Goal: Task Accomplishment & Management: Complete application form

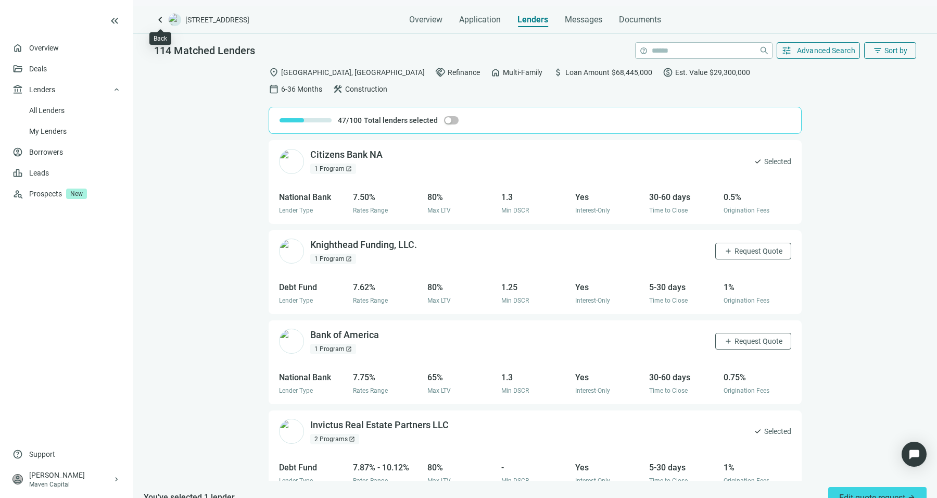
click at [157, 22] on span "keyboard_arrow_left" at bounding box center [160, 20] width 12 height 12
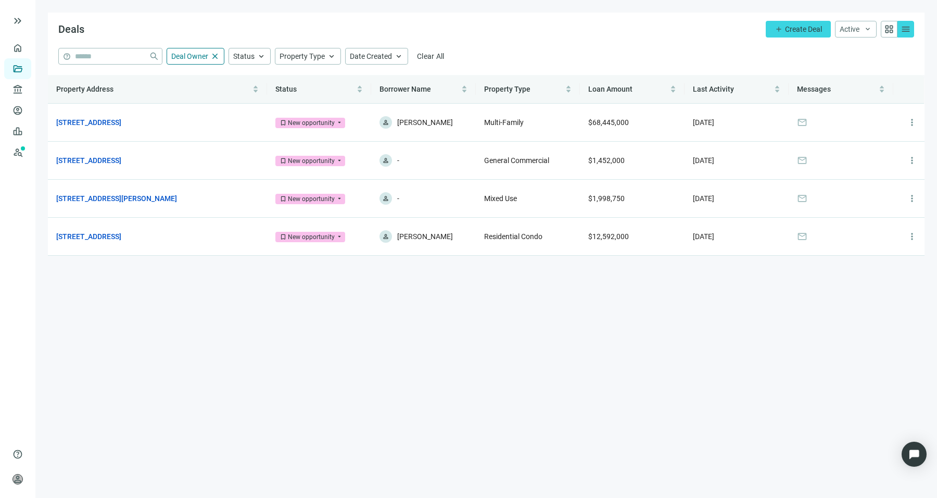
click at [30, 24] on div at bounding box center [44, 20] width 67 height 21
click at [16, 19] on span "keyboard_double_arrow_right" at bounding box center [17, 21] width 12 height 12
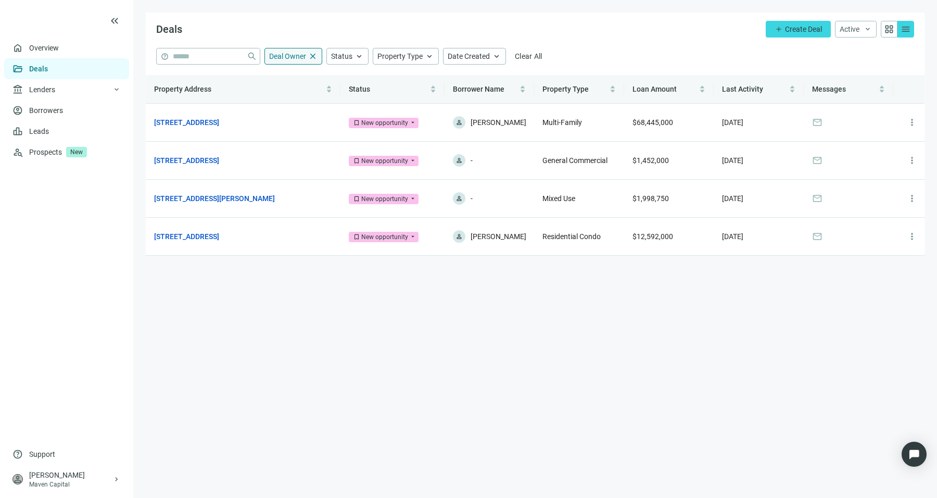
click at [317, 54] on span "close" at bounding box center [312, 56] width 9 height 9
click at [783, 21] on button "add Create Deal" at bounding box center [798, 29] width 65 height 17
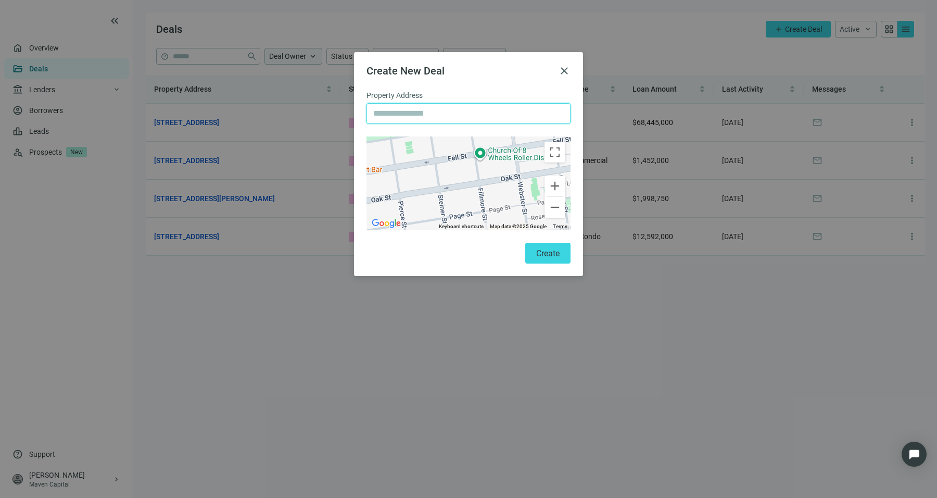
click at [494, 112] on input "text" at bounding box center [468, 114] width 191 height 20
paste input "**********"
type input "**********"
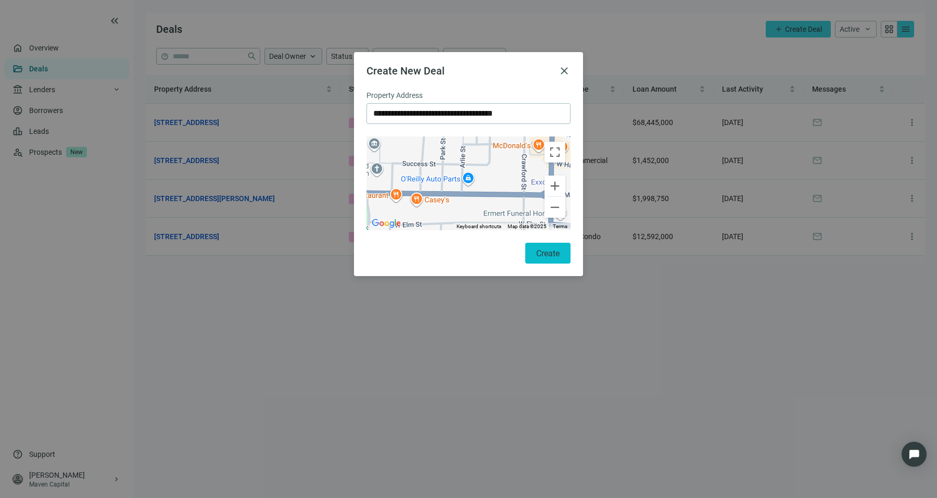
click at [538, 253] on span "Create" at bounding box center [547, 253] width 23 height 10
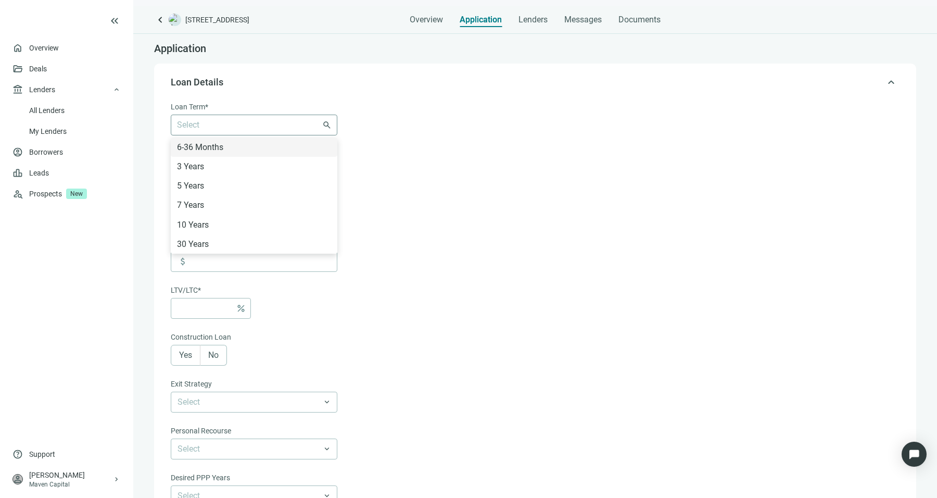
click at [286, 134] on div "Select 6-36 Months 3 Years 5 Years 7 Years 10 Years 30 Years" at bounding box center [254, 125] width 167 height 21
click at [255, 241] on div "30 Years" at bounding box center [254, 243] width 154 height 13
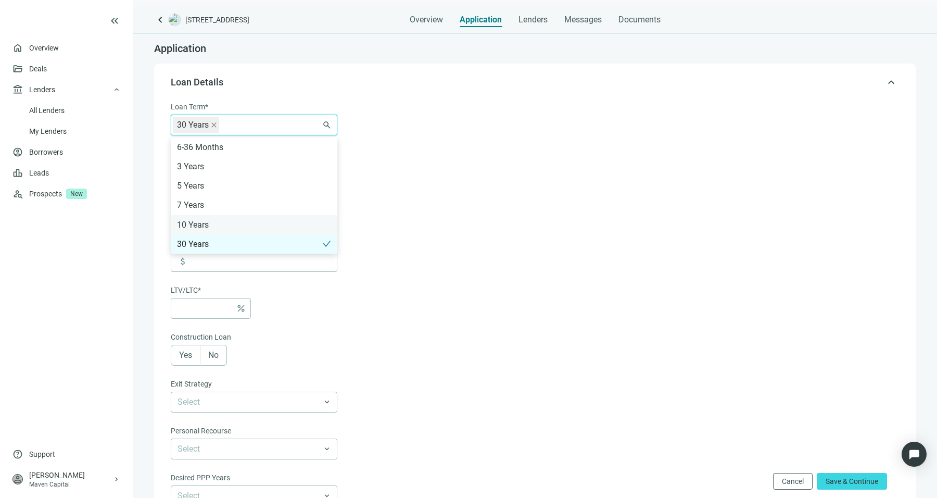
click at [262, 224] on div "10 Years" at bounding box center [254, 224] width 154 height 13
click at [267, 208] on div "7 Years" at bounding box center [254, 204] width 154 height 13
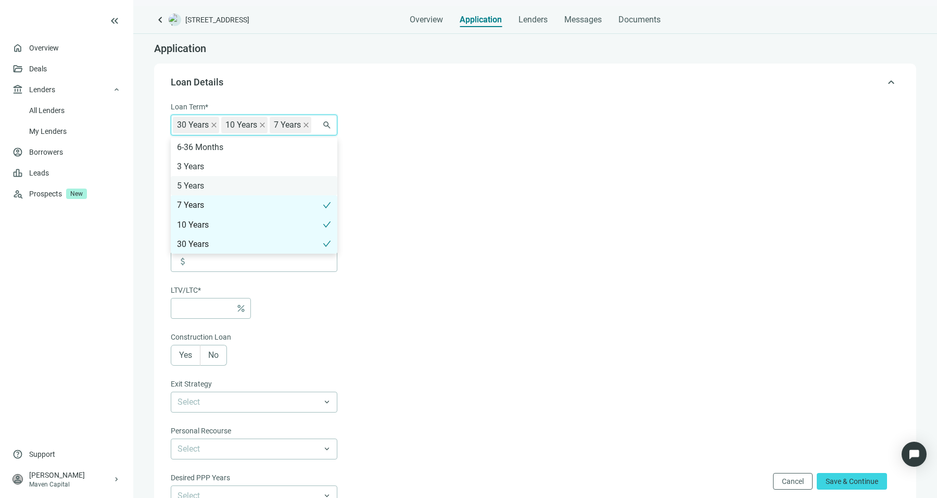
click at [266, 192] on div "5 Years" at bounding box center [254, 185] width 154 height 13
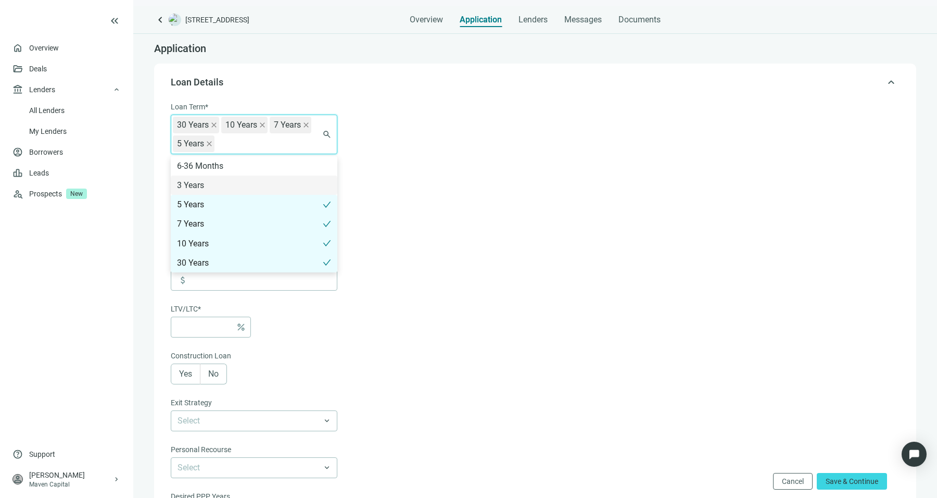
click at [408, 187] on form "Loan Term* 30 Years 10 Years 7 Years 5 Years 6-36 Months 3 Years 5 Years 7 Year…" at bounding box center [534, 374] width 727 height 547
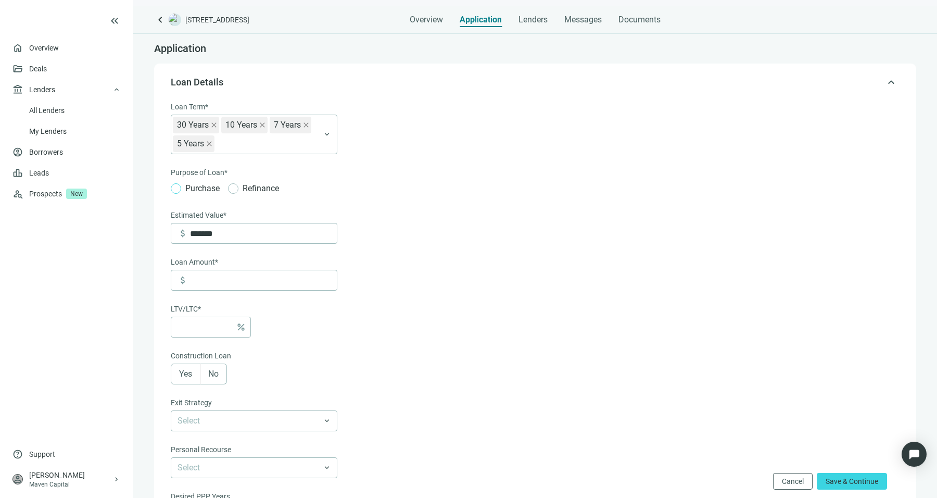
click at [183, 191] on span "Purchase" at bounding box center [202, 188] width 43 height 13
click at [248, 229] on input "*******" at bounding box center [263, 233] width 147 height 20
type input "*******"
type input "**"
type input "*"
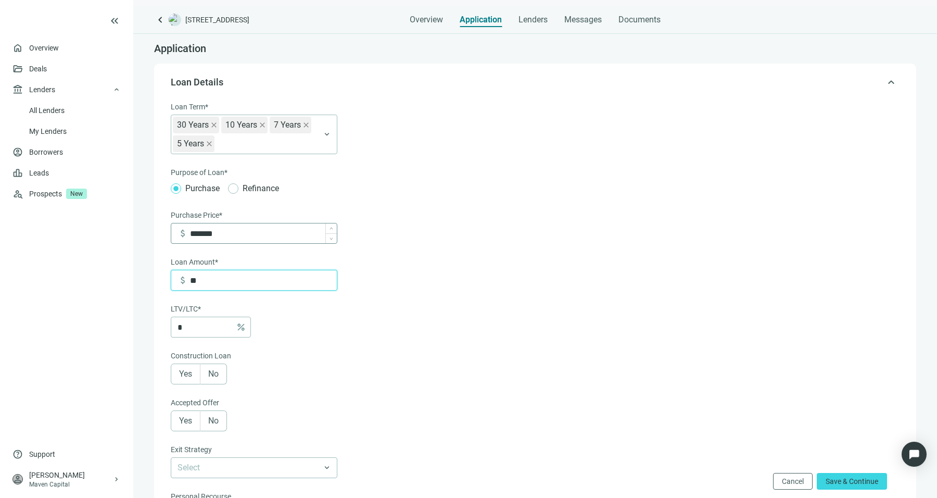
type input "***"
type input "*****"
type input "***"
type input "******"
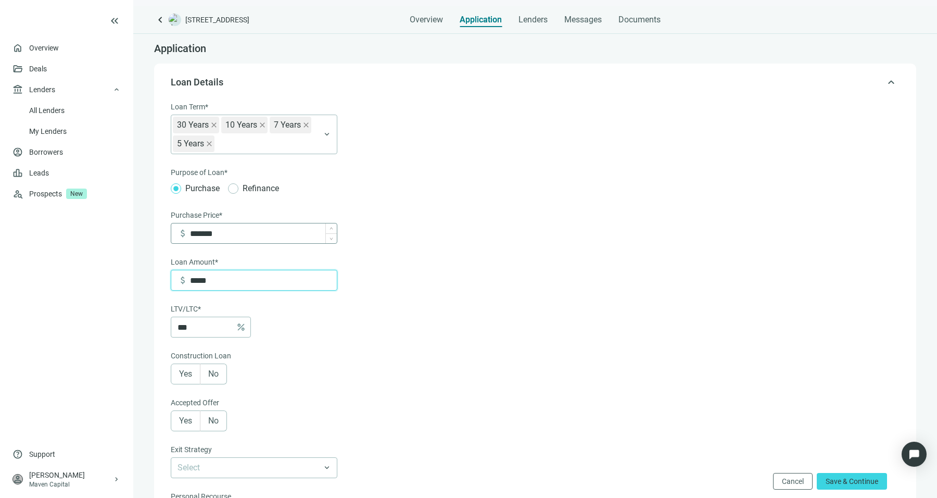
type input "***"
type input "*******"
type input "****"
click at [224, 368] on label "No" at bounding box center [213, 373] width 27 height 21
type input "*******"
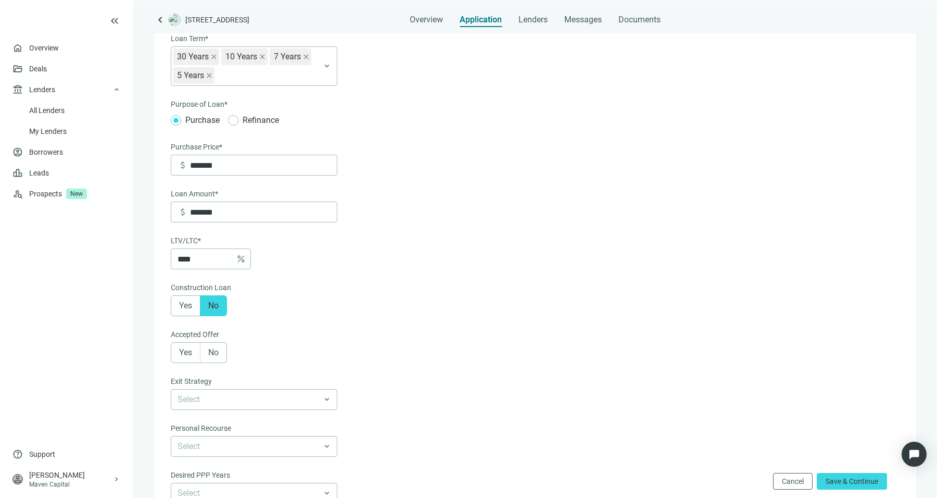
scroll to position [75, 0]
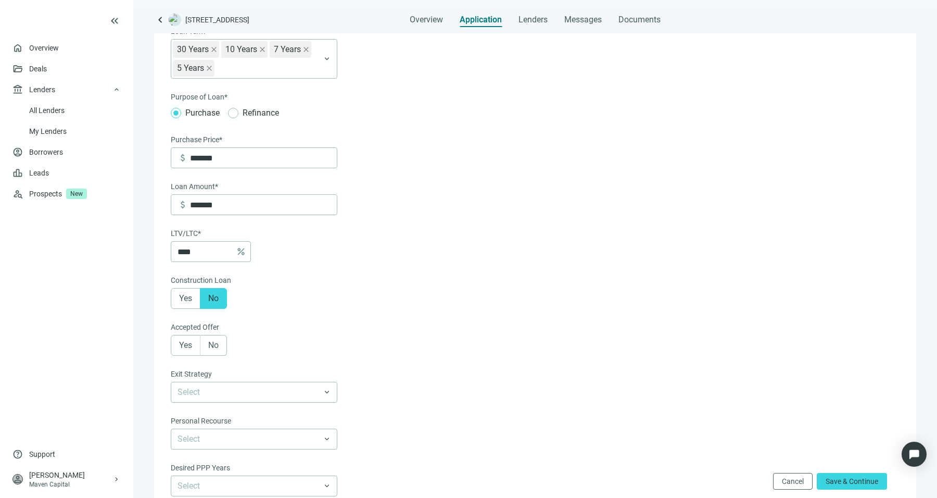
click at [196, 341] on label "Yes" at bounding box center [186, 345] width 30 height 21
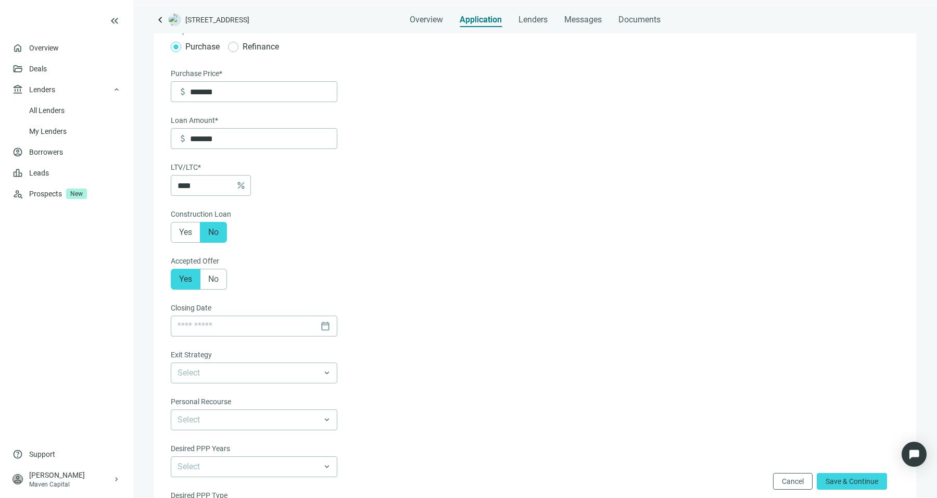
scroll to position [147, 0]
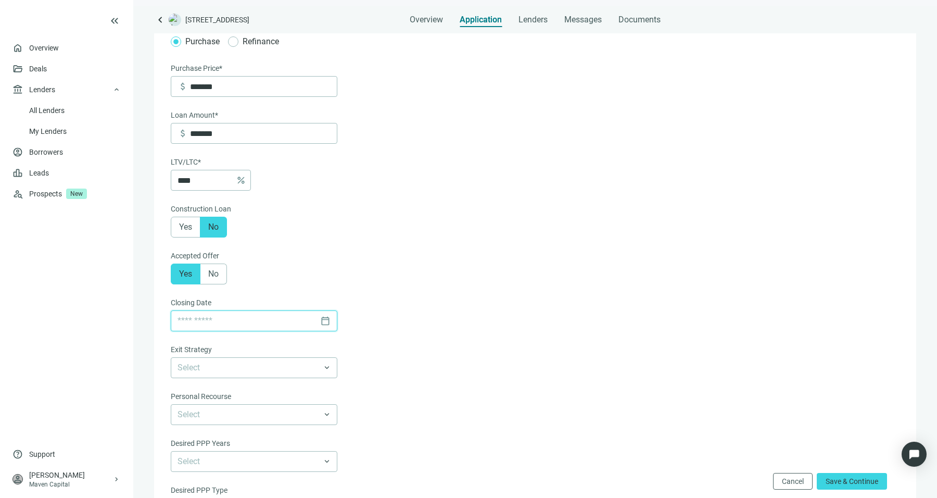
click at [271, 312] on input at bounding box center [247, 321] width 138 height 20
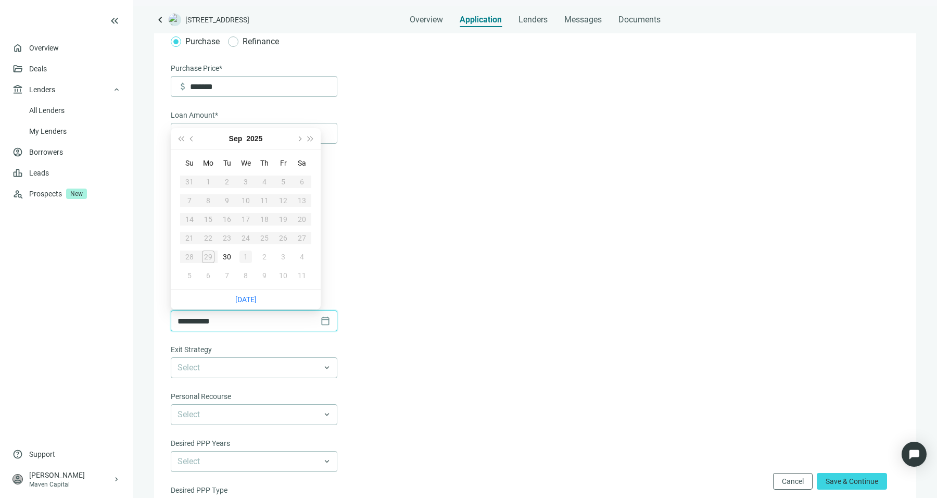
type input "**********"
click at [300, 136] on button "Next month (PageDown)" at bounding box center [298, 138] width 11 height 21
type input "**********"
click at [209, 220] on div "13" at bounding box center [208, 219] width 12 height 12
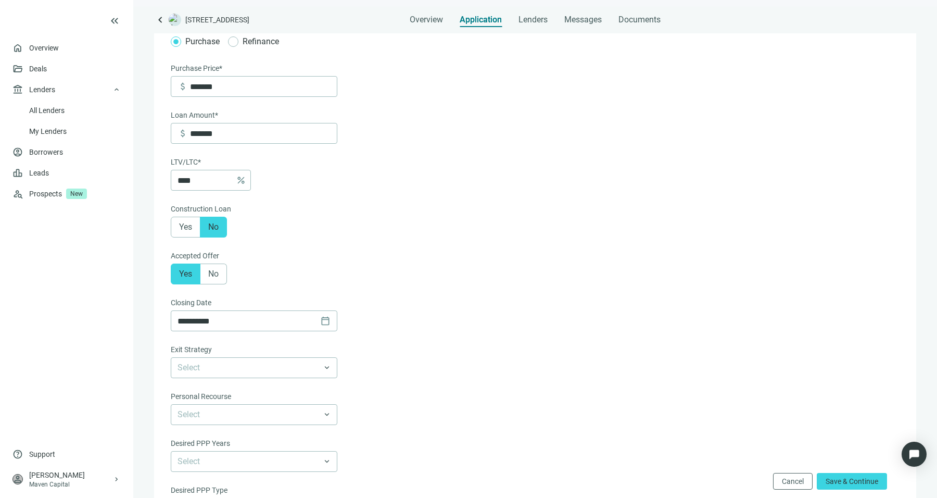
scroll to position [269, 0]
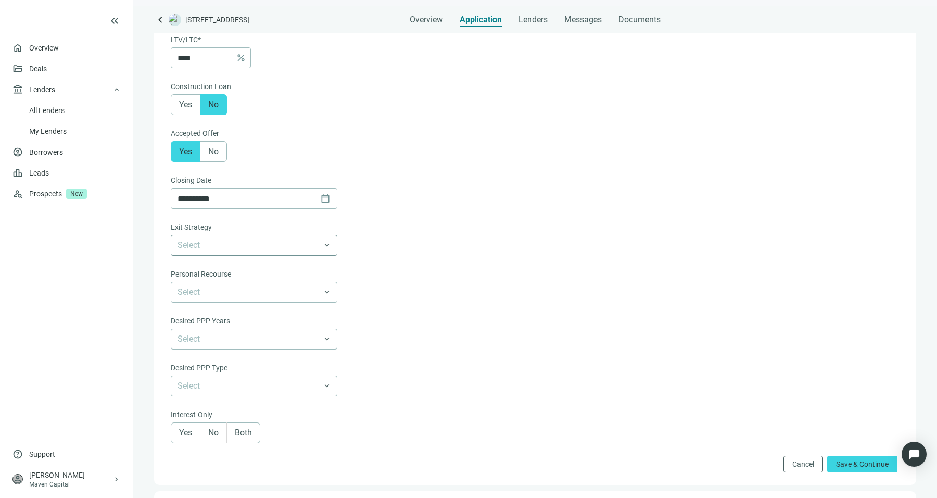
click at [296, 244] on input "search" at bounding box center [250, 245] width 144 height 20
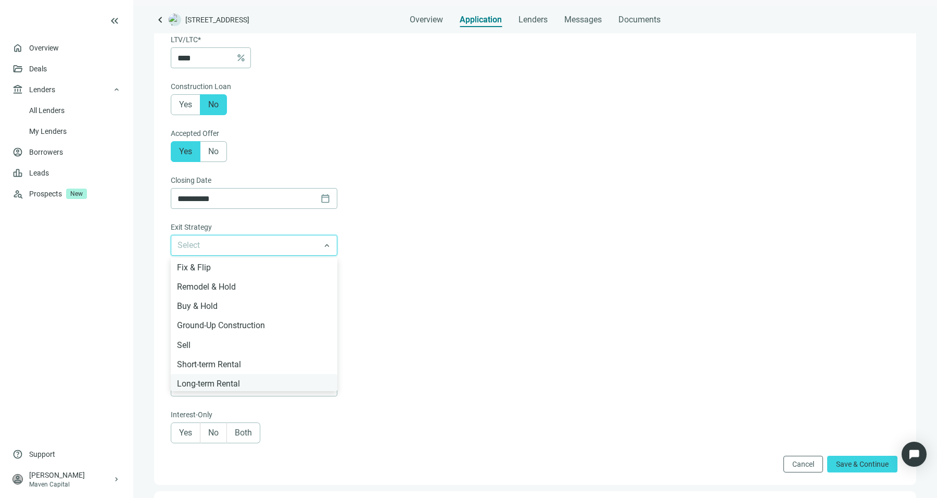
click at [244, 382] on div "Long-term Rental" at bounding box center [254, 383] width 154 height 13
click at [304, 244] on span "Long-term Rental" at bounding box center [254, 245] width 153 height 20
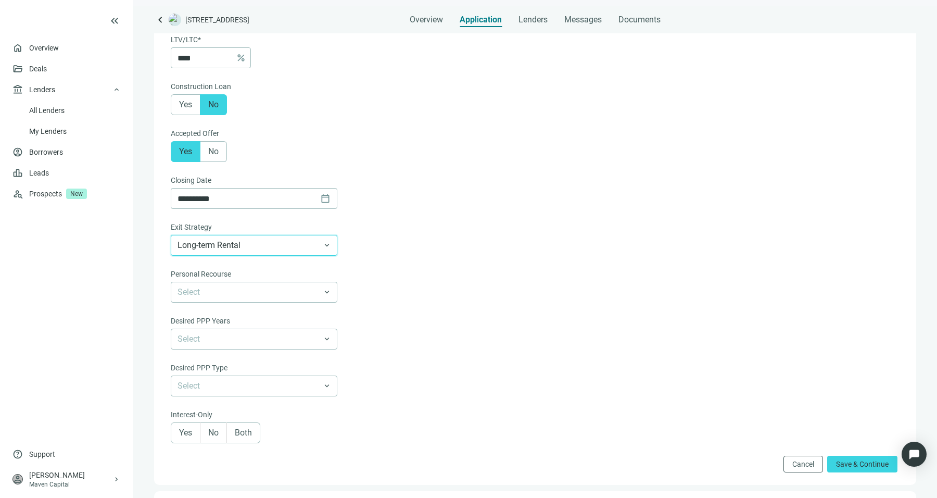
click at [304, 244] on span "Long-term Rental" at bounding box center [254, 245] width 153 height 20
click at [276, 297] on input "search" at bounding box center [250, 292] width 144 height 20
click at [259, 318] on div "Full Recourse" at bounding box center [254, 314] width 154 height 13
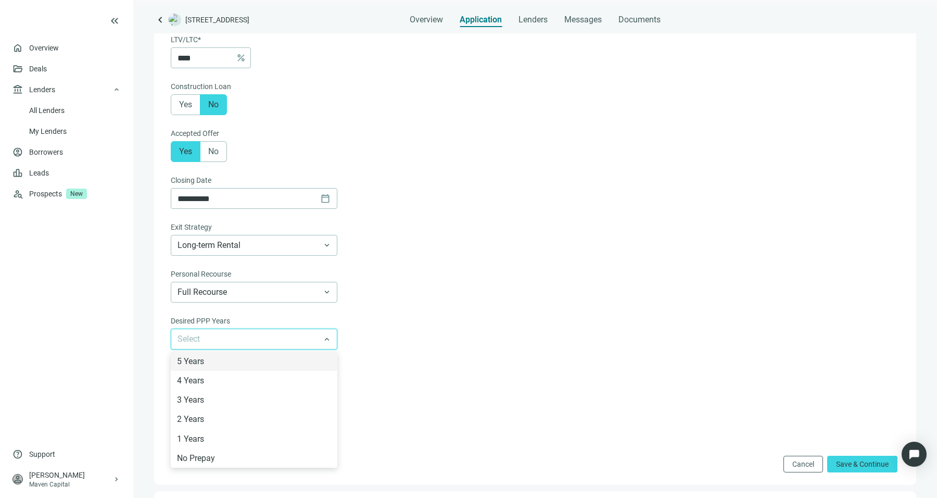
click at [291, 337] on input "search" at bounding box center [250, 339] width 144 height 20
click at [249, 401] on div "3 Years" at bounding box center [254, 399] width 154 height 13
click at [261, 338] on span "3 Years" at bounding box center [254, 339] width 153 height 20
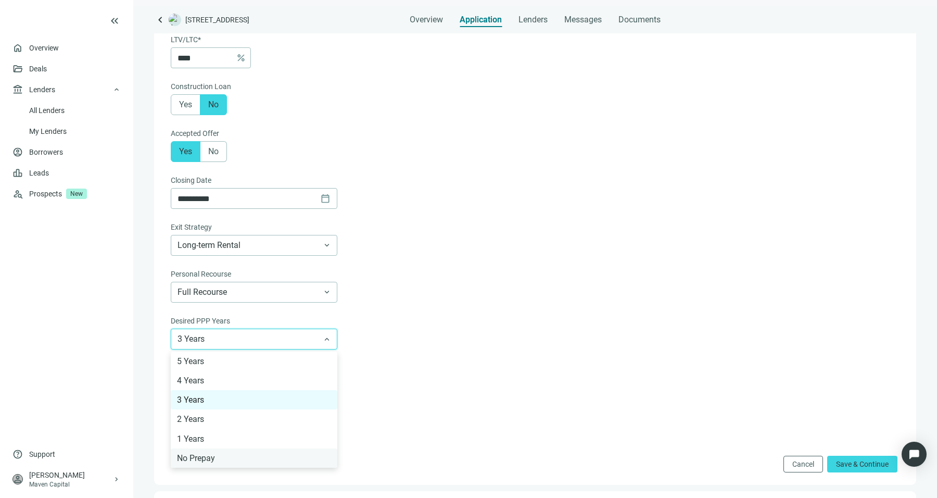
click at [256, 459] on div "No Prepay" at bounding box center [254, 457] width 154 height 13
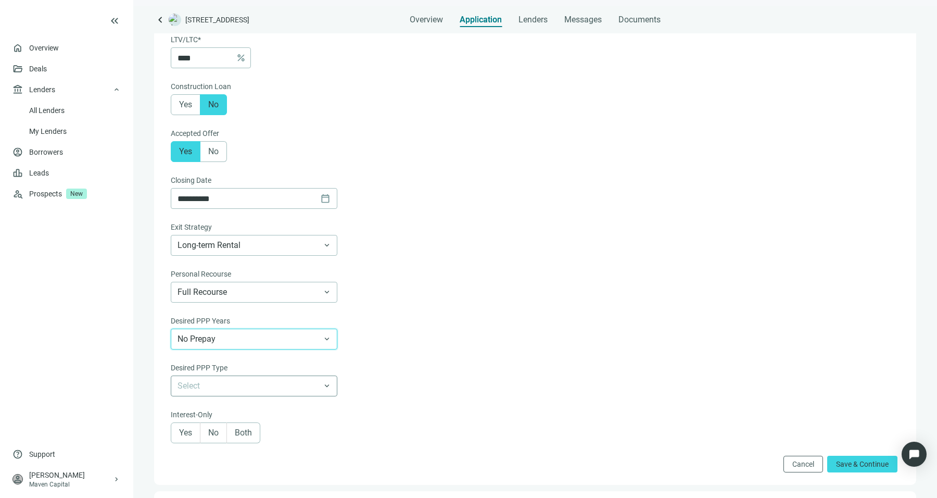
click at [248, 386] on input "search" at bounding box center [250, 386] width 144 height 20
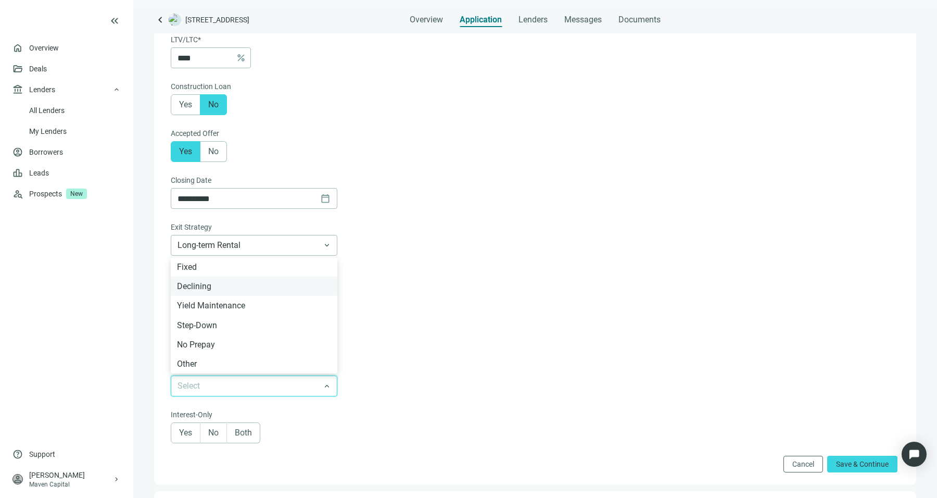
click at [235, 295] on div "Declining" at bounding box center [254, 285] width 167 height 19
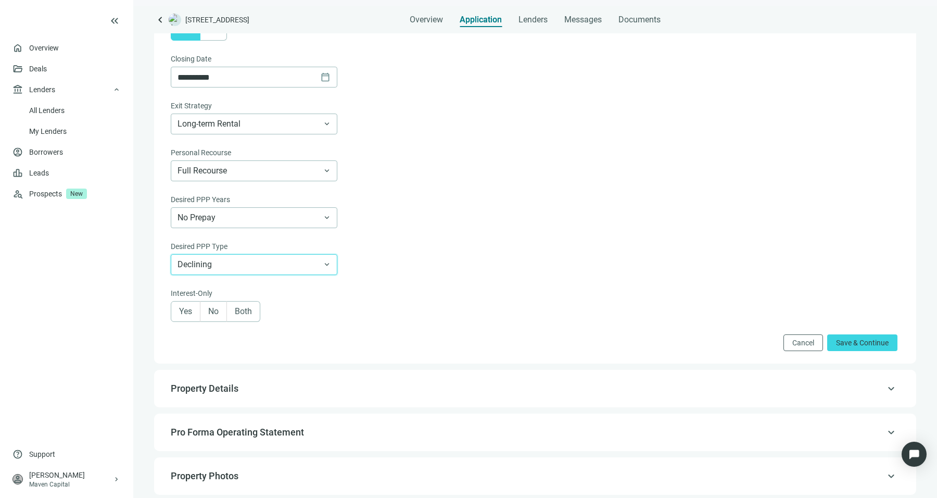
scroll to position [391, 0]
click at [250, 312] on span "Both" at bounding box center [243, 311] width 17 height 10
click at [208, 316] on label "No" at bounding box center [213, 310] width 27 height 21
click at [194, 321] on label "Yes" at bounding box center [186, 310] width 30 height 21
click at [220, 316] on label "No" at bounding box center [213, 310] width 27 height 21
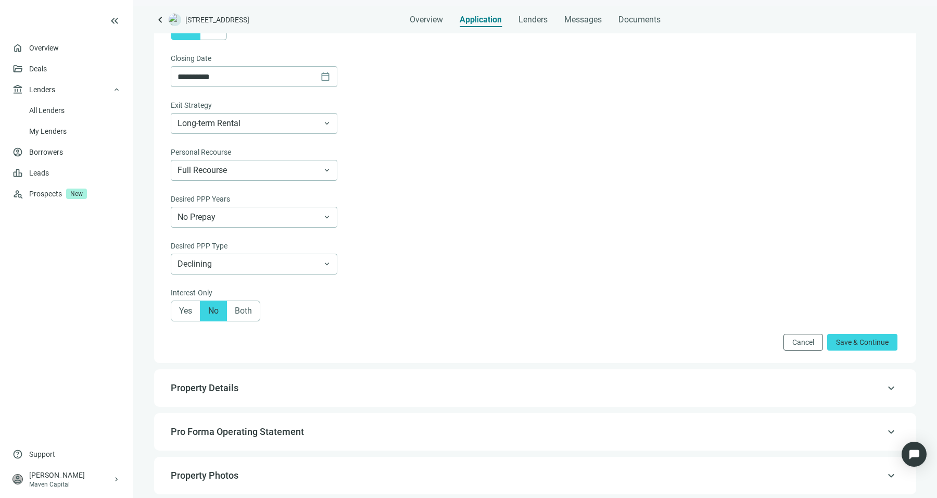
click at [220, 316] on span at bounding box center [213, 311] width 26 height 20
click at [849, 331] on form "**********" at bounding box center [534, 30] width 727 height 640
click at [848, 336] on button "Save & Continue" at bounding box center [862, 342] width 70 height 17
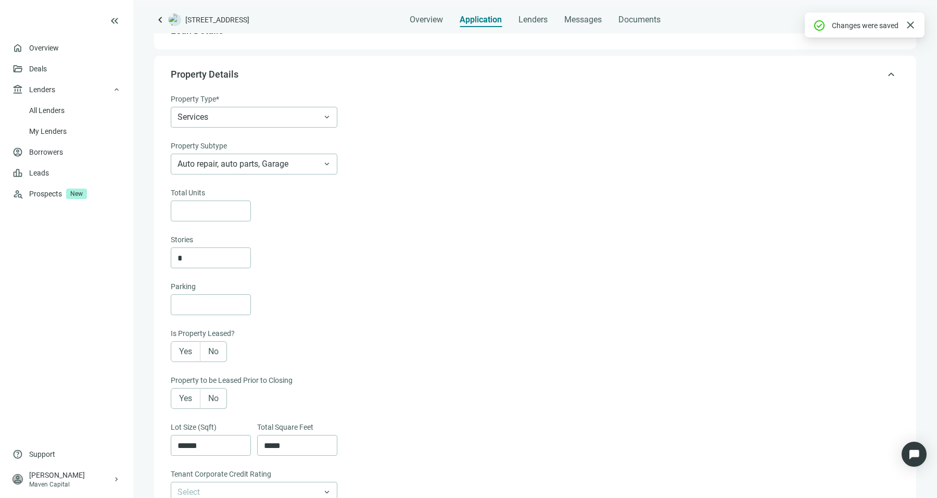
scroll to position [51, 0]
click at [243, 226] on div "Total Units Stories *" at bounding box center [534, 227] width 727 height 81
click at [237, 217] on input at bounding box center [214, 211] width 73 height 20
type input "*"
click at [335, 312] on div at bounding box center [534, 305] width 727 height 21
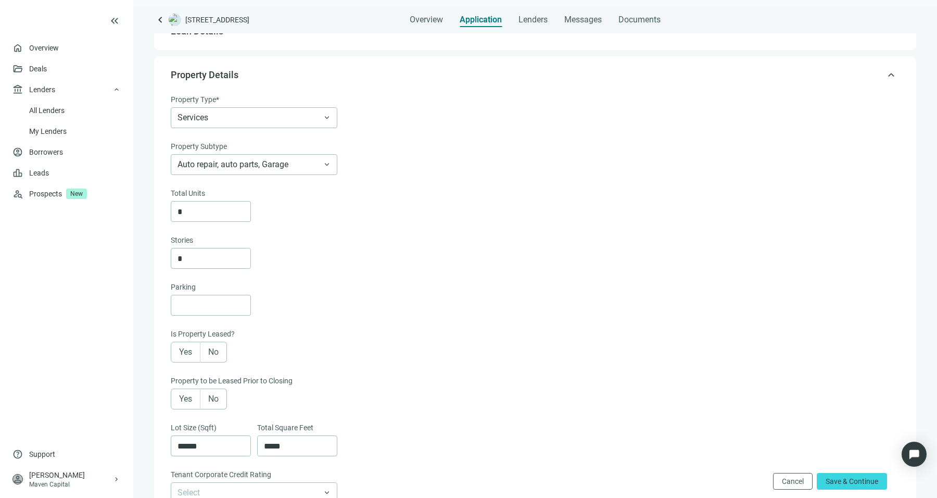
click at [293, 348] on div "Yes No" at bounding box center [534, 352] width 727 height 21
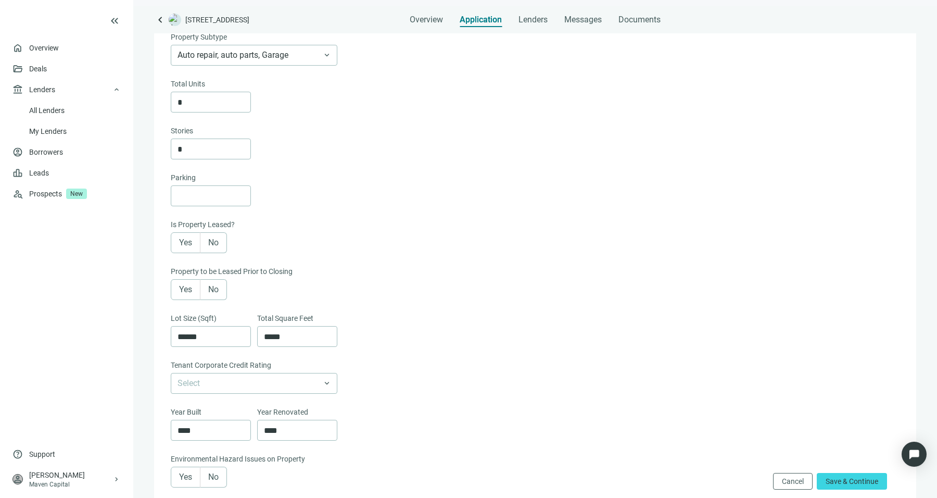
scroll to position [161, 0]
click at [189, 244] on span "Yes" at bounding box center [185, 242] width 13 height 10
click at [191, 291] on span "Yes" at bounding box center [185, 289] width 13 height 10
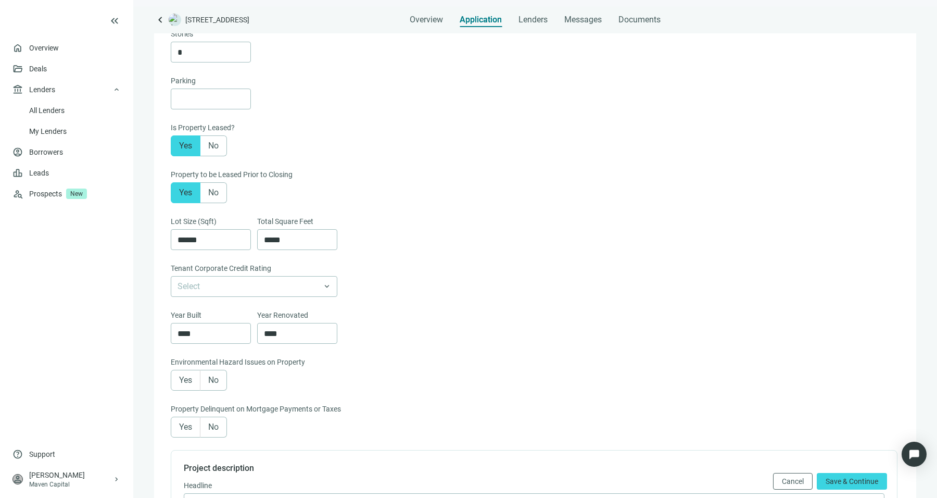
scroll to position [258, 0]
click at [275, 276] on input "search" at bounding box center [250, 286] width 144 height 20
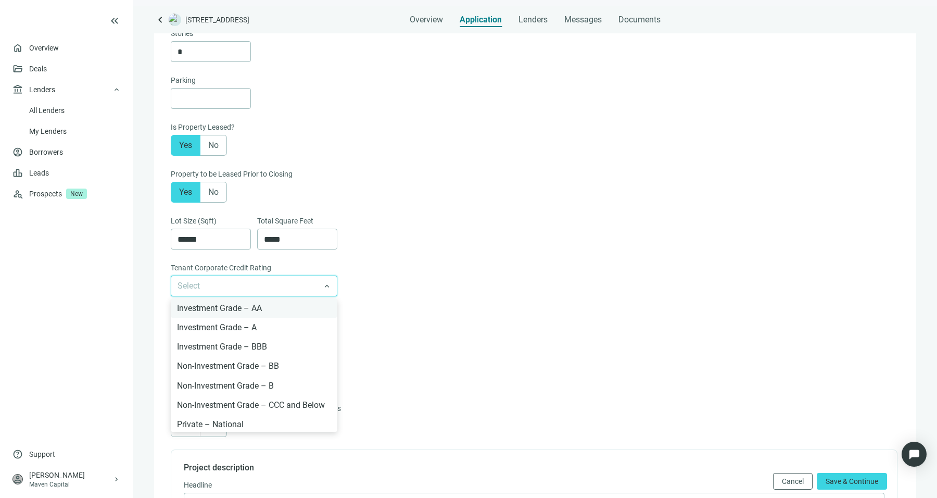
click at [296, 312] on div "Investment Grade – AA" at bounding box center [254, 307] width 154 height 13
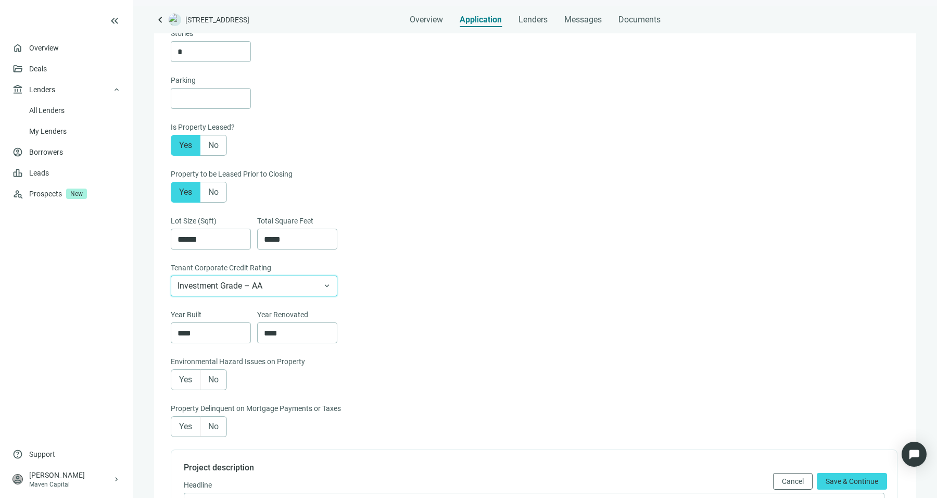
click at [393, 319] on div "Year Built **** Year Renovated ****" at bounding box center [534, 332] width 727 height 47
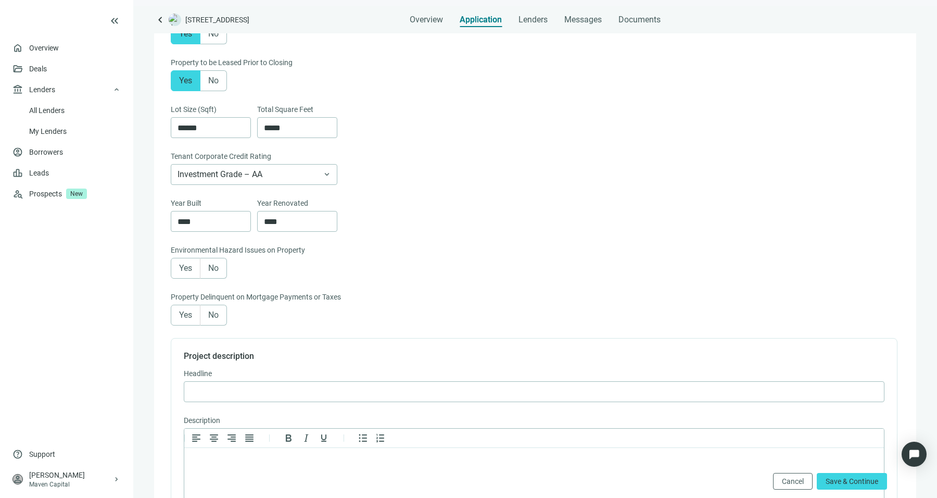
scroll to position [372, 0]
click at [223, 270] on label "No" at bounding box center [213, 265] width 27 height 21
click at [216, 311] on span "No" at bounding box center [213, 312] width 10 height 10
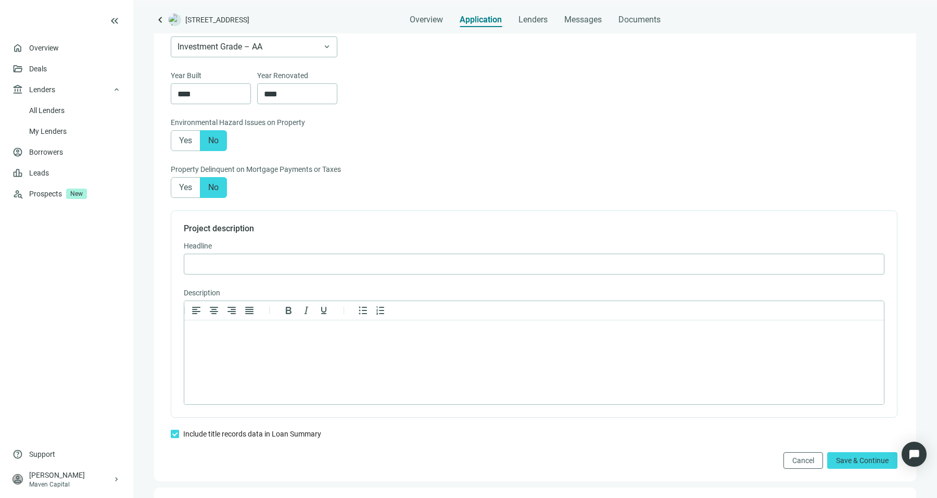
scroll to position [499, 0]
click at [276, 255] on input "text" at bounding box center [534, 261] width 687 height 20
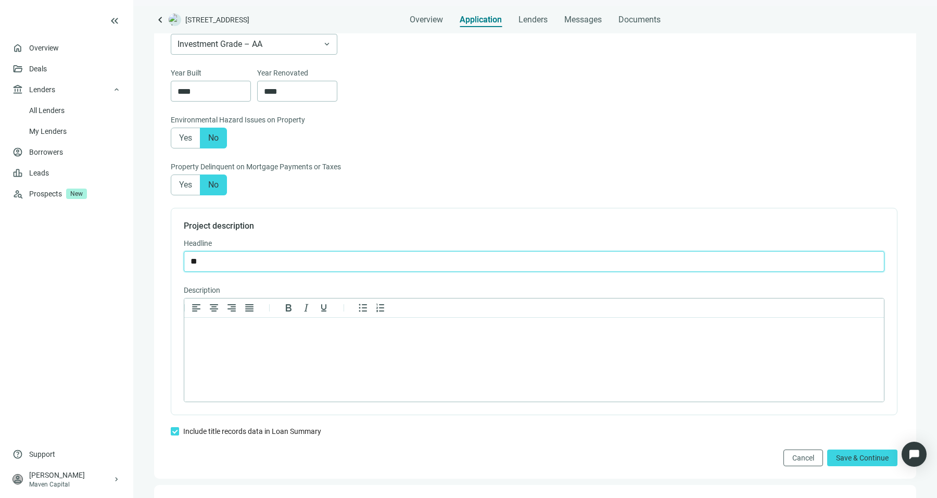
type input "*"
click at [187, 261] on span "**********" at bounding box center [534, 261] width 701 height 21
click at [193, 261] on input "**********" at bounding box center [534, 261] width 687 height 20
click at [243, 262] on input "**********" at bounding box center [534, 261] width 687 height 20
type input "**********"
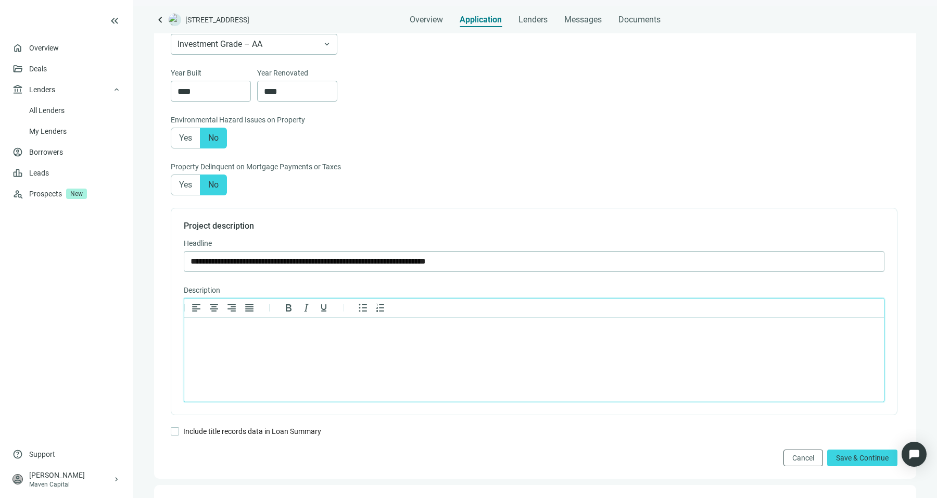
click at [408, 334] on p "Rich Text Area. Press ALT-0 for help." at bounding box center [534, 331] width 682 height 10
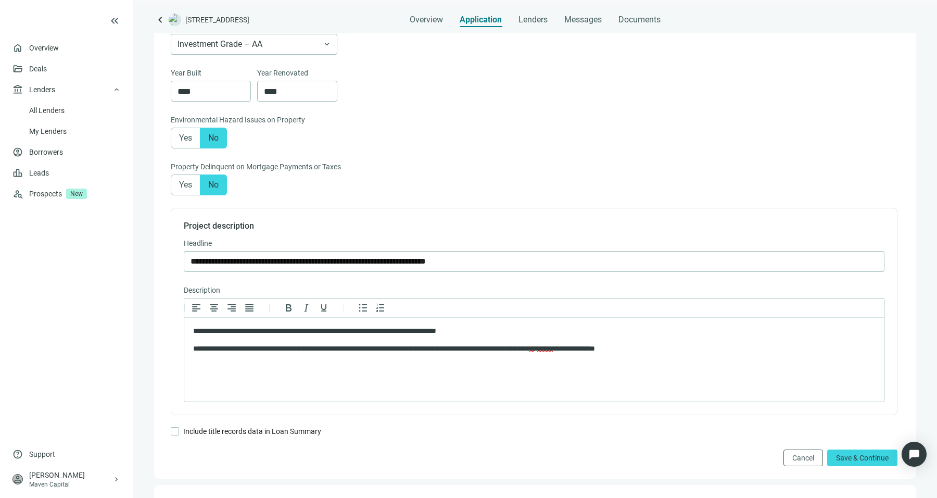
click at [843, 446] on form "**********" at bounding box center [534, 55] width 727 height 821
click at [837, 459] on span "Save & Continue" at bounding box center [862, 457] width 53 height 8
type input "**********"
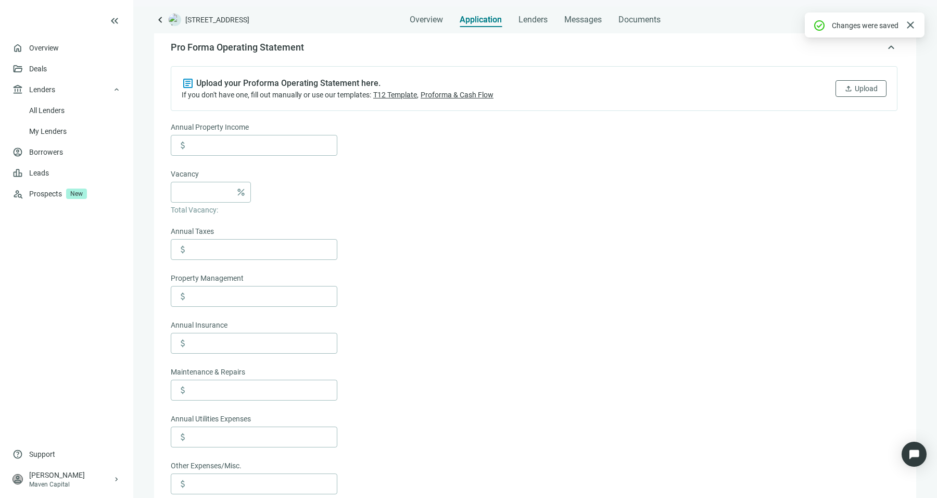
scroll to position [117, 0]
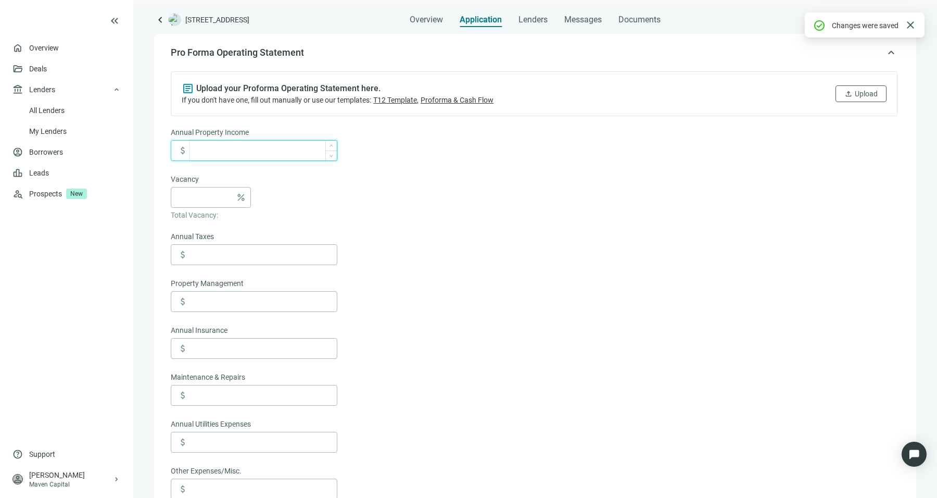
type input "*"
click at [330, 150] on span "Decrease Value" at bounding box center [330, 155] width 11 height 10
click at [292, 149] on input "*" at bounding box center [263, 151] width 147 height 20
click at [388, 182] on form "Annual Property Income attach_money * Vacancy percent Total Vacancy: Annual Tax…" at bounding box center [534, 418] width 727 height 583
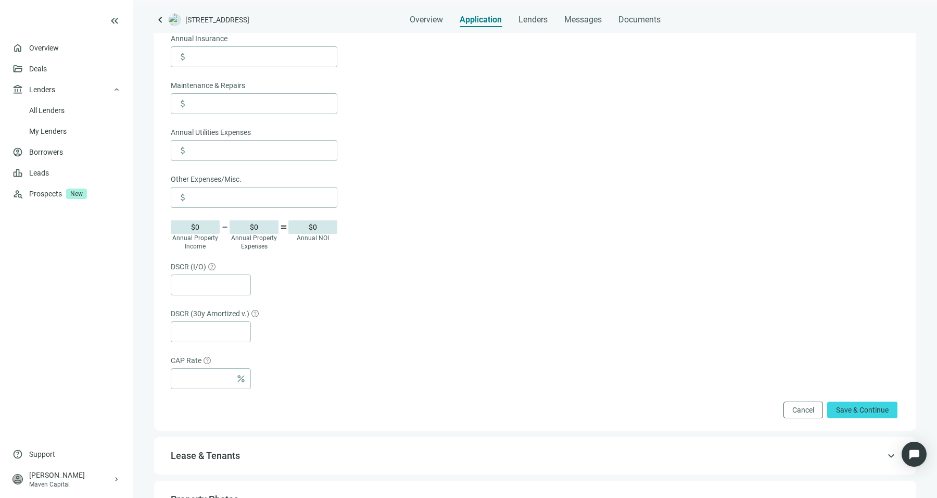
scroll to position [414, 0]
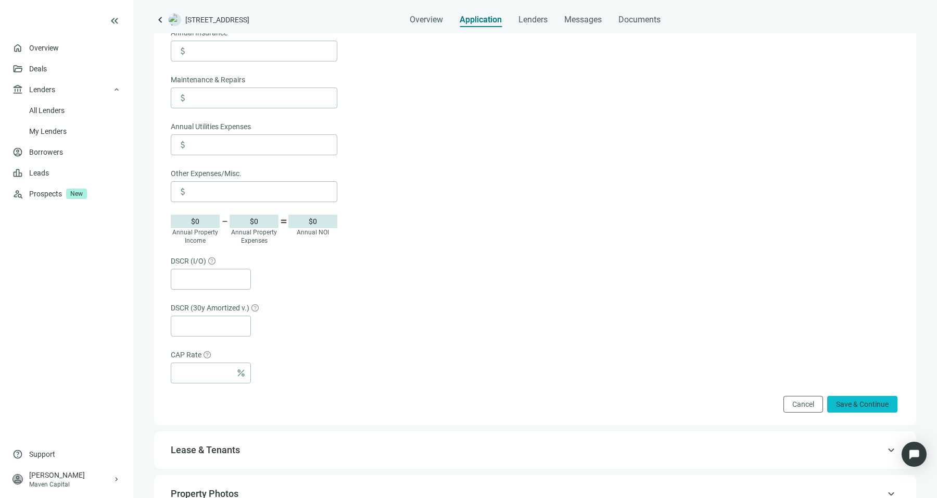
click at [827, 408] on button "Save & Continue" at bounding box center [862, 404] width 70 height 17
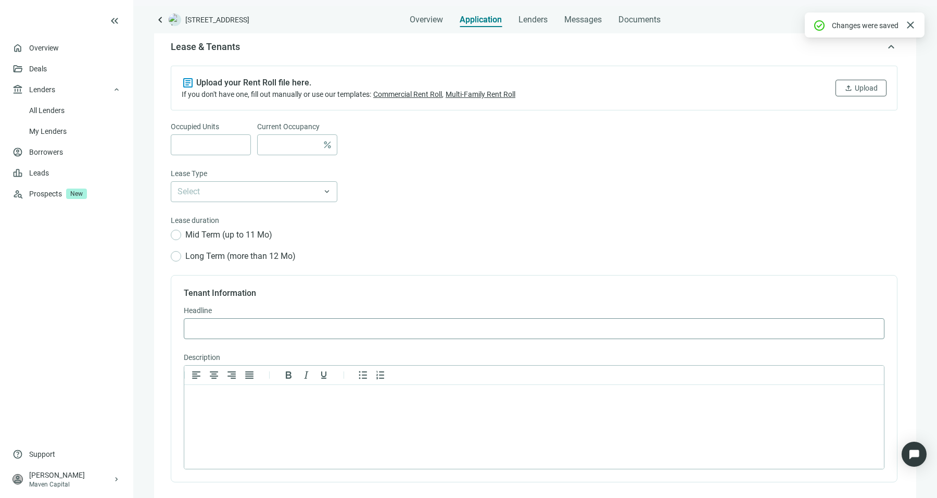
scroll to position [161, 0]
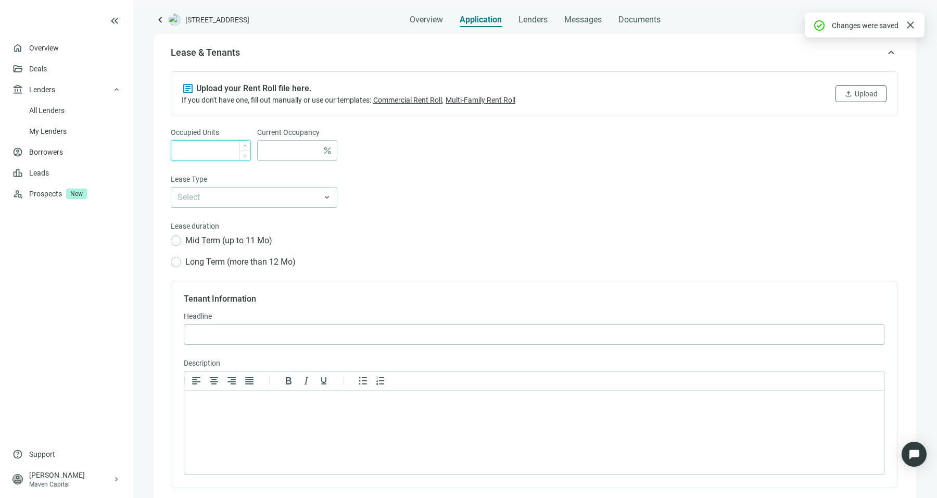
click at [197, 148] on input at bounding box center [214, 151] width 73 height 20
type input "*"
click at [286, 152] on input at bounding box center [291, 151] width 54 height 20
type input "*"
click at [277, 188] on input "search" at bounding box center [250, 197] width 144 height 20
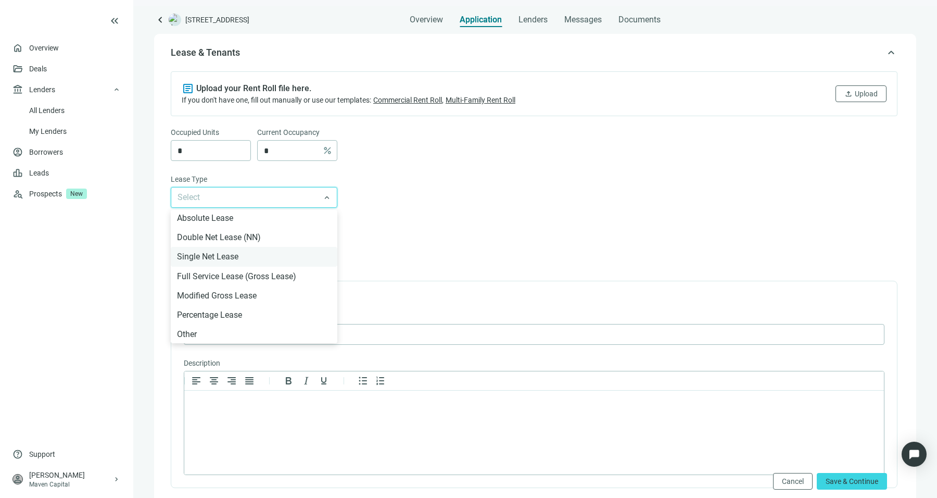
scroll to position [0, 0]
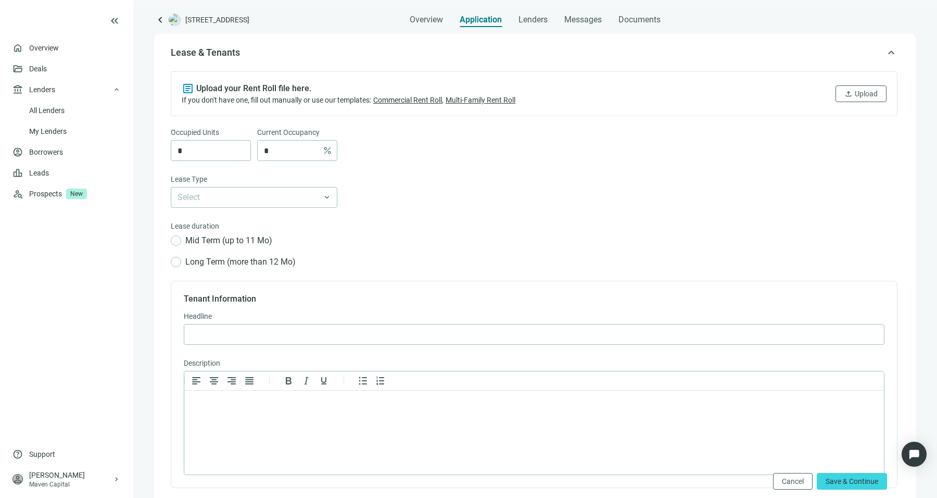
click at [418, 234] on div "Mid Term (up to 11 Mo) Long Term (more than 12 Mo)" at bounding box center [534, 251] width 727 height 34
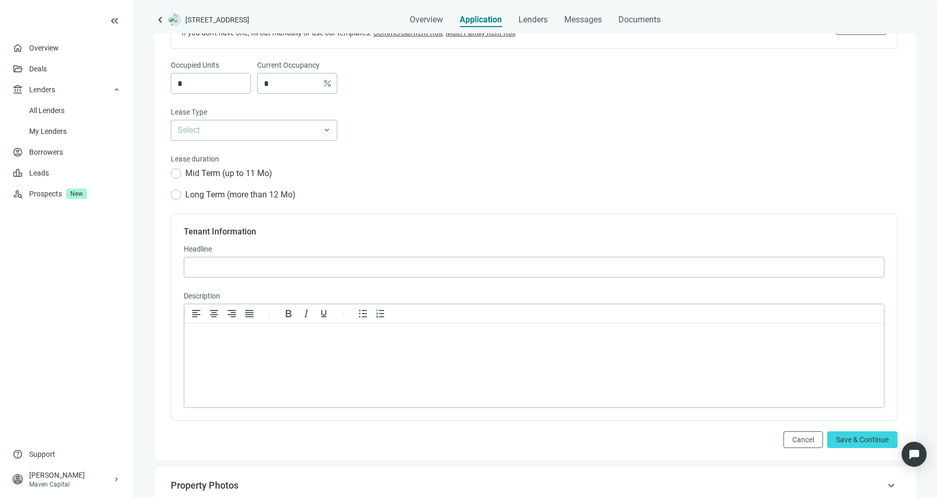
scroll to position [247, 0]
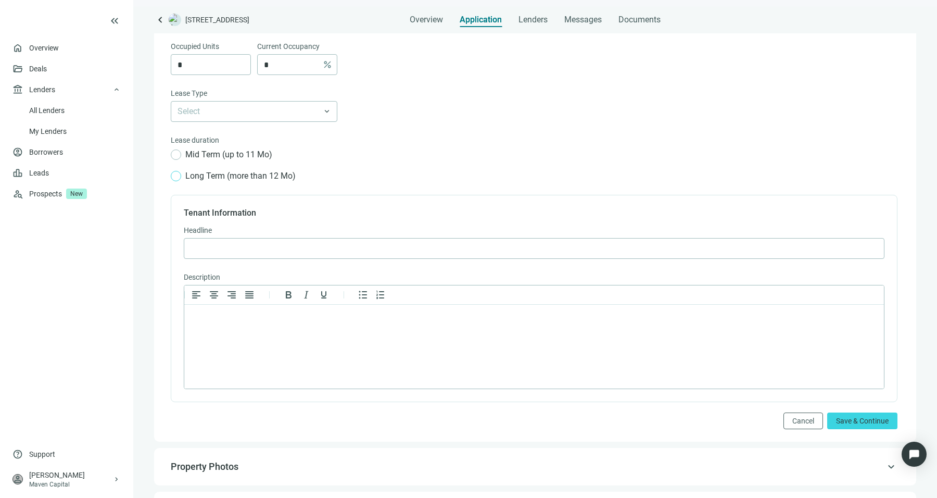
click at [203, 171] on span "Long Term (more than 12 Mo)" at bounding box center [240, 175] width 119 height 13
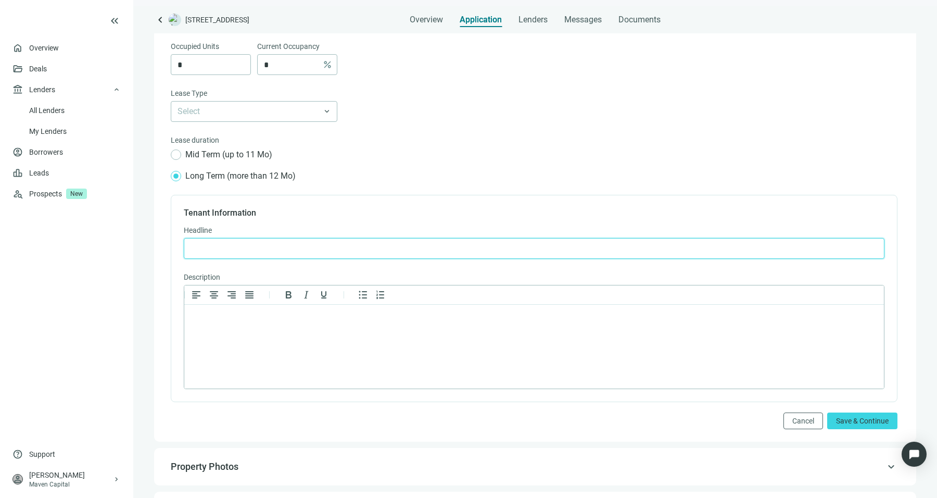
click at [544, 248] on input "text" at bounding box center [534, 248] width 687 height 20
type input "*"
paste input "**********"
type input "**********"
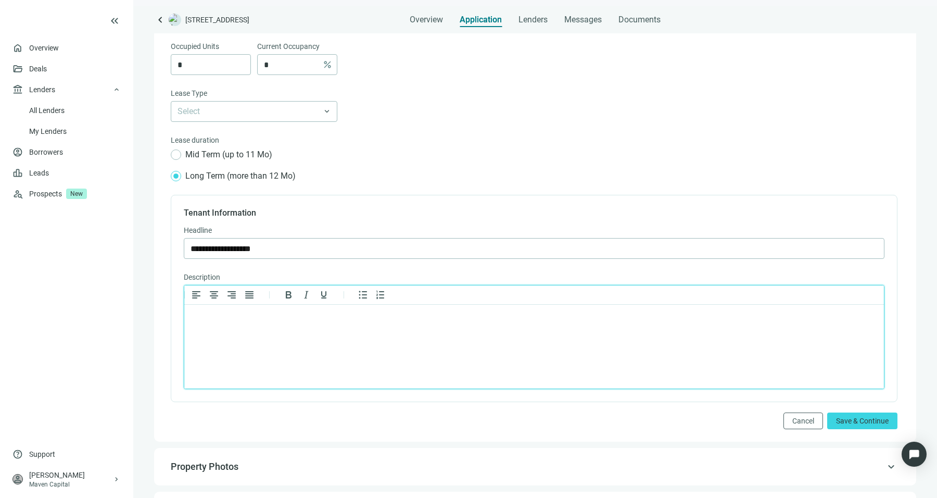
click at [269, 314] on p "Rich Text Area. Press ALT-0 for help." at bounding box center [534, 318] width 682 height 10
click at [827, 412] on button "Save & Continue" at bounding box center [862, 420] width 70 height 17
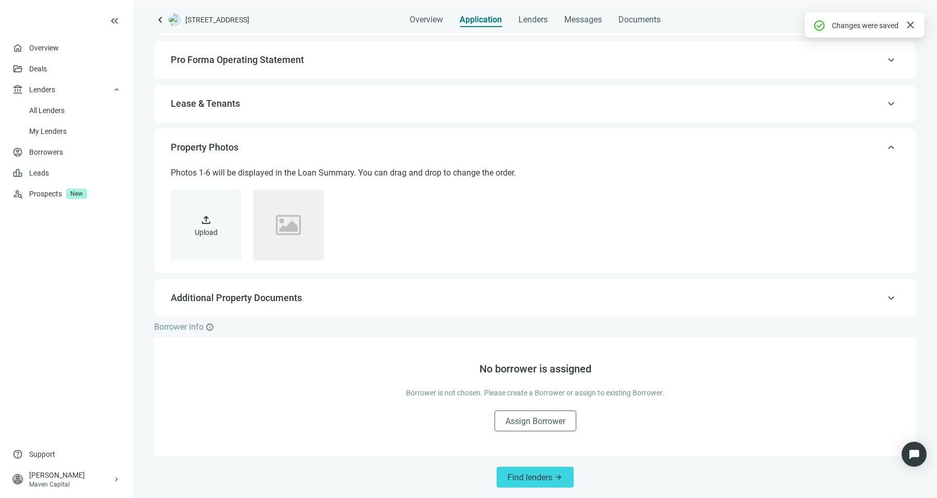
scroll to position [109, 0]
click at [305, 208] on div "delete" at bounding box center [288, 225] width 71 height 71
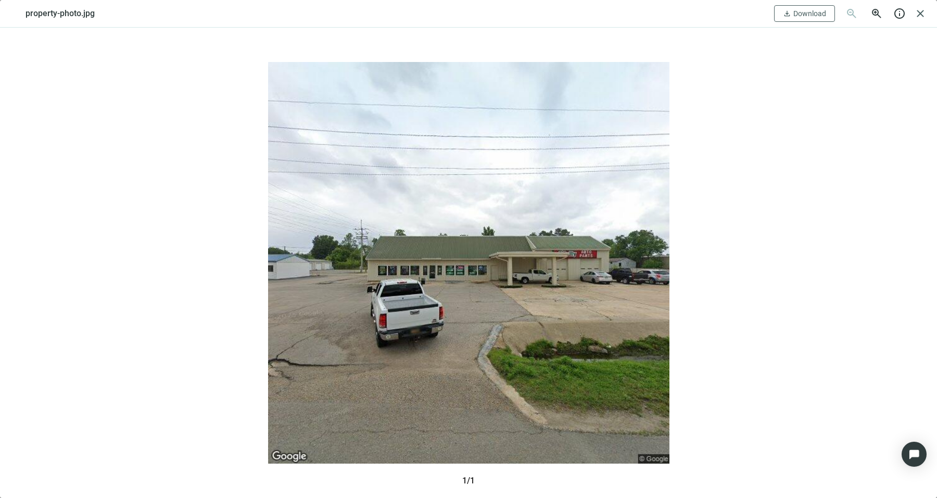
click at [157, 166] on img at bounding box center [469, 262] width 656 height 401
click at [924, 13] on span "close" at bounding box center [920, 13] width 12 height 12
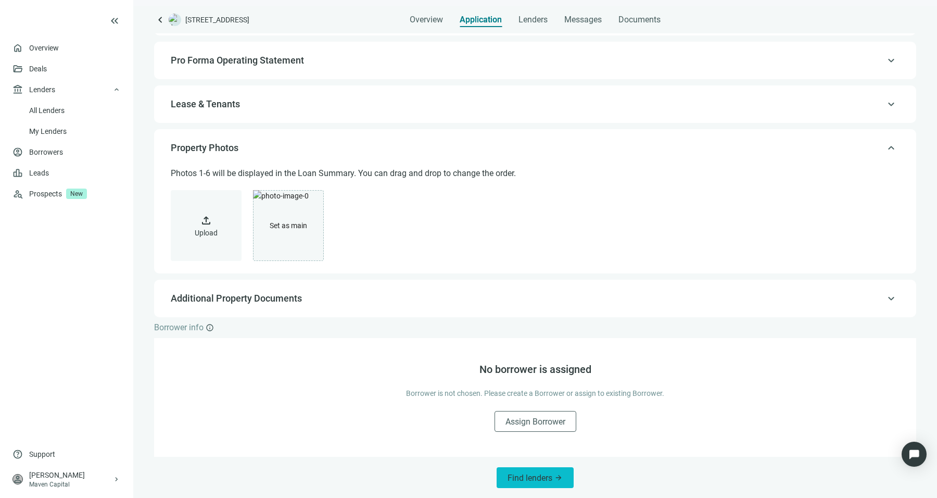
click at [554, 474] on span "arrow_forward" at bounding box center [558, 477] width 8 height 8
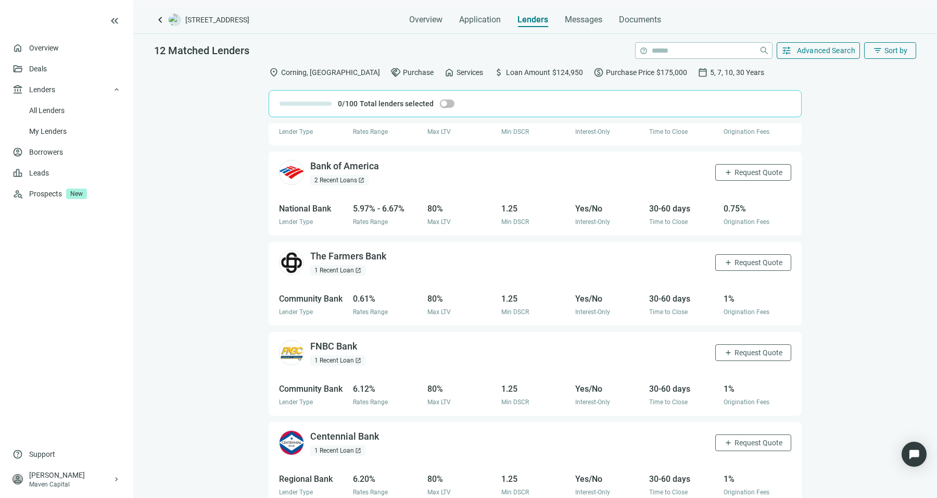
scroll to position [299, 0]
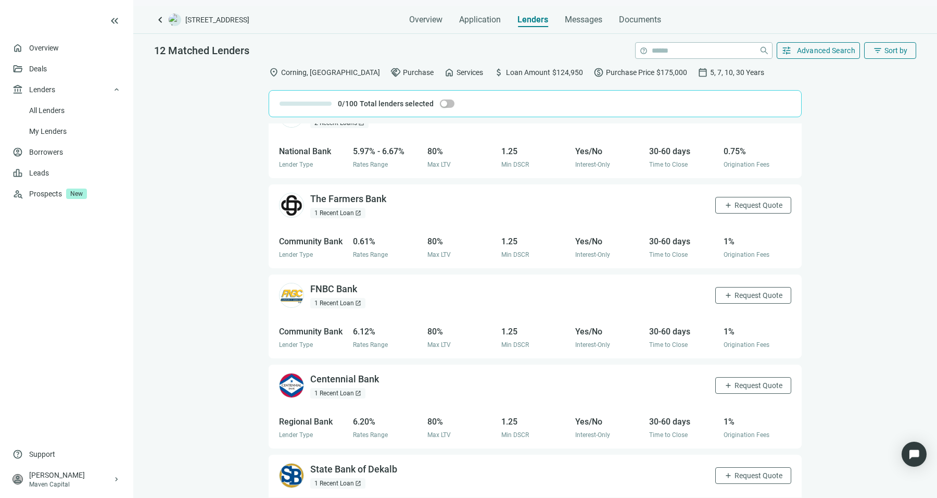
click at [339, 209] on div "1 Recent Loan open_in_new" at bounding box center [337, 213] width 55 height 10
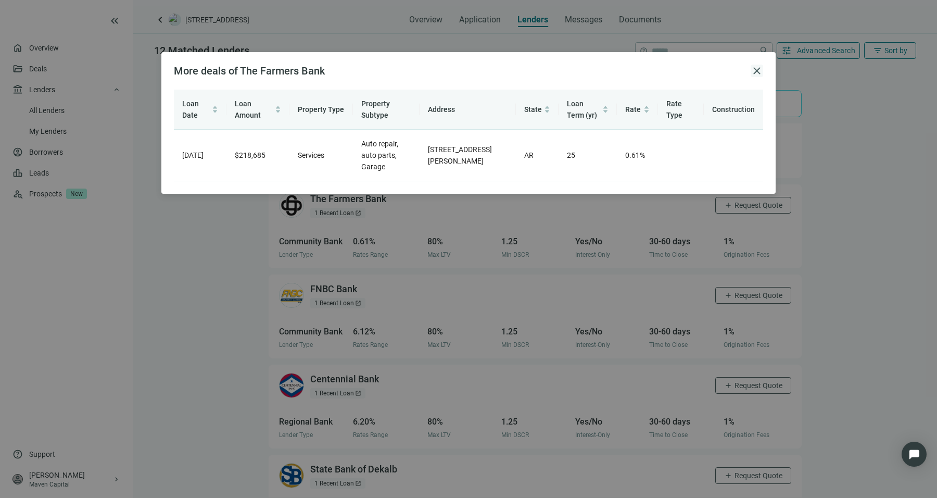
click at [759, 73] on span "close" at bounding box center [757, 71] width 12 height 12
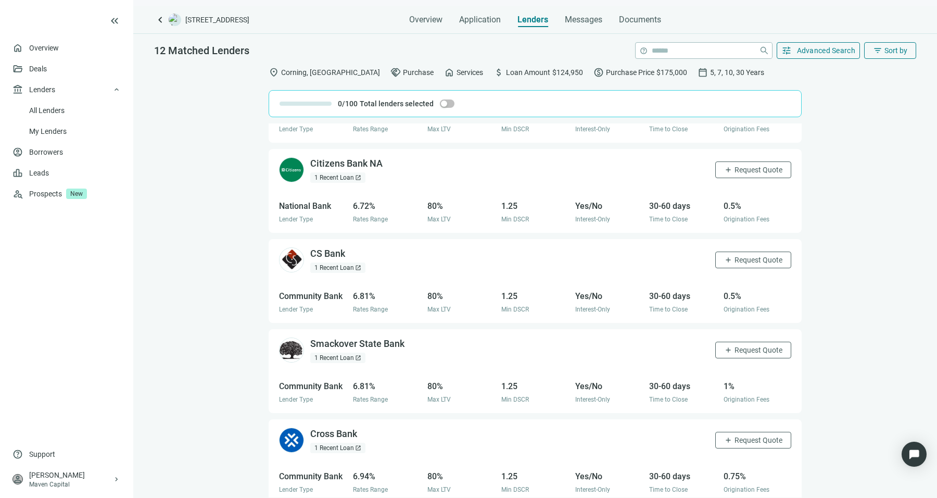
scroll to position [698, 0]
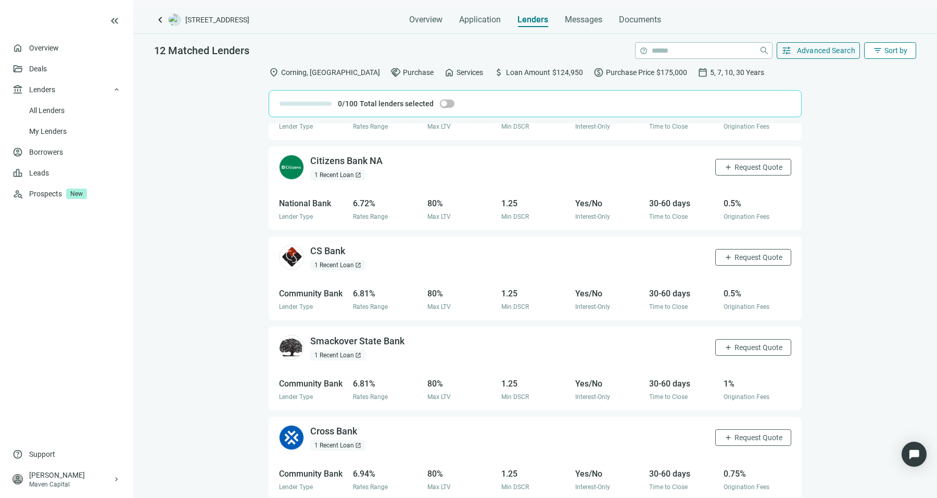
click at [886, 53] on span "Sort by" at bounding box center [896, 50] width 23 height 8
click at [833, 48] on span "Advanced Search" at bounding box center [826, 50] width 59 height 8
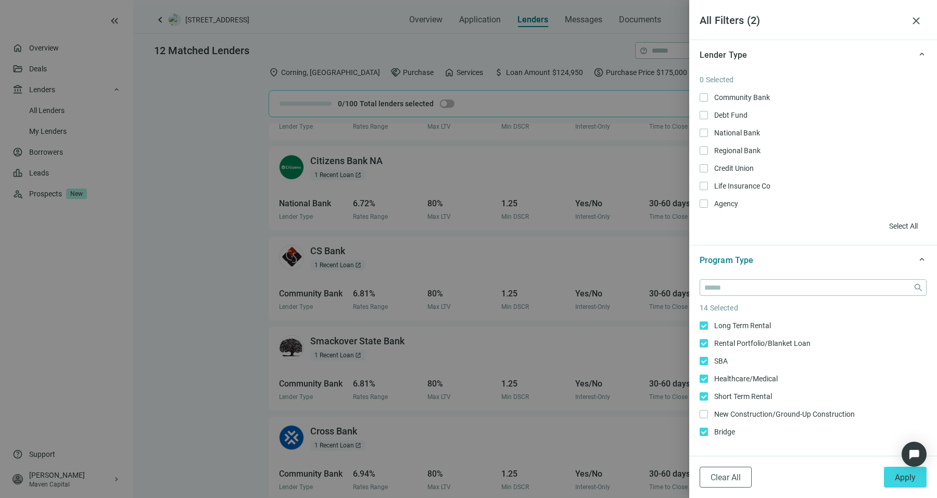
scroll to position [11, 0]
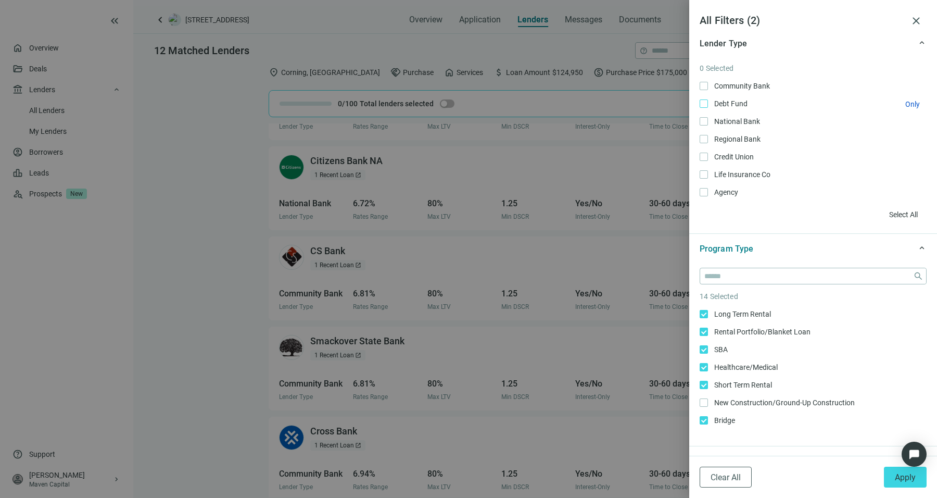
click at [709, 103] on span "Debt Fund Only" at bounding box center [730, 103] width 44 height 11
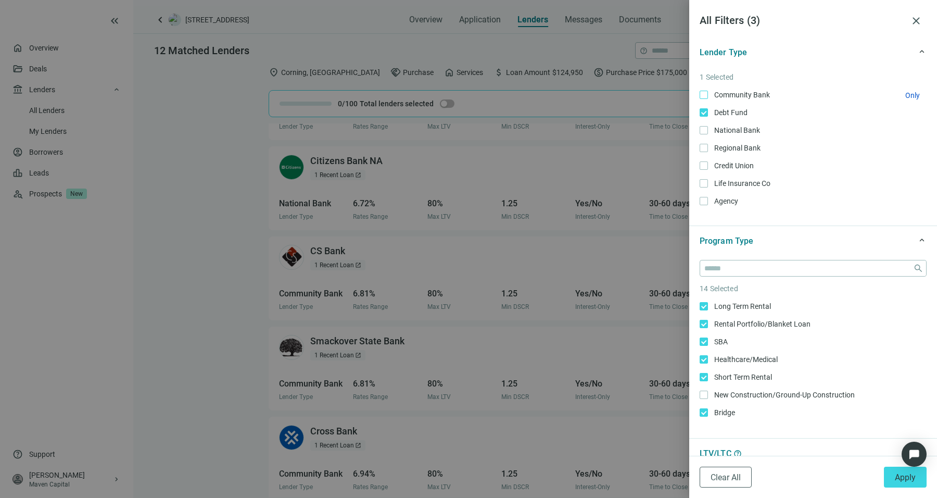
scroll to position [0, 0]
click at [704, 192] on div "Community Bank Only Debt Fund Only National Bank Only Regional Bank Only Credit…" at bounding box center [813, 151] width 227 height 118
click at [704, 207] on label "Agency Only" at bounding box center [813, 203] width 227 height 11
click at [898, 479] on span "Apply" at bounding box center [905, 477] width 21 height 10
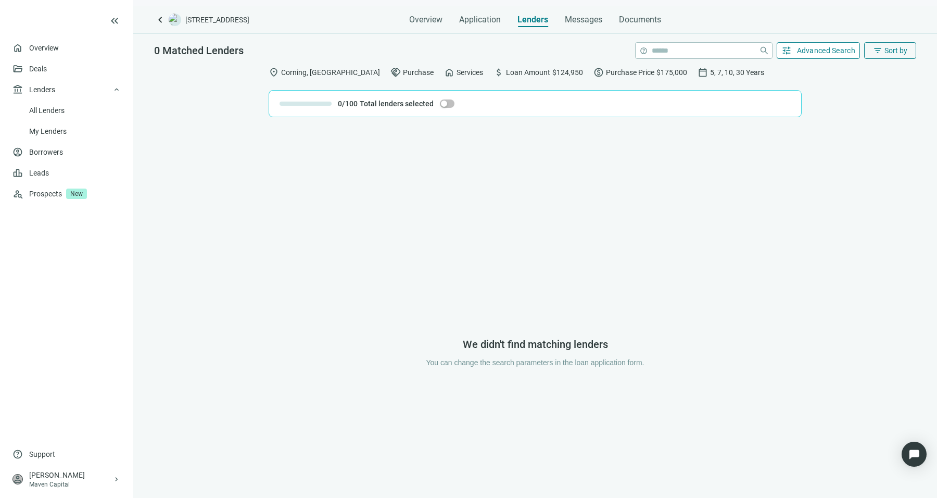
click at [850, 56] on button "tune Advanced Search" at bounding box center [819, 50] width 84 height 17
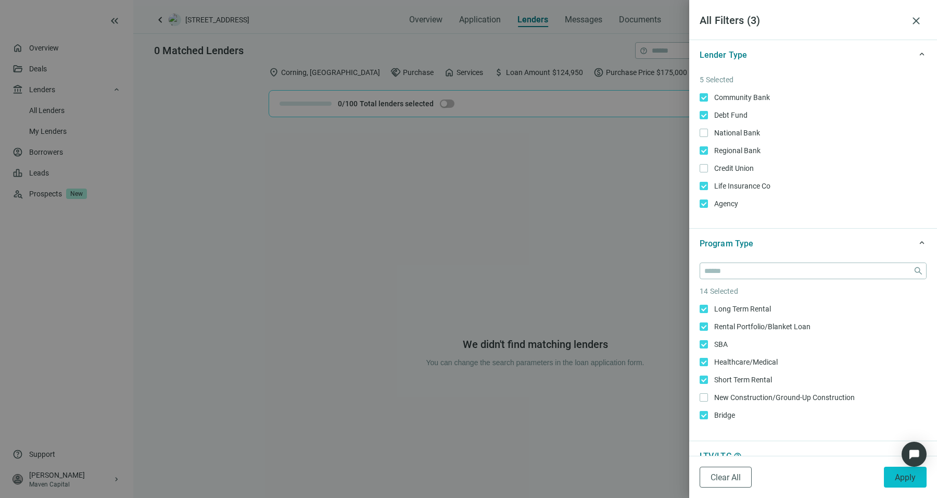
click at [899, 485] on button "Apply" at bounding box center [905, 476] width 43 height 21
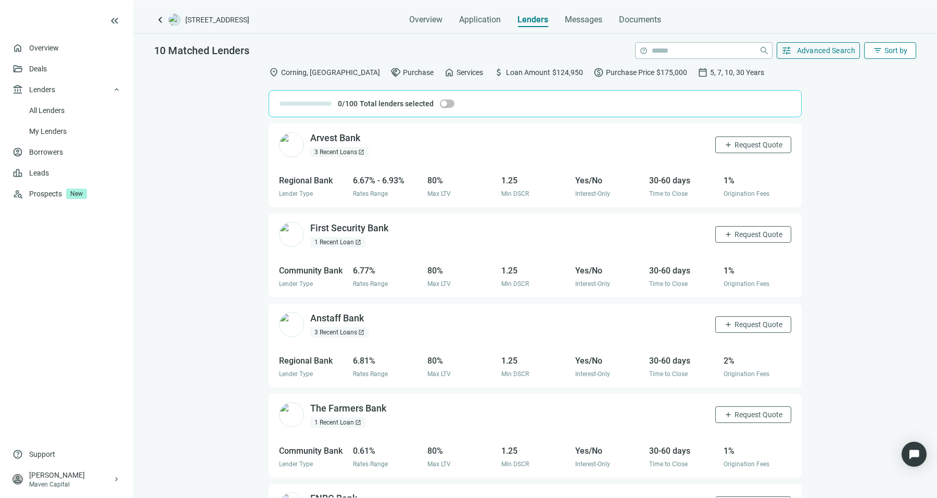
click at [876, 50] on span "filter_list" at bounding box center [877, 50] width 9 height 9
click at [829, 50] on span "Advanced Search" at bounding box center [826, 50] width 59 height 8
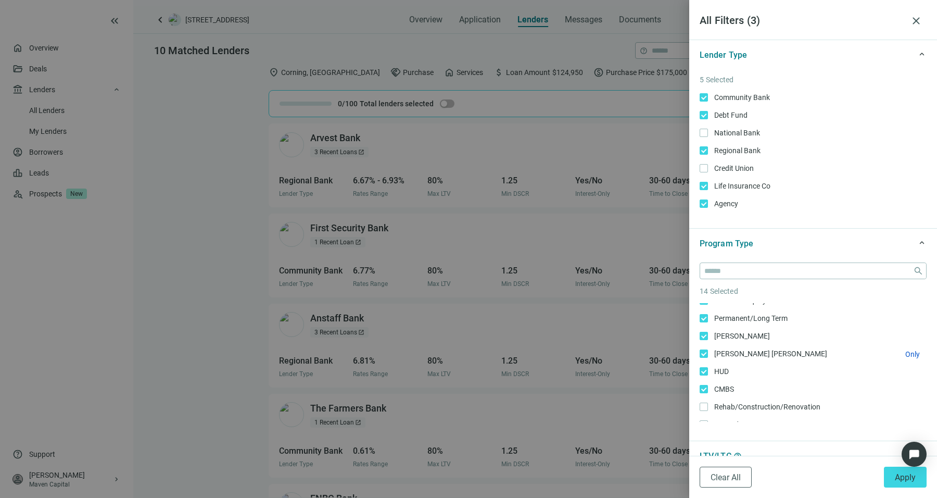
scroll to position [175, 0]
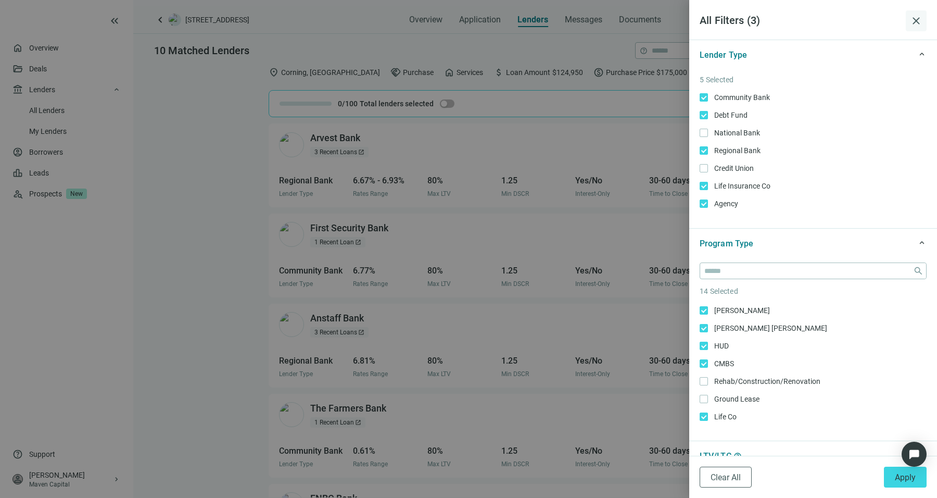
click at [915, 21] on span "close" at bounding box center [916, 21] width 12 height 12
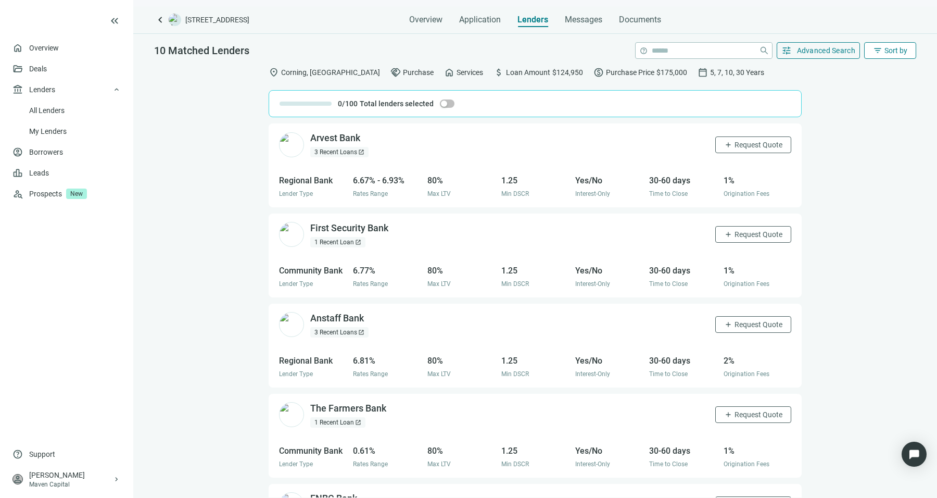
click at [887, 44] on button "filter_list Sort by" at bounding box center [890, 50] width 52 height 17
click at [809, 10] on div "Overview Application Lenders Messages Documents" at bounding box center [535, 16] width 762 height 21
click at [747, 50] on input "search" at bounding box center [703, 51] width 103 height 16
click at [819, 22] on div "Overview Application Lenders Messages Documents" at bounding box center [535, 16] width 762 height 21
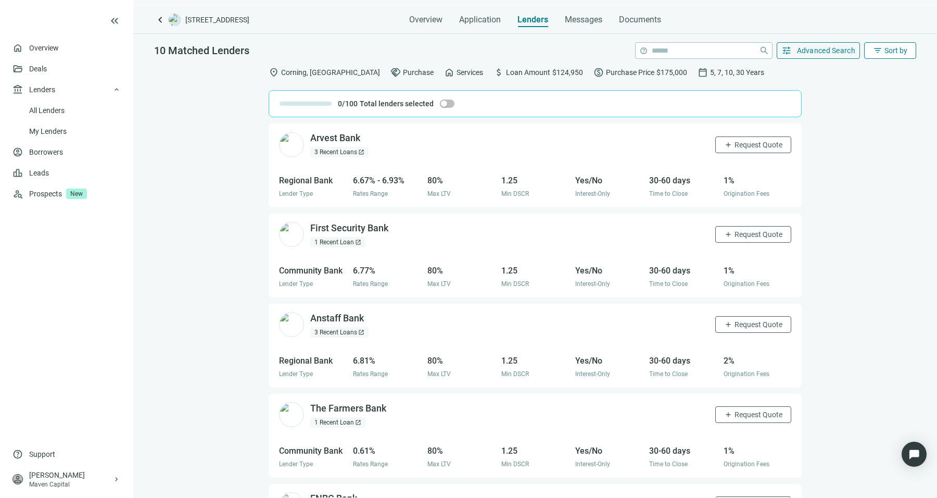
click at [902, 52] on span "Sort by" at bounding box center [896, 50] width 23 height 8
click at [847, 37] on div "10 Matched Lenders help close tune Advanced Search filter_list Sort by" at bounding box center [535, 47] width 804 height 27
click at [893, 34] on div "10 Matched Lenders help close tune Advanced Search filter_list Sort by" at bounding box center [535, 47] width 804 height 27
click at [893, 37] on div "10 Matched Lenders help close tune Advanced Search filter_list Sort by" at bounding box center [535, 47] width 804 height 27
click at [888, 51] on span "Sort by" at bounding box center [896, 50] width 23 height 8
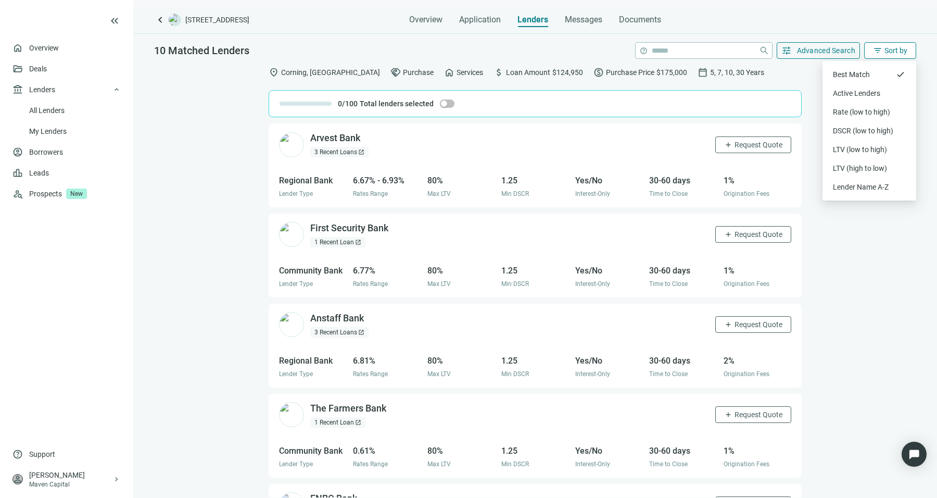
click at [888, 51] on span "Sort by" at bounding box center [896, 50] width 23 height 8
click at [865, 292] on div "Arvest Bank open_in_new 3 Recent Loans open_in_new add Request Quote Regional B…" at bounding box center [535, 310] width 804 height 374
click at [851, 48] on span "Advanced Search" at bounding box center [826, 50] width 59 height 8
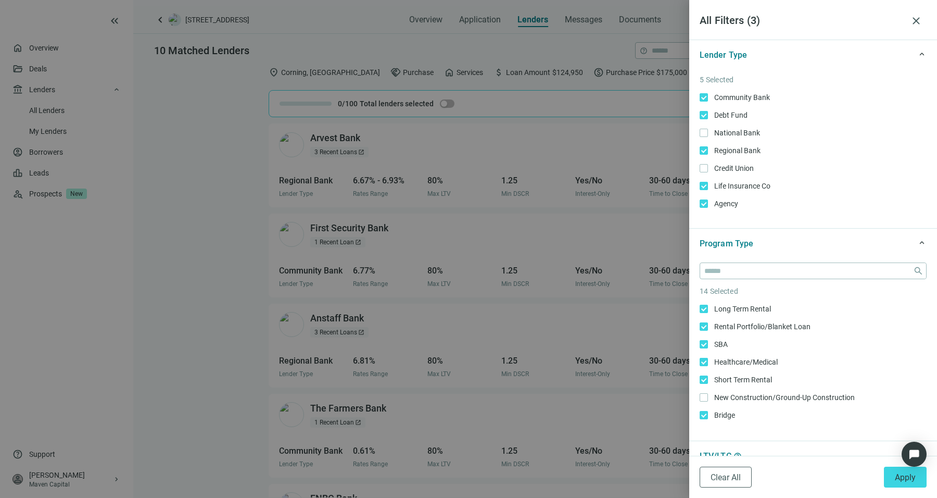
click at [593, 59] on div at bounding box center [468, 249] width 937 height 498
click at [624, 57] on div at bounding box center [468, 249] width 937 height 498
click at [919, 21] on span "close" at bounding box center [916, 21] width 12 height 12
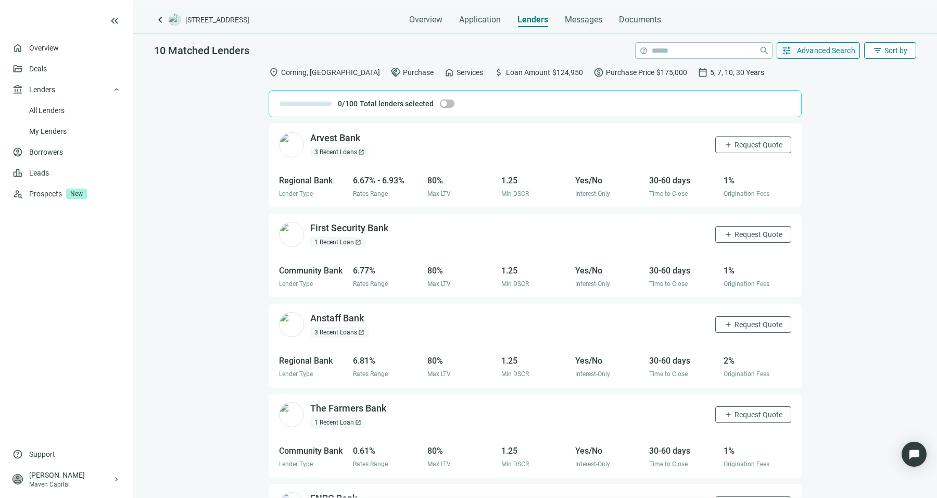
click at [885, 52] on span "Sort by" at bounding box center [896, 50] width 23 height 8
click at [879, 93] on div "Active Lenders" at bounding box center [869, 93] width 73 height 10
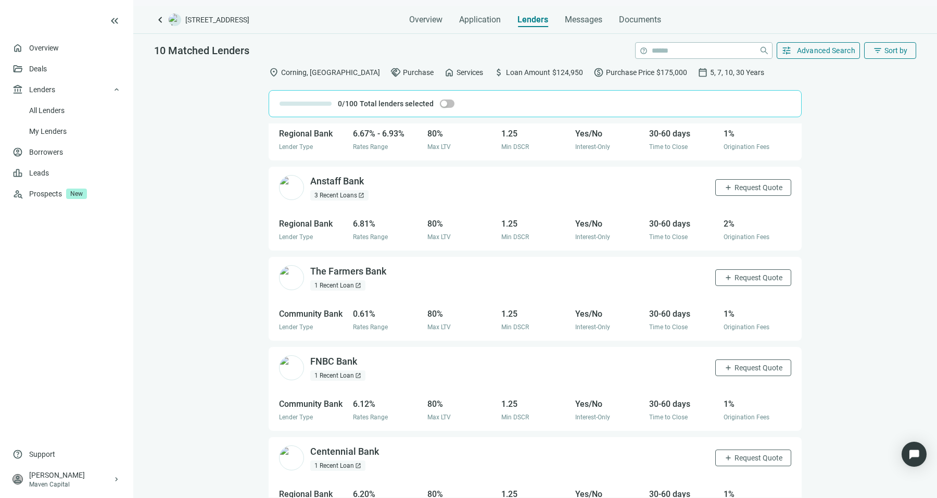
scroll to position [0, 0]
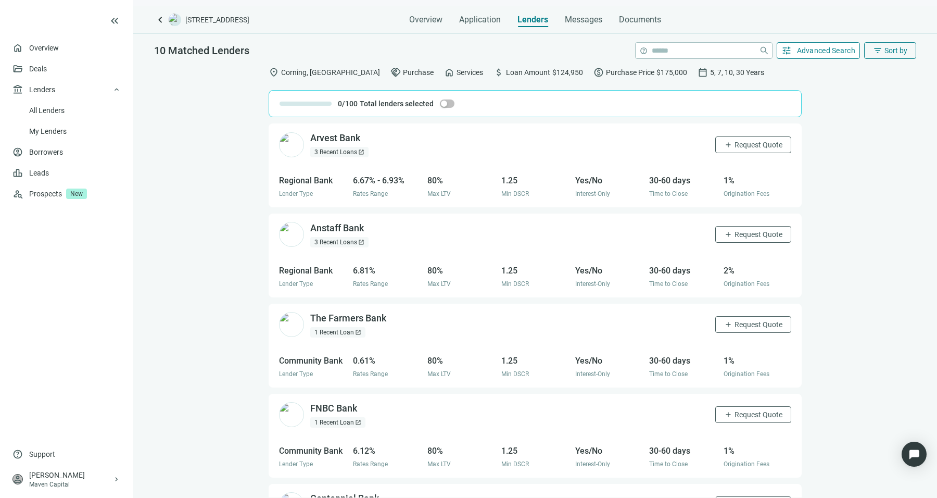
click at [829, 56] on button "tune Advanced Search" at bounding box center [819, 50] width 84 height 17
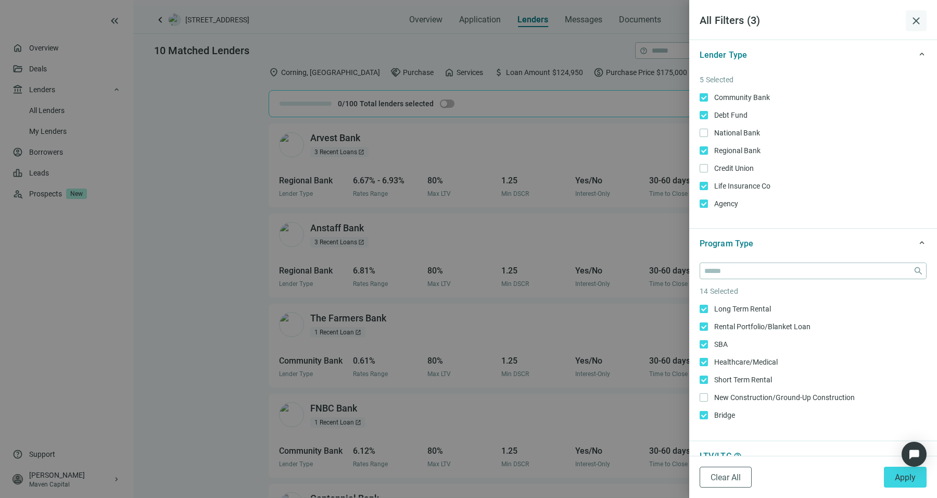
click at [915, 21] on span "close" at bounding box center [916, 21] width 12 height 12
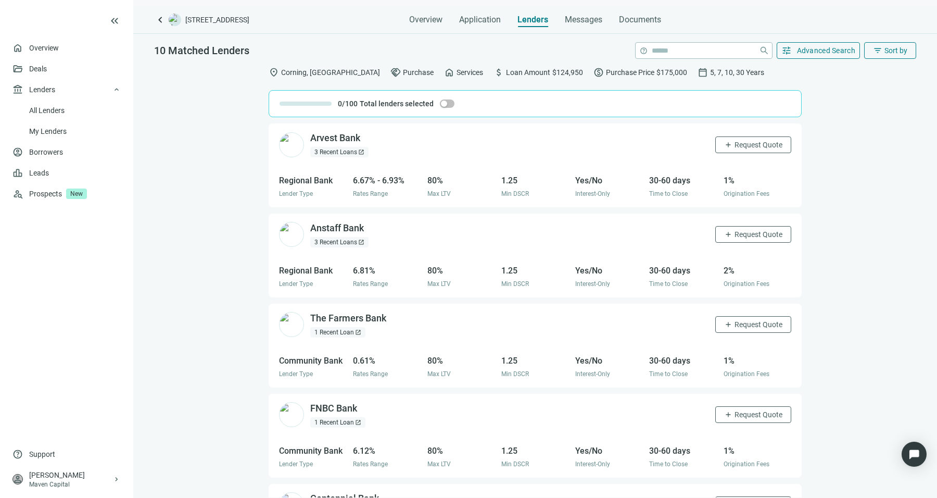
click at [841, 66] on div "location_on Corning, AR handshake Purchase home Services attach_money Loan Amou…" at bounding box center [535, 279] width 804 height 436
click at [843, 57] on button "tune Advanced Search" at bounding box center [819, 50] width 84 height 17
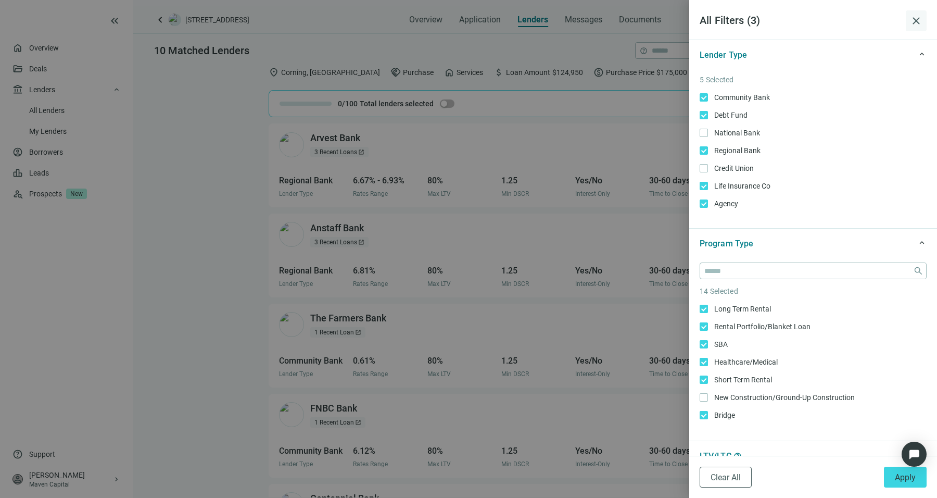
click at [924, 23] on button "close" at bounding box center [916, 20] width 21 height 21
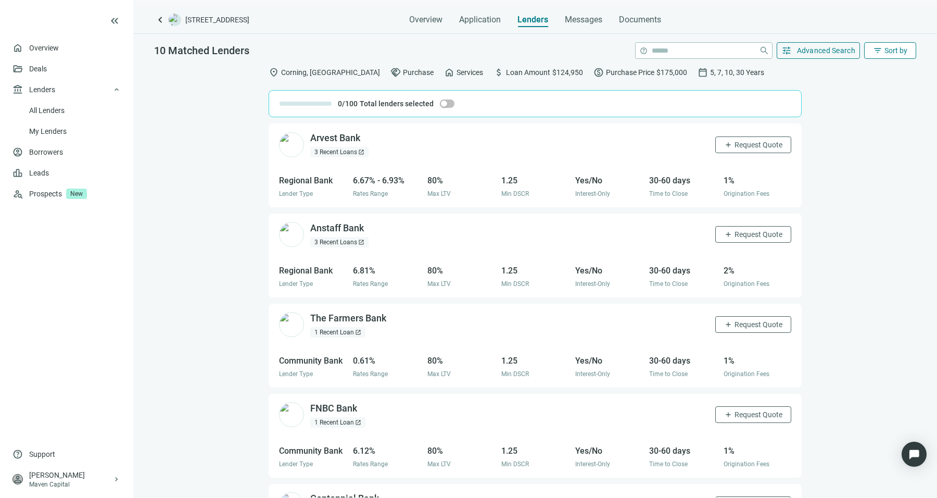
click at [877, 52] on span "filter_list" at bounding box center [877, 50] width 9 height 9
click at [853, 77] on div "Best Match" at bounding box center [869, 74] width 73 height 10
click at [891, 61] on div "location_on Corning, AR handshake Purchase home Services attach_money Loan Amou…" at bounding box center [535, 279] width 804 height 436
click at [888, 47] on span "Sort by" at bounding box center [896, 50] width 23 height 8
click at [594, 70] on span "paid" at bounding box center [599, 72] width 10 height 10
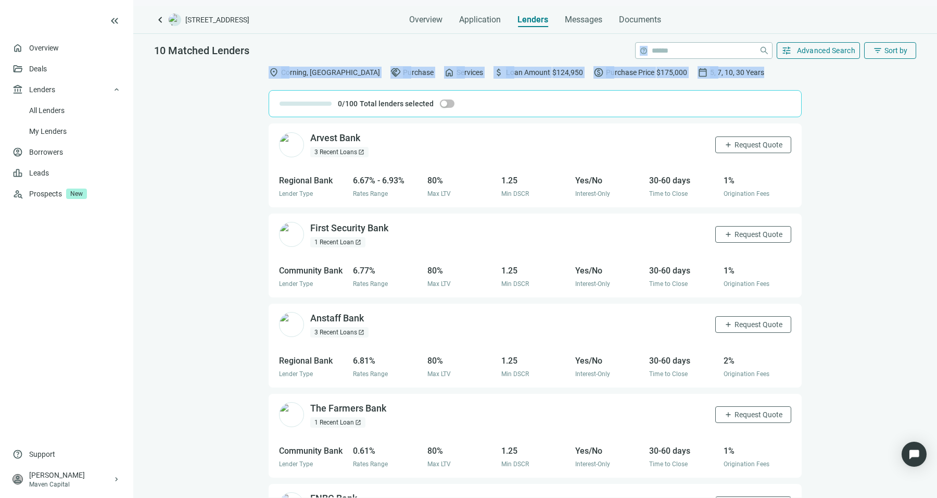
drag, startPoint x: 709, startPoint y: 70, endPoint x: 474, endPoint y: 55, distance: 235.3
click at [474, 55] on div "10 Matched Lenders help close tune Advanced Search filter_list Sort by location…" at bounding box center [535, 265] width 804 height 463
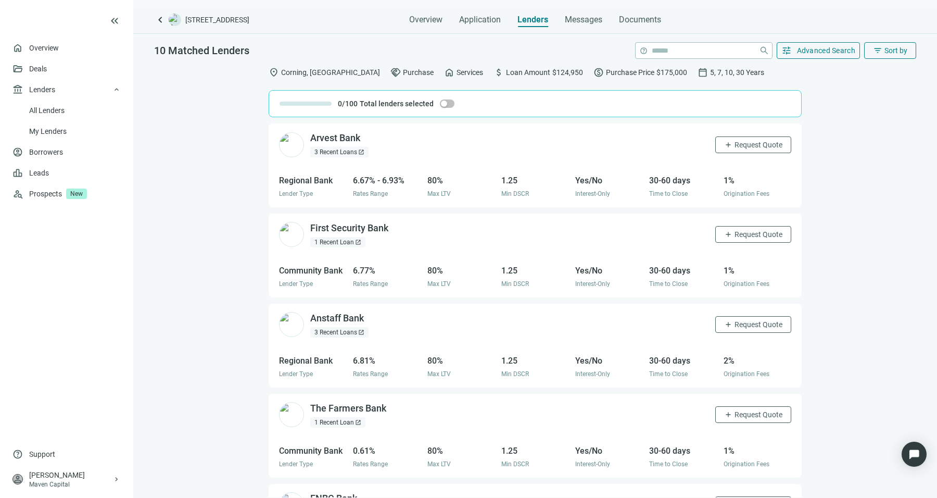
click at [474, 55] on div "10 Matched Lenders help close tune Advanced Search filter_list Sort by" at bounding box center [535, 47] width 804 height 27
click at [435, 15] on span "Overview" at bounding box center [425, 20] width 33 height 10
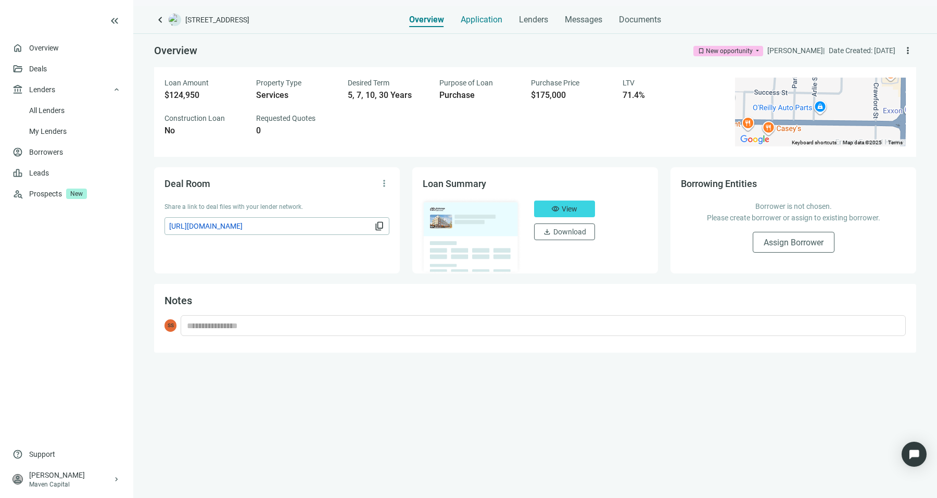
click at [494, 21] on span "Application" at bounding box center [482, 20] width 42 height 10
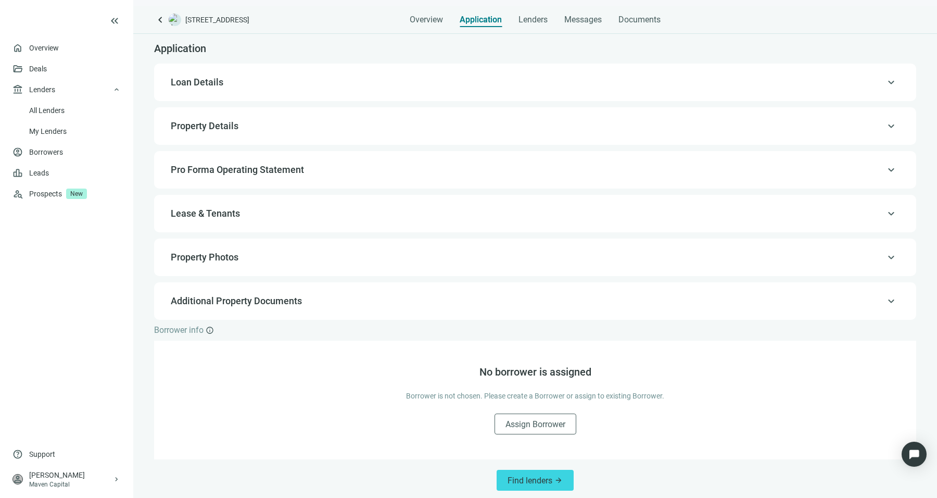
click at [344, 262] on span "Property Photos" at bounding box center [534, 257] width 727 height 12
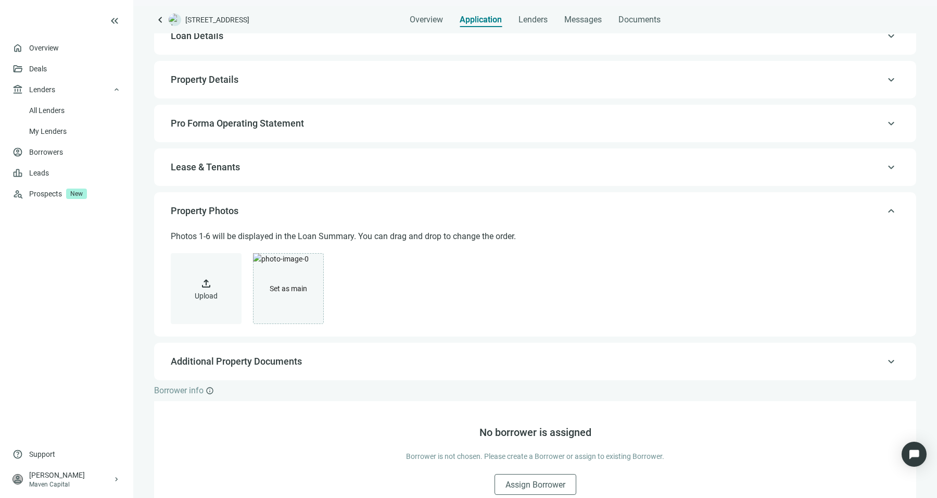
click at [380, 223] on div "keyboard_arrow_up Loan Details keyboard_arrow_up Property Details keyboard_arro…" at bounding box center [535, 198] width 762 height 363
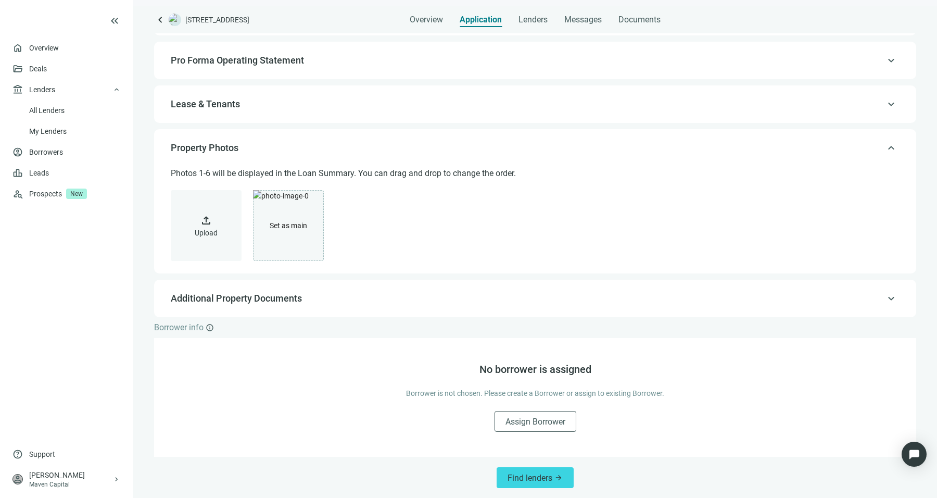
click at [399, 143] on span "Property Photos" at bounding box center [534, 148] width 727 height 12
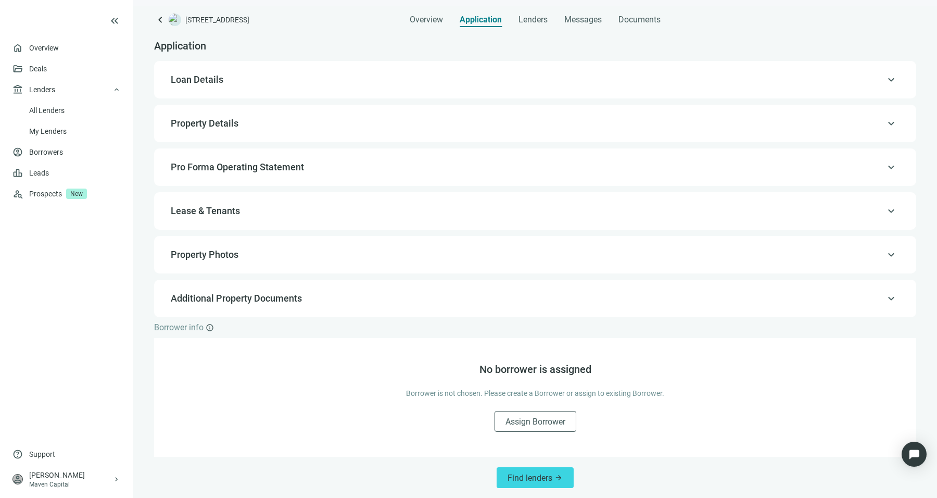
click at [387, 250] on span "Property Photos" at bounding box center [534, 254] width 727 height 12
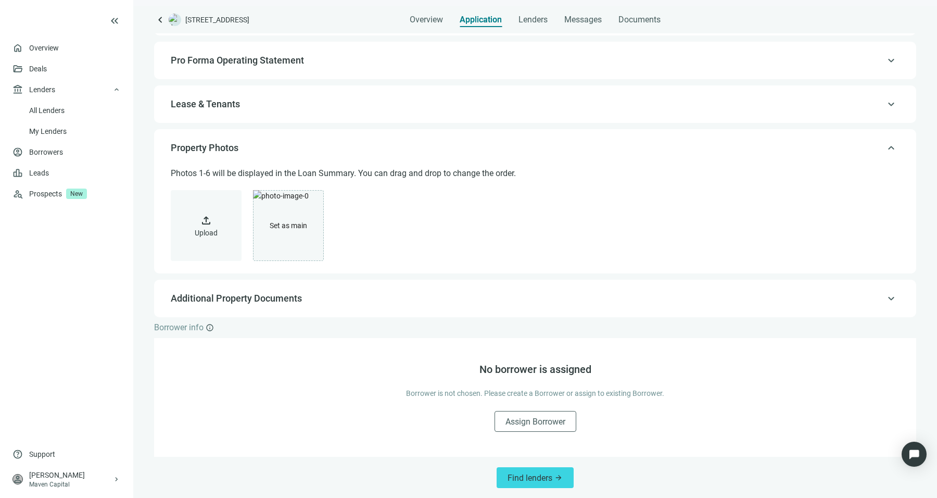
click at [397, 138] on div "keyboard_arrow_up Property Photos" at bounding box center [535, 147] width 741 height 25
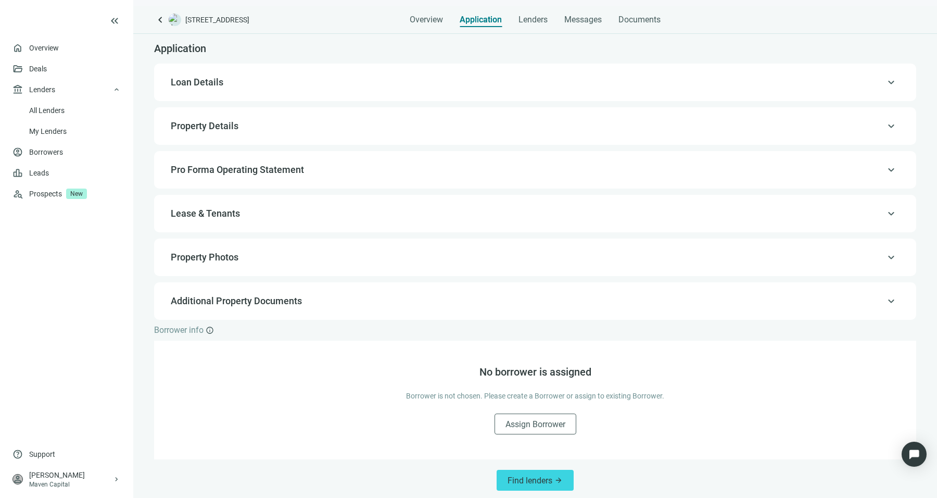
click at [376, 211] on span "Lease & Tenants" at bounding box center [534, 213] width 727 height 12
type input "*"
type input "**********"
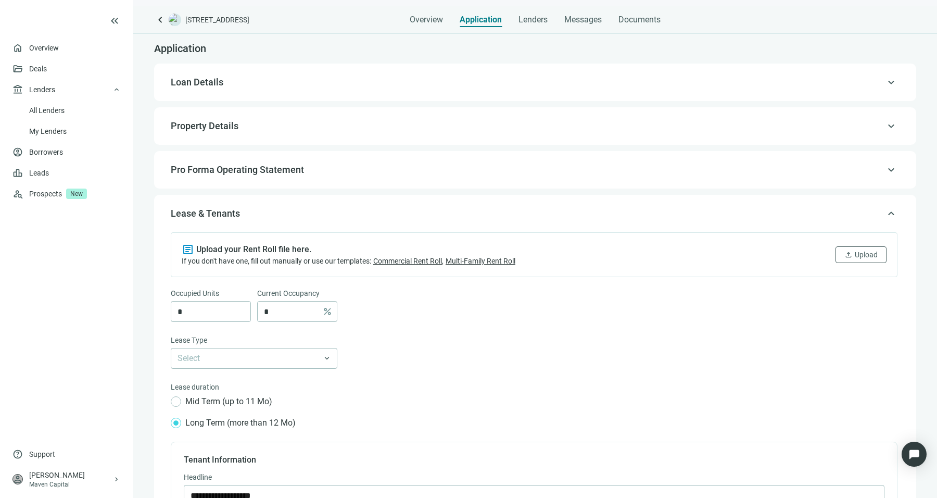
click at [378, 222] on div "keyboard_arrow_up Lease & Tenants" at bounding box center [535, 213] width 741 height 25
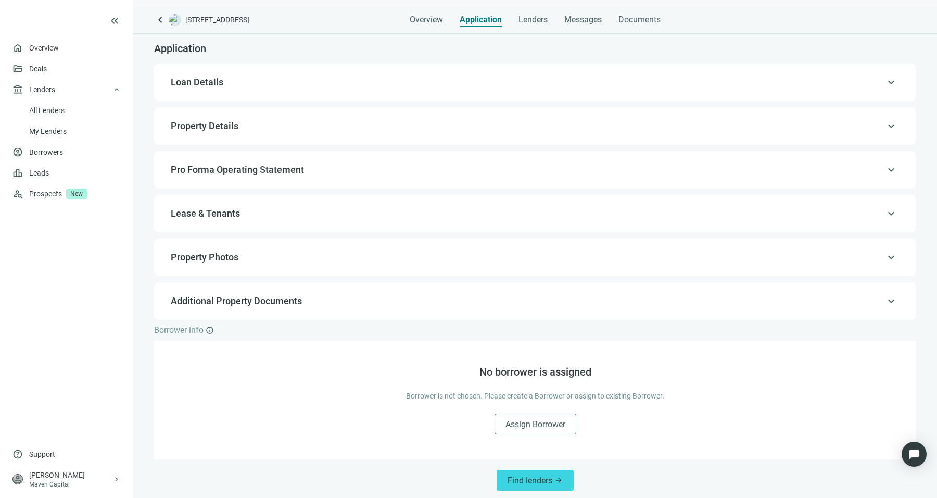
click at [417, 128] on span "Property Details" at bounding box center [534, 126] width 727 height 12
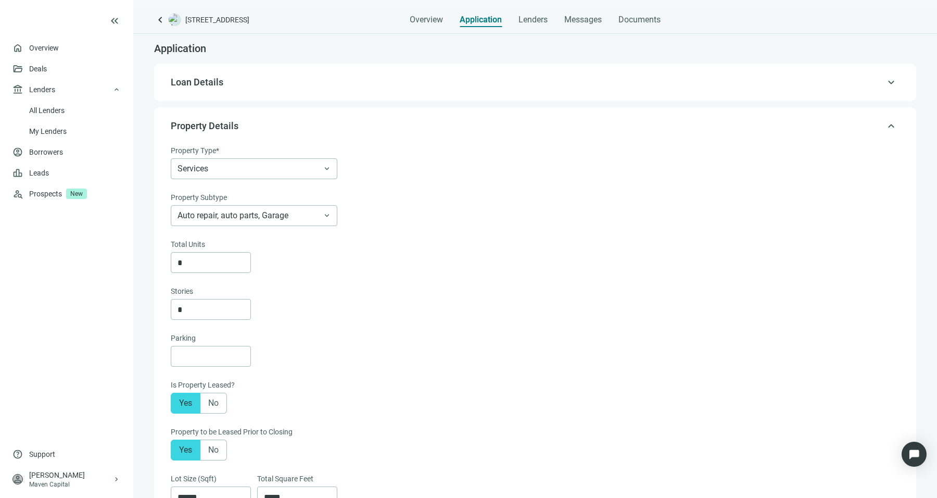
click at [421, 129] on span "Property Details" at bounding box center [534, 126] width 727 height 12
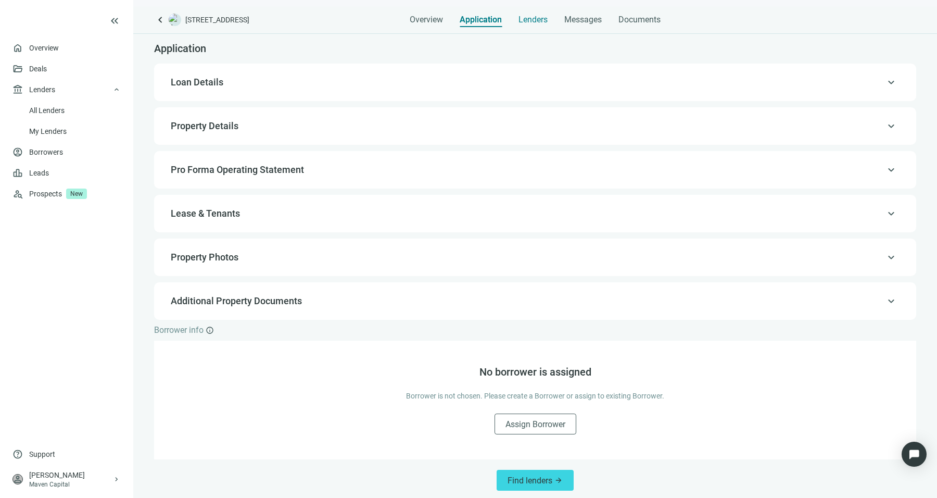
click at [522, 25] on div "Lenders" at bounding box center [533, 16] width 29 height 21
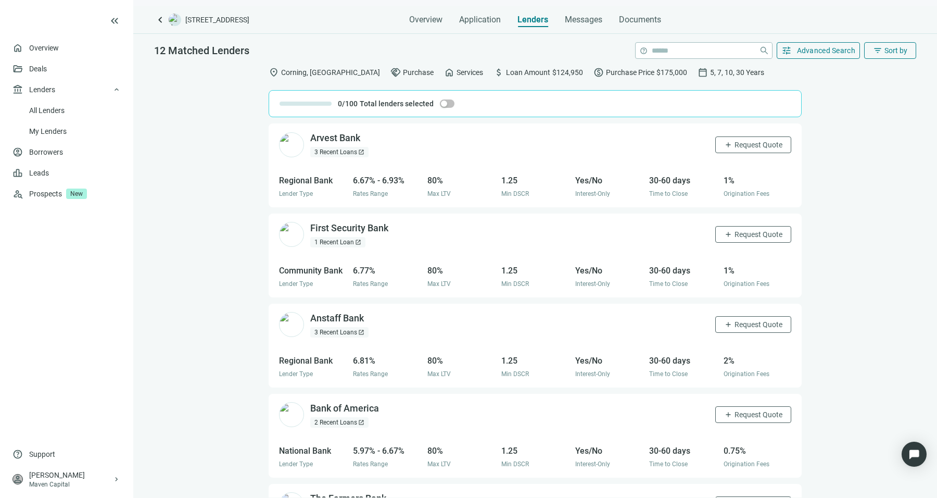
click at [886, 61] on div "location_on Corning, AR handshake Purchase home Services attach_money Loan Amou…" at bounding box center [535, 279] width 804 height 436
click at [891, 53] on span "Sort by" at bounding box center [896, 50] width 23 height 8
click at [873, 116] on div "Rate (low to high)" at bounding box center [869, 112] width 73 height 10
click at [873, 116] on div "location_on Corning, AR handshake Purchase home Services attach_money Loan Amou…" at bounding box center [535, 279] width 804 height 436
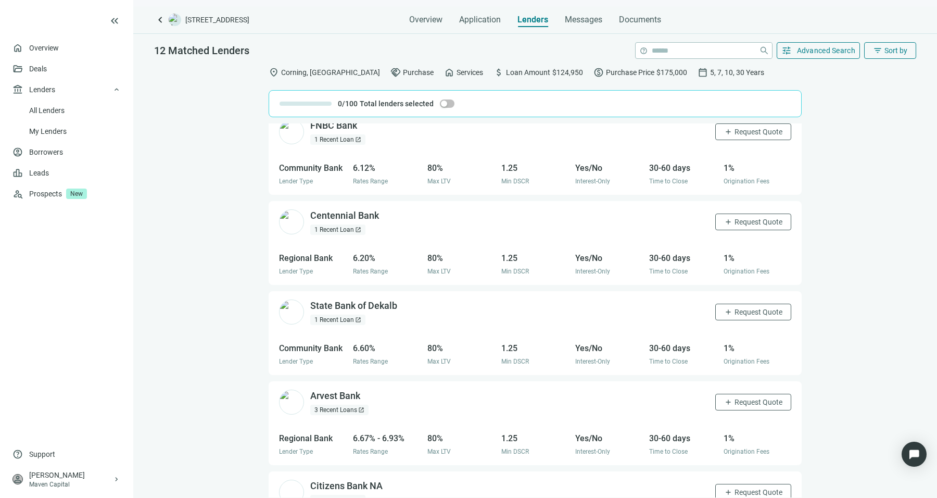
scroll to position [235, 0]
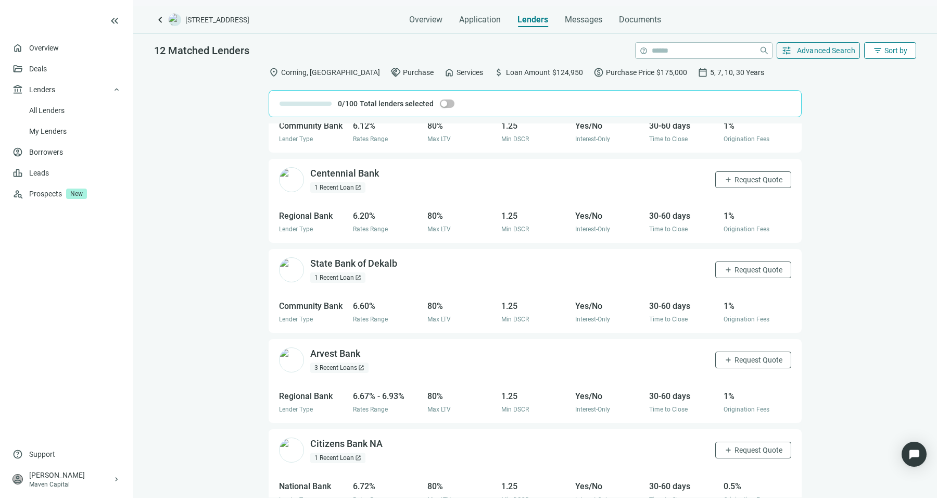
click at [905, 43] on button "filter_list Sort by" at bounding box center [890, 50] width 52 height 17
click at [859, 307] on div "The Farmers Bank open_in_new 1 Recent Loan open_in_new add Request Quote Commun…" at bounding box center [535, 310] width 804 height 374
click at [698, 54] on input "search" at bounding box center [703, 51] width 103 height 16
click at [774, 24] on div "Overview Application Lenders Messages Documents" at bounding box center [535, 16] width 762 height 21
click at [708, 55] on input "search" at bounding box center [703, 51] width 103 height 16
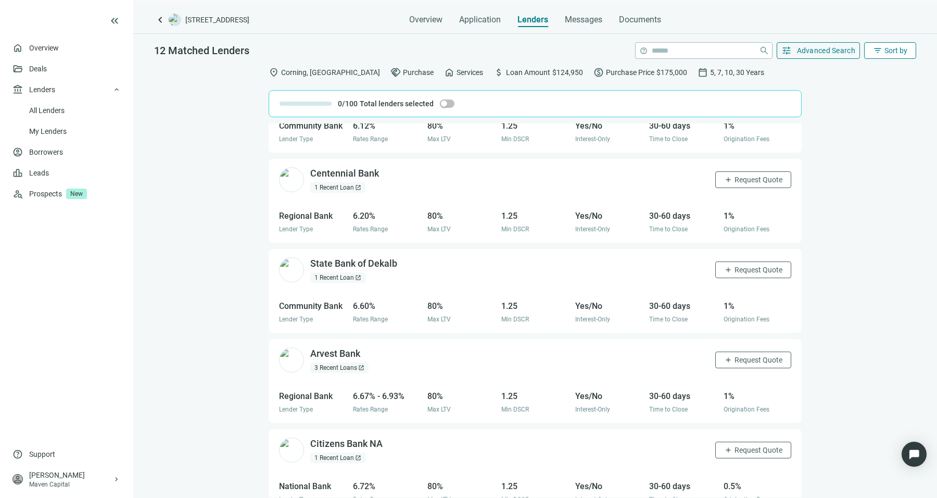
click at [894, 52] on span "Sort by" at bounding box center [896, 50] width 23 height 8
click at [889, 159] on div "LTV (high to low)" at bounding box center [870, 168] width 94 height 19
click at [874, 72] on div "location_on Corning, AR handshake Purchase home Services attach_money Loan Amou…" at bounding box center [535, 279] width 804 height 436
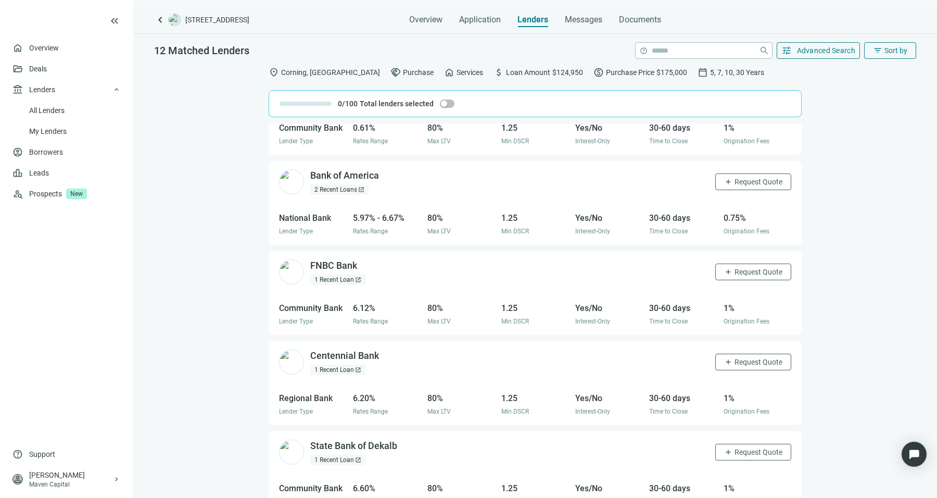
scroll to position [0, 0]
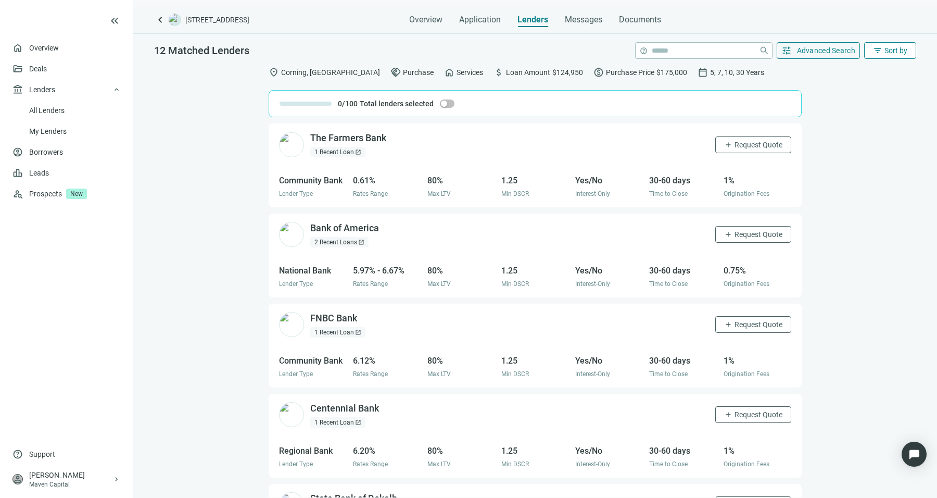
click at [874, 47] on span "filter_list" at bounding box center [877, 50] width 9 height 9
click at [864, 134] on div "DSCR (low to high)" at bounding box center [869, 130] width 73 height 10
click at [470, 20] on span "Application" at bounding box center [480, 20] width 42 height 10
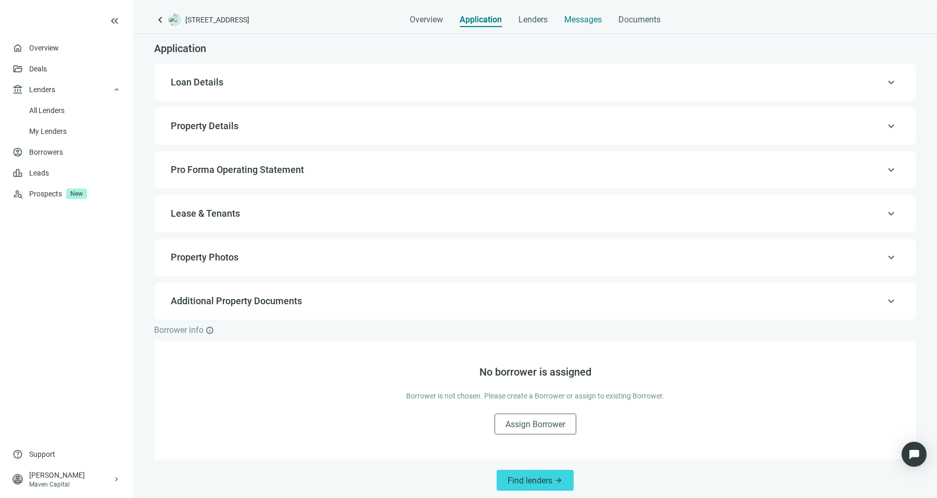
click at [597, 24] on span "Messages" at bounding box center [582, 20] width 37 height 10
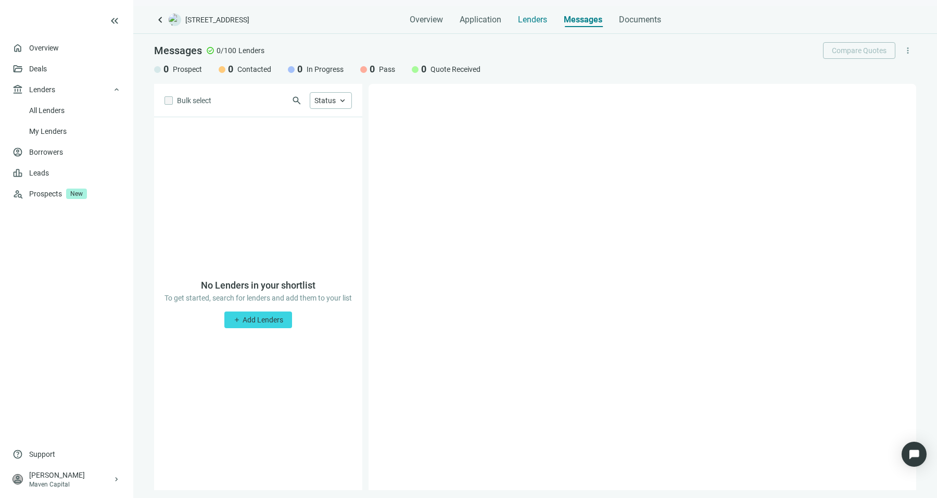
click at [534, 18] on span "Lenders" at bounding box center [532, 20] width 29 height 10
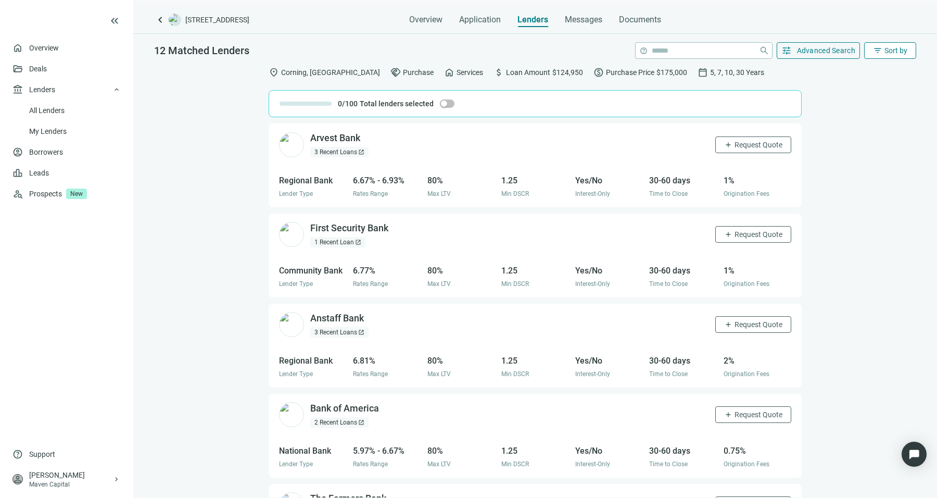
click at [875, 47] on span "filter_list" at bounding box center [877, 50] width 9 height 9
click at [889, 115] on div "Rate (low to high)" at bounding box center [869, 112] width 73 height 10
click at [897, 46] on span "Sort by" at bounding box center [896, 50] width 23 height 8
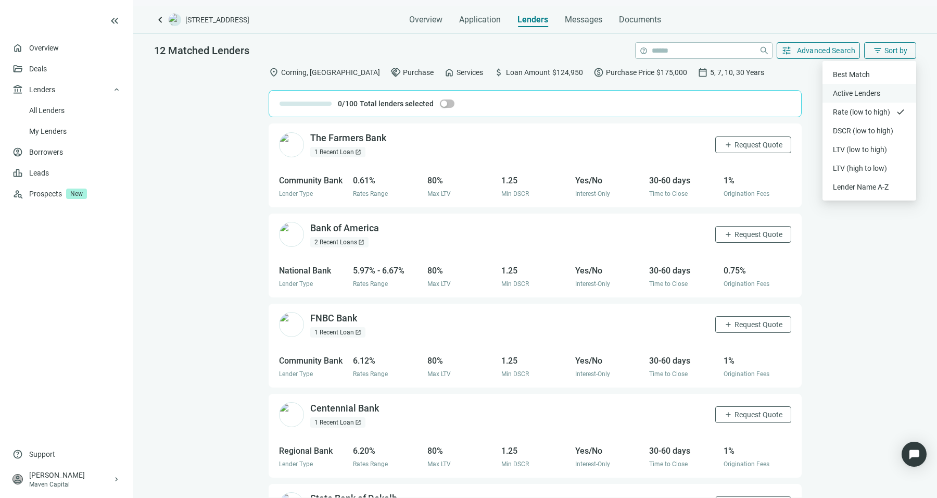
click at [869, 95] on div "Active Lenders" at bounding box center [869, 93] width 73 height 10
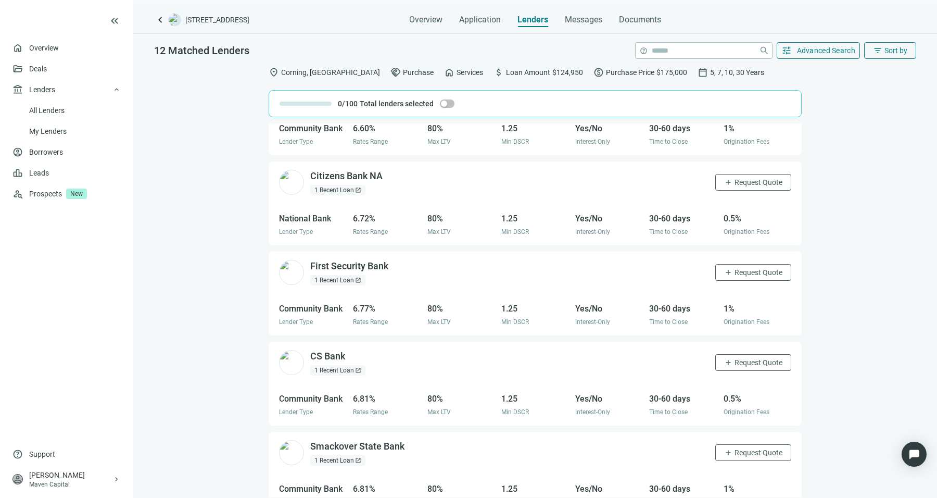
scroll to position [698, 0]
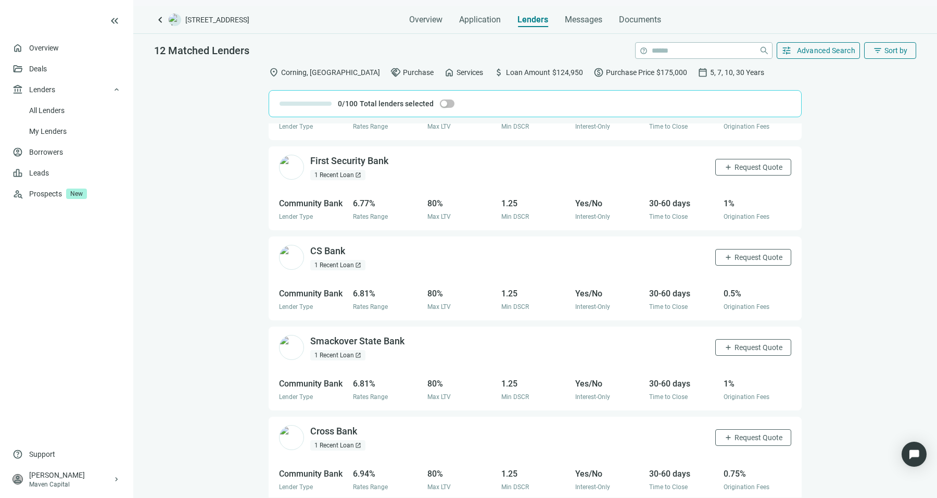
click at [344, 262] on div "1 Recent Loan open_in_new" at bounding box center [337, 265] width 55 height 10
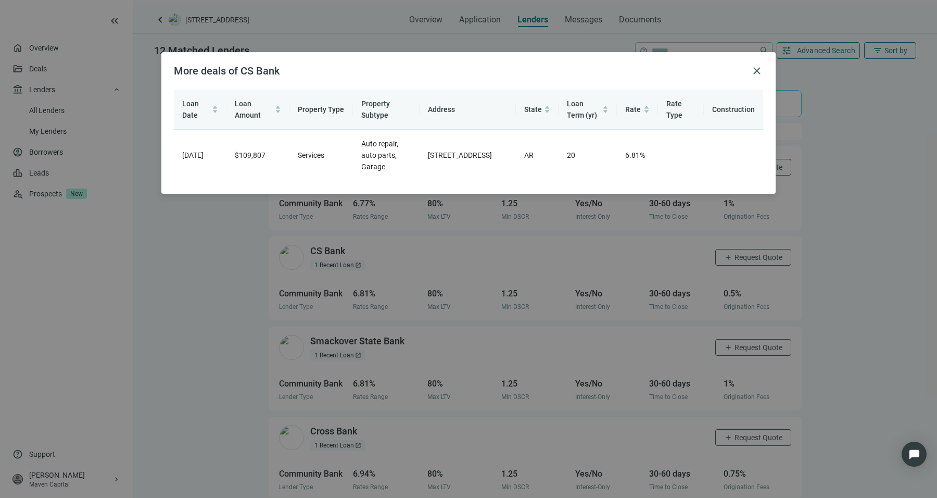
click at [245, 276] on div "More deals of CS Bank close Loan Date Loan Amount Property Type Property Subtyp…" at bounding box center [468, 249] width 937 height 498
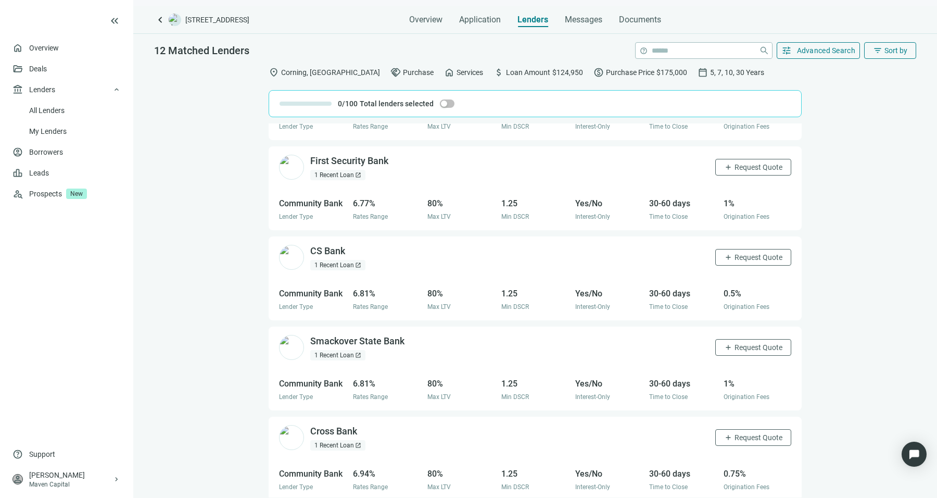
click at [345, 356] on div "1 Recent Loan open_in_new" at bounding box center [337, 355] width 55 height 10
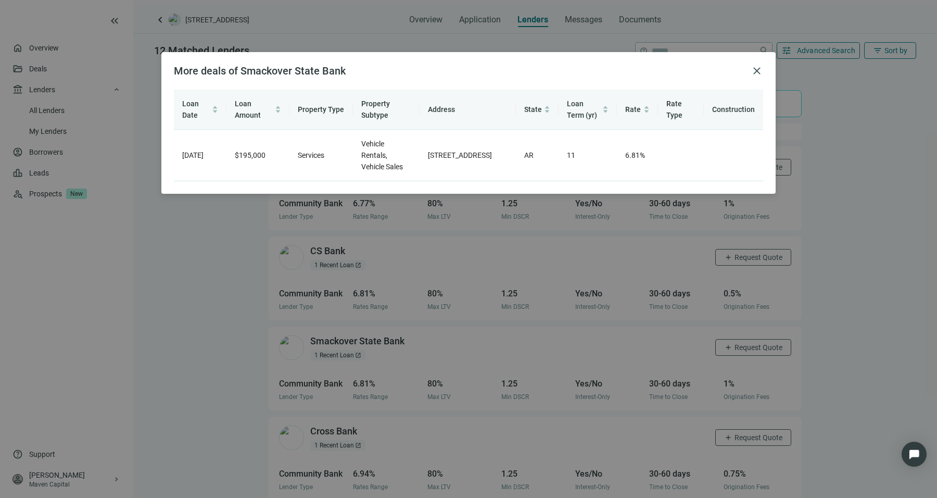
click at [212, 350] on div "More deals of Smackover State Bank close Loan Date Loan Amount Property Type Pr…" at bounding box center [468, 249] width 937 height 498
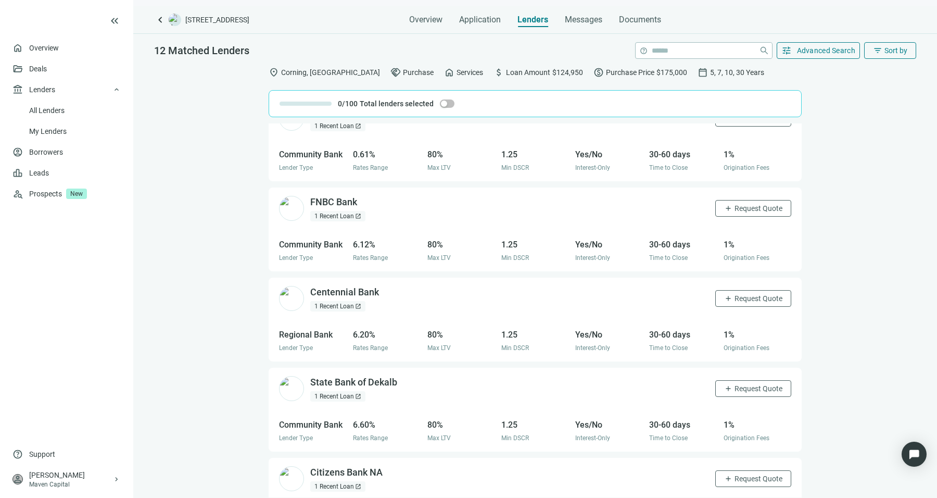
scroll to position [0, 0]
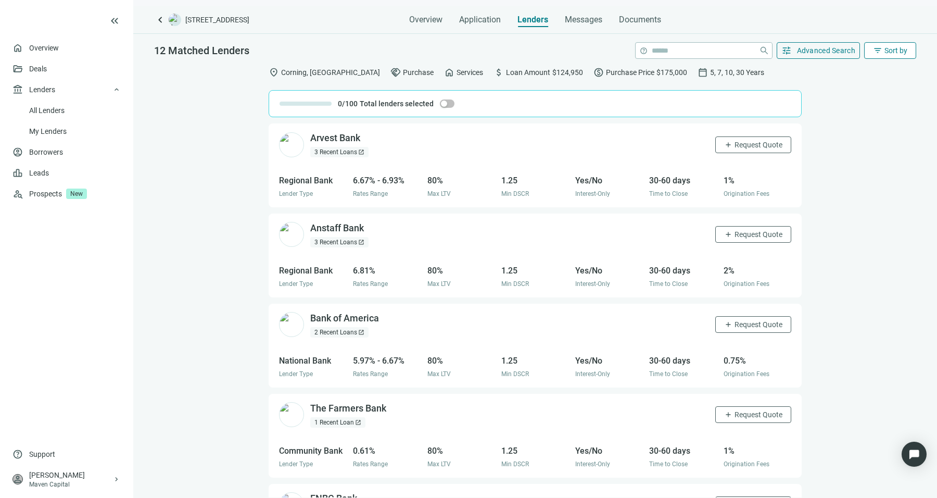
click at [876, 46] on span "filter_list" at bounding box center [877, 50] width 9 height 9
click at [870, 146] on div "LTV (low to high)" at bounding box center [869, 149] width 73 height 10
click at [883, 46] on button "filter_list Sort by" at bounding box center [890, 50] width 52 height 17
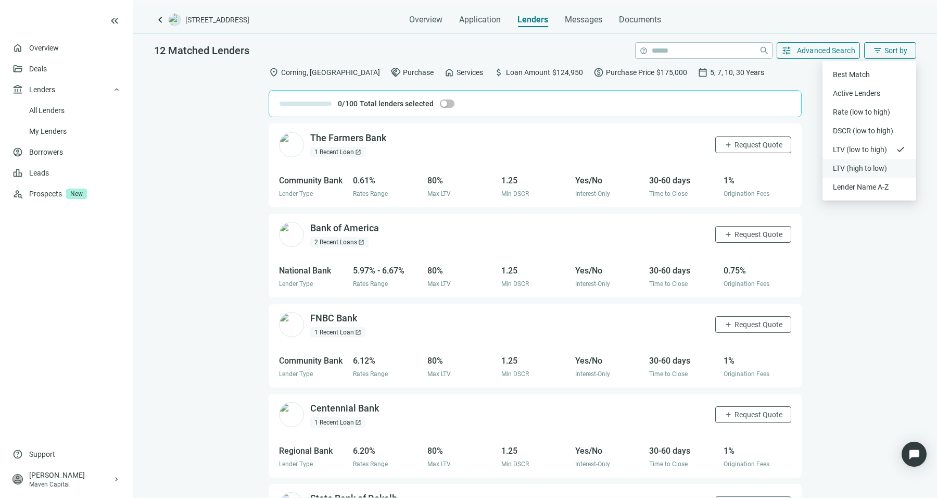
click at [873, 169] on div "LTV (high to low)" at bounding box center [869, 168] width 73 height 10
click at [891, 53] on span "Sort by" at bounding box center [896, 50] width 23 height 8
click at [854, 77] on div "Best Match" at bounding box center [869, 74] width 73 height 10
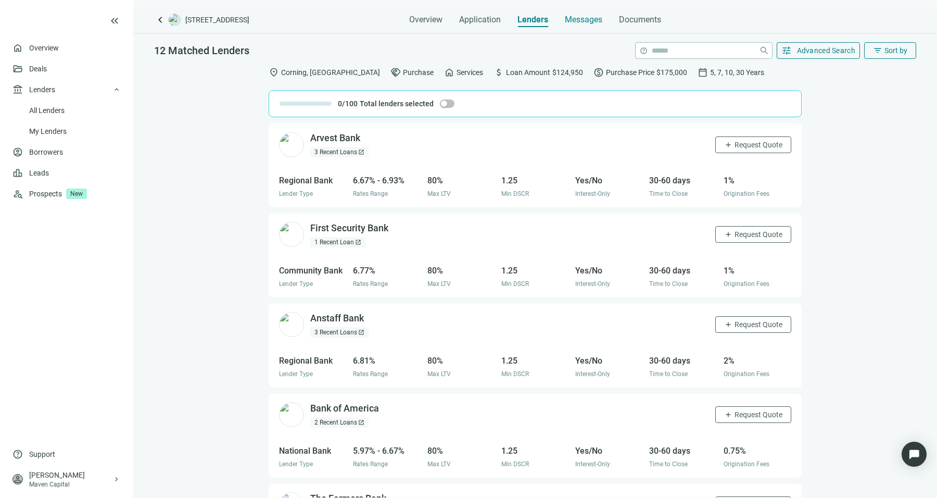
click at [566, 16] on span "Messages" at bounding box center [583, 20] width 37 height 10
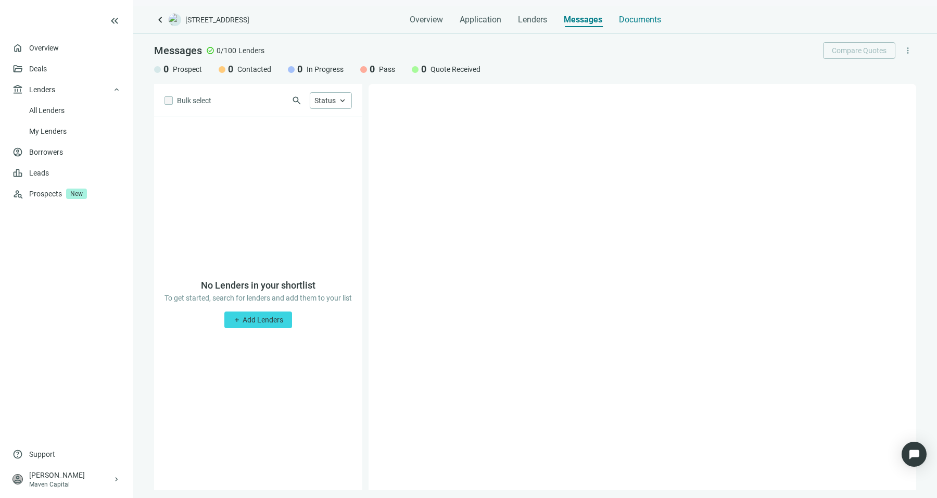
click at [637, 21] on span "Documents" at bounding box center [640, 20] width 42 height 10
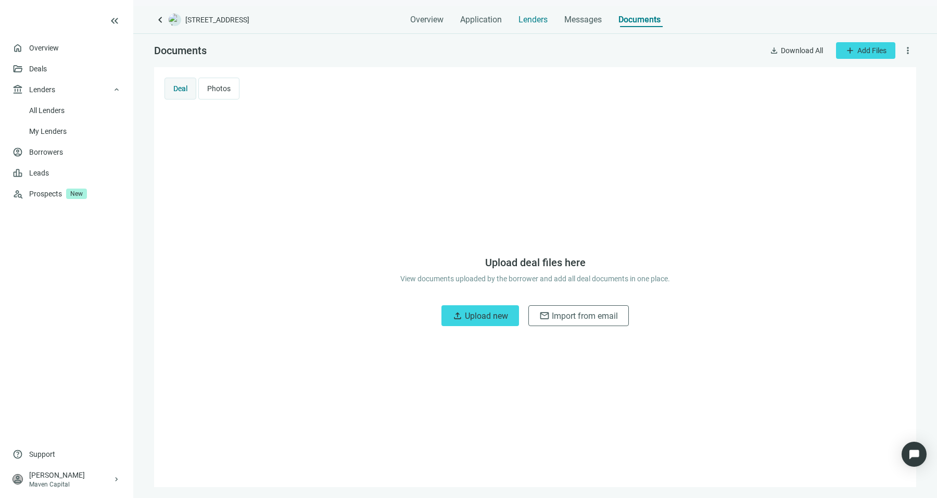
click at [537, 20] on span "Lenders" at bounding box center [533, 20] width 29 height 10
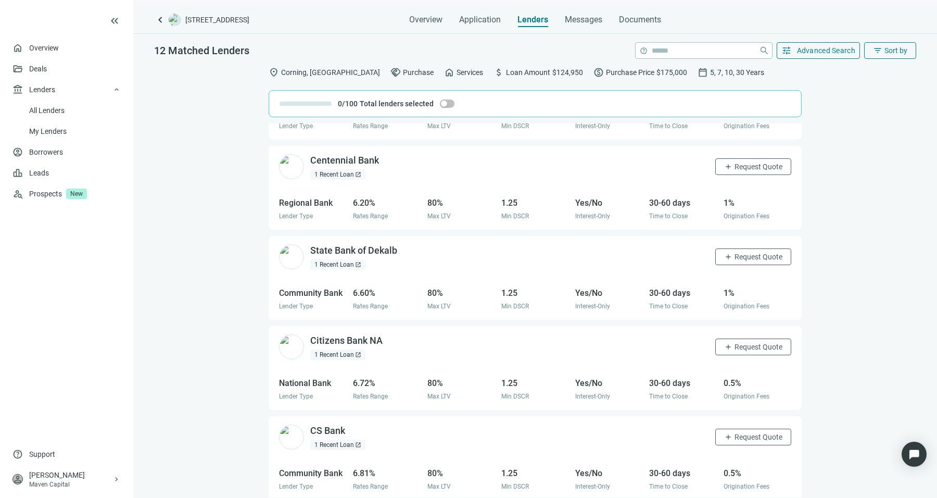
scroll to position [534, 0]
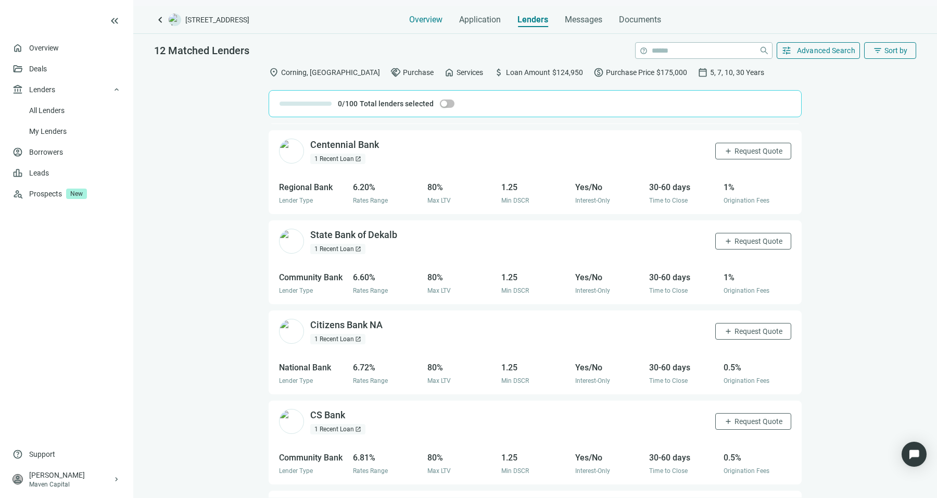
click at [442, 21] on span "Overview" at bounding box center [425, 20] width 33 height 10
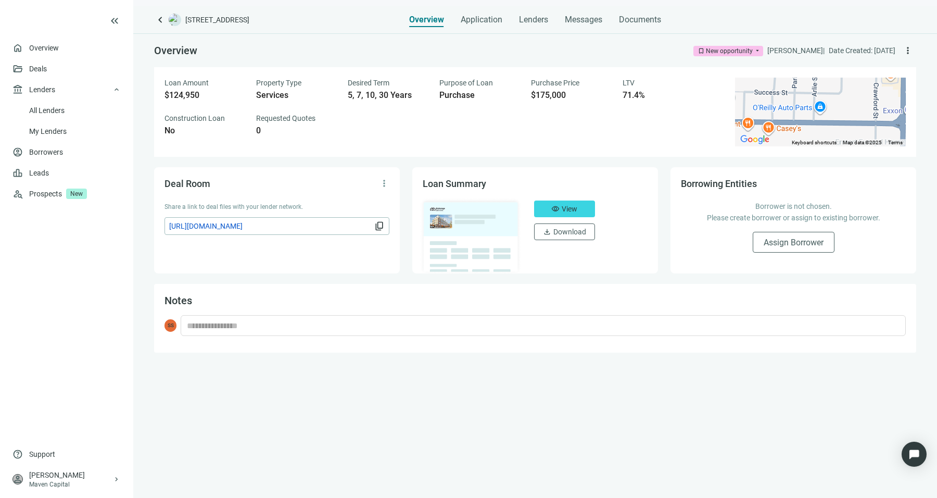
click at [485, 29] on div "keyboard_arrow_left 1322 W Main St, Corning, AR 72422 Overview Application Lend…" at bounding box center [535, 251] width 804 height 491
click at [908, 51] on span "more_vert" at bounding box center [908, 50] width 10 height 10
click at [262, 110] on div "Loan Amount $124,950 Property Type Services Desired Term 5, 7, 10, 30 Years Pur…" at bounding box center [444, 107] width 558 height 58
click at [251, 107] on div "Loan Amount $124,950 Property Type Services Desired Term 5, 7, 10, 30 Years Pur…" at bounding box center [444, 107] width 558 height 58
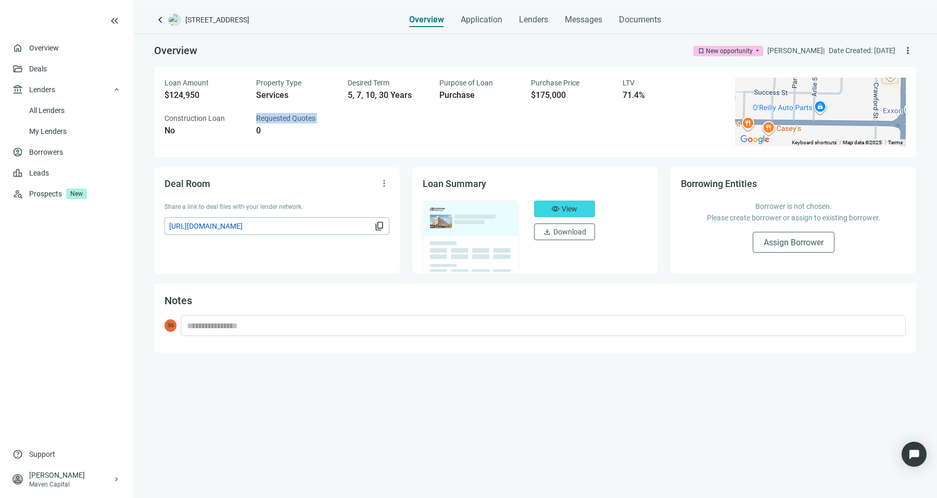
click at [251, 107] on div "Loan Amount $124,950 Property Type Services Desired Term 5, 7, 10, 30 Years Pur…" at bounding box center [444, 107] width 558 height 58
click at [431, 16] on span "Overview" at bounding box center [426, 20] width 35 height 10
click at [497, 15] on span "Application" at bounding box center [482, 20] width 42 height 10
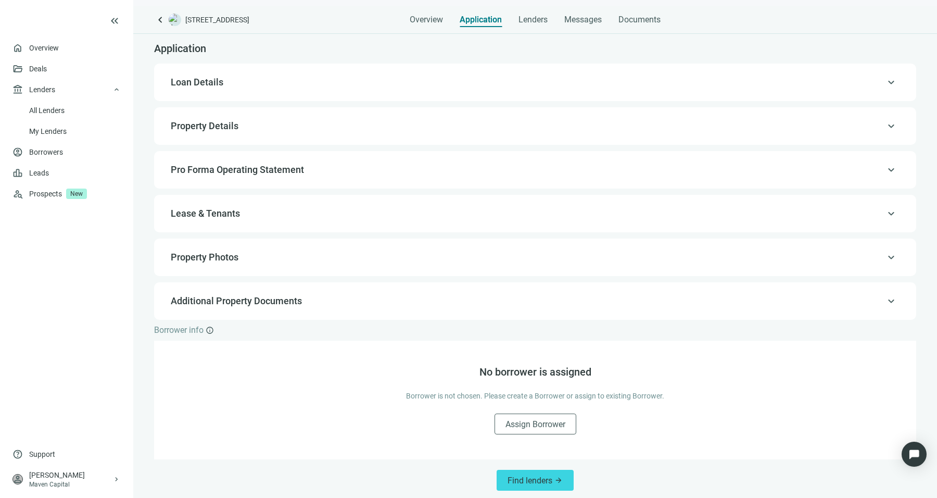
click at [297, 136] on div "keyboard_arrow_up Property Details" at bounding box center [535, 125] width 741 height 25
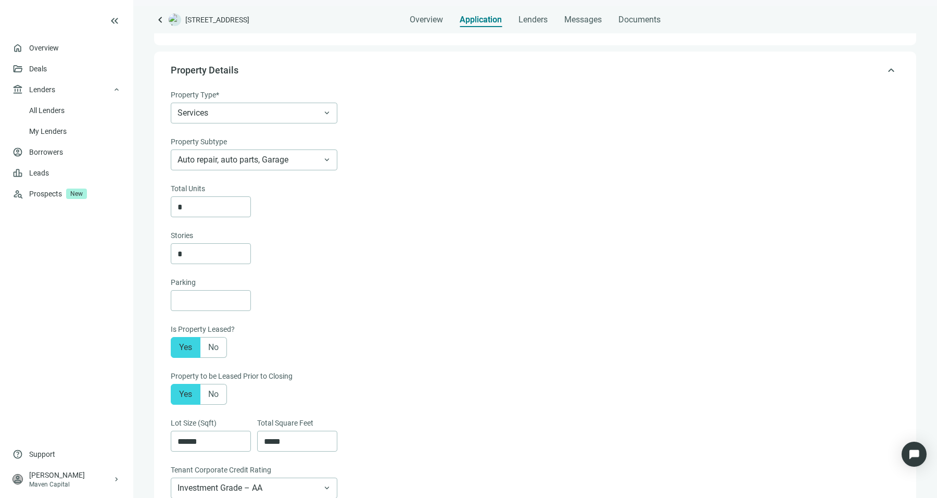
scroll to position [73, 0]
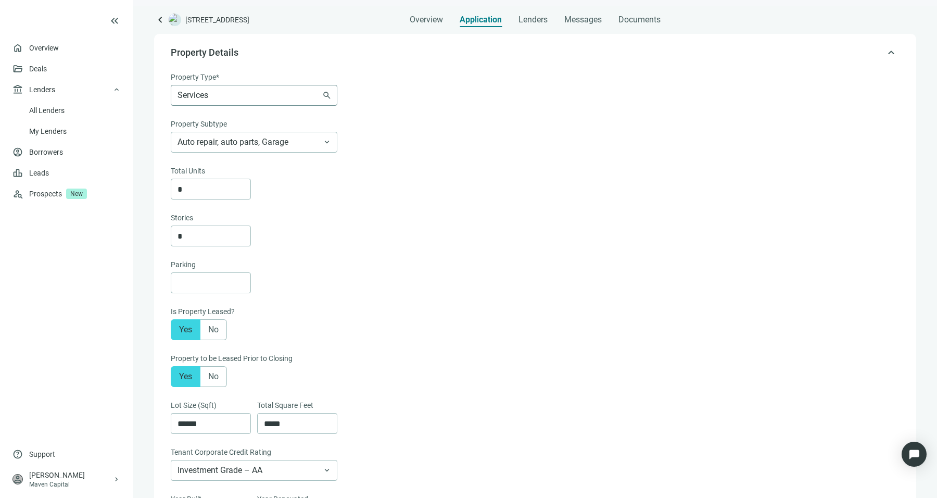
click at [291, 103] on span "Services" at bounding box center [254, 95] width 153 height 20
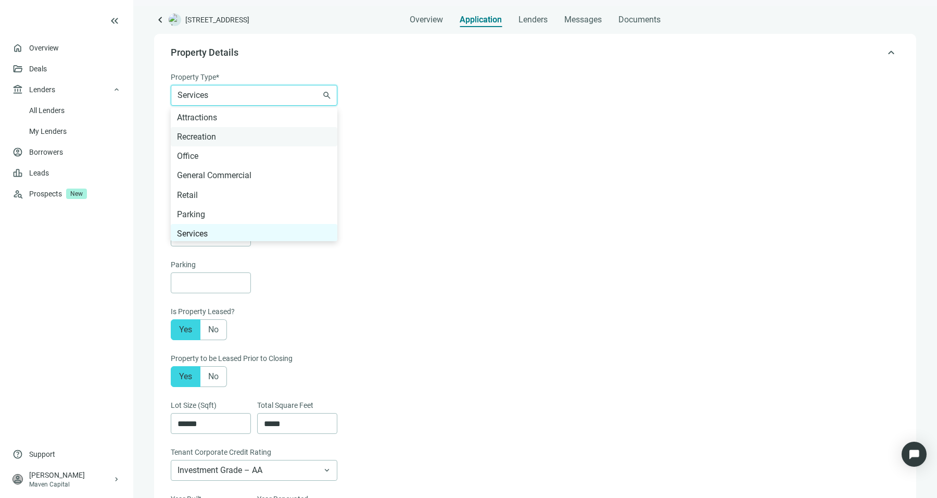
scroll to position [542, 0]
click at [265, 190] on div "Retail" at bounding box center [254, 194] width 154 height 13
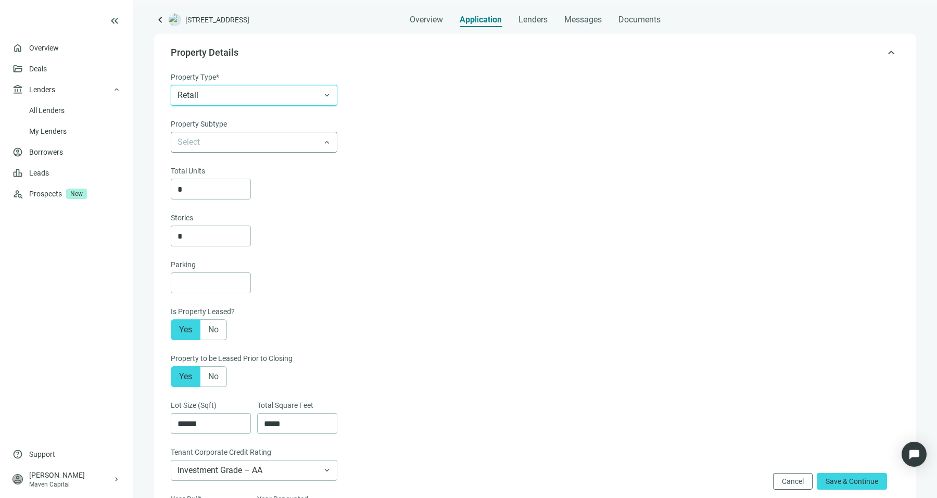
click at [313, 140] on input "search" at bounding box center [250, 142] width 144 height 20
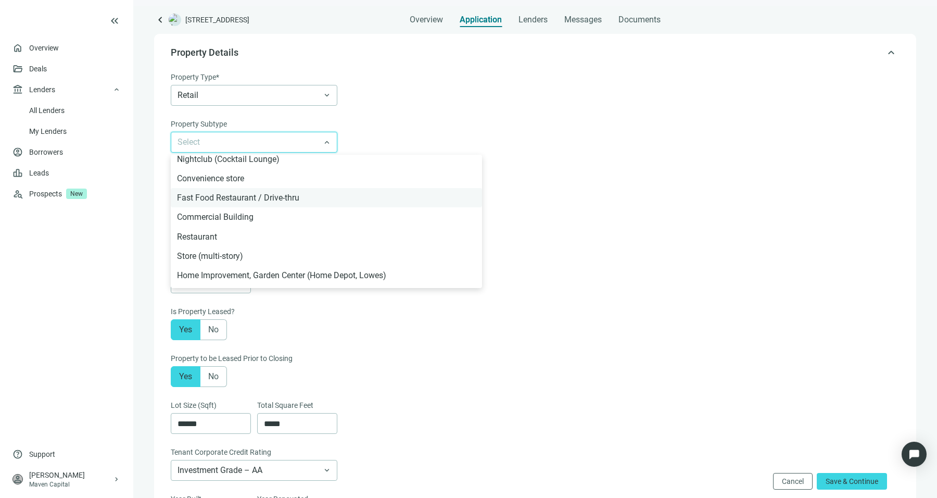
scroll to position [6, 0]
click at [324, 214] on div "Commercial Building" at bounding box center [326, 215] width 299 height 13
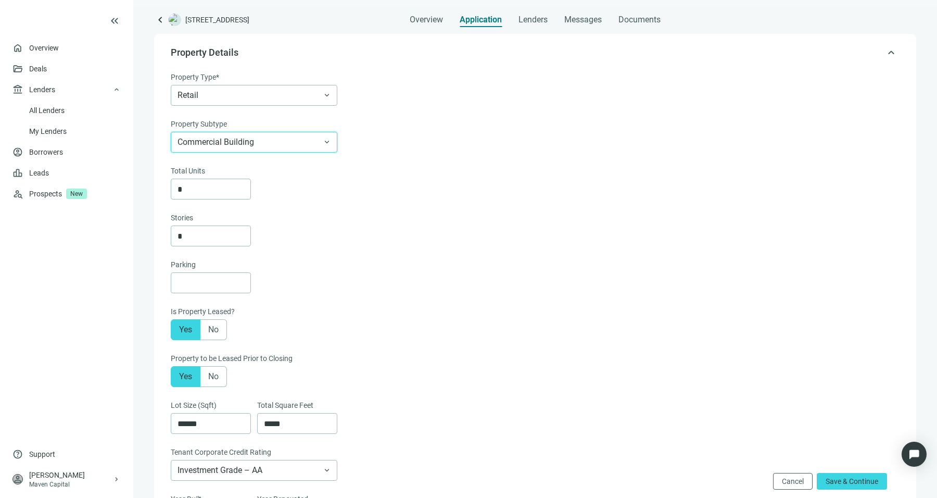
click at [465, 179] on div "*" at bounding box center [534, 189] width 727 height 21
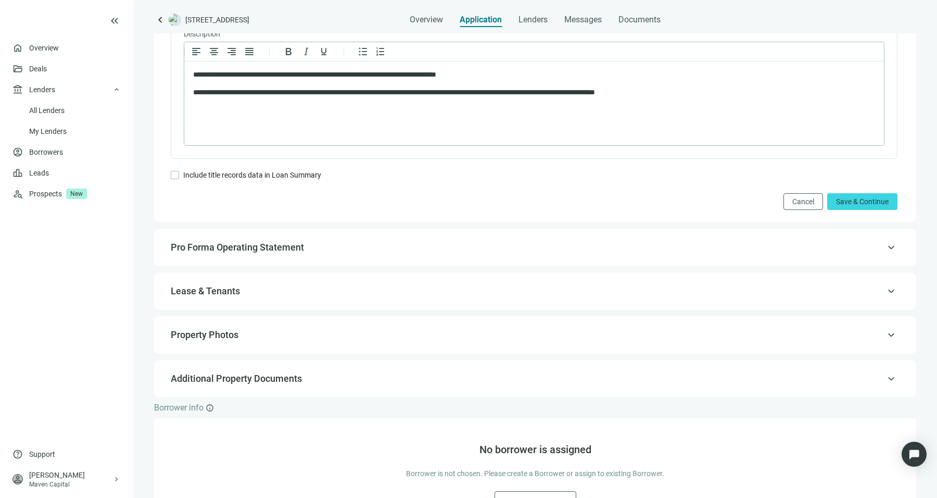
scroll to position [836, 0]
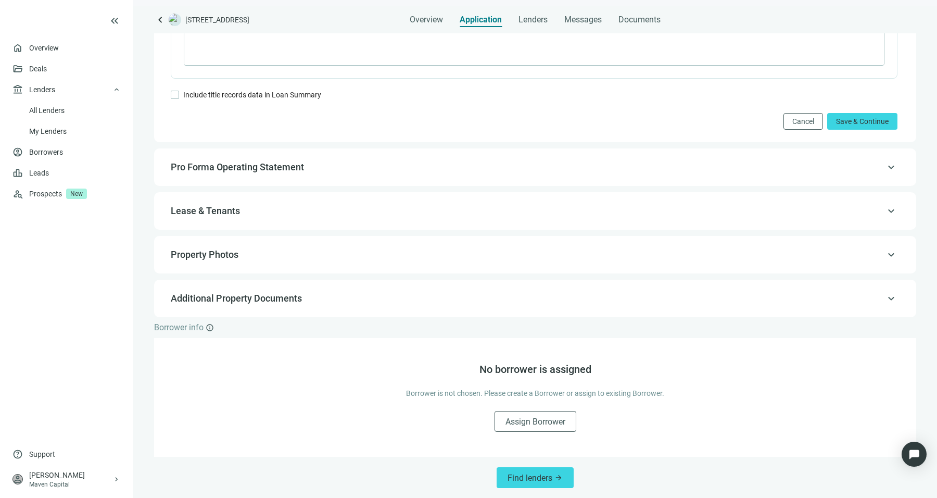
click at [839, 119] on span "Save & Continue" at bounding box center [862, 121] width 53 height 8
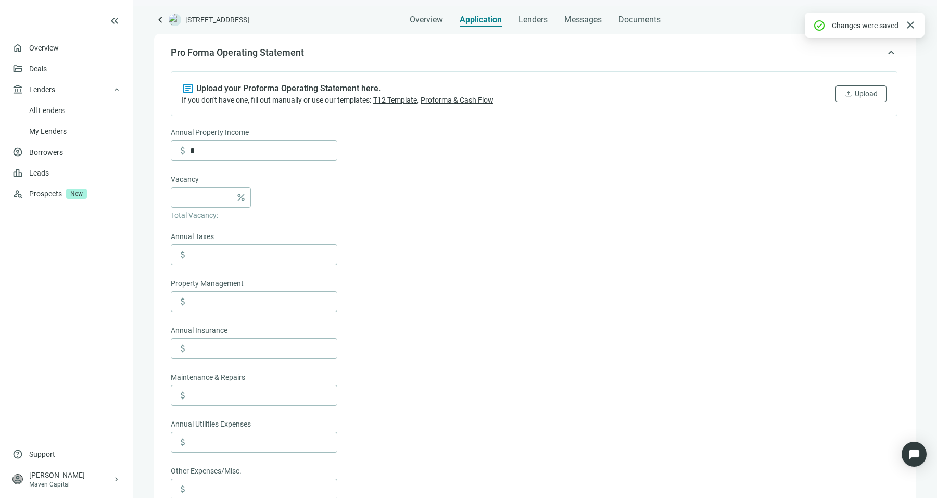
scroll to position [635, 0]
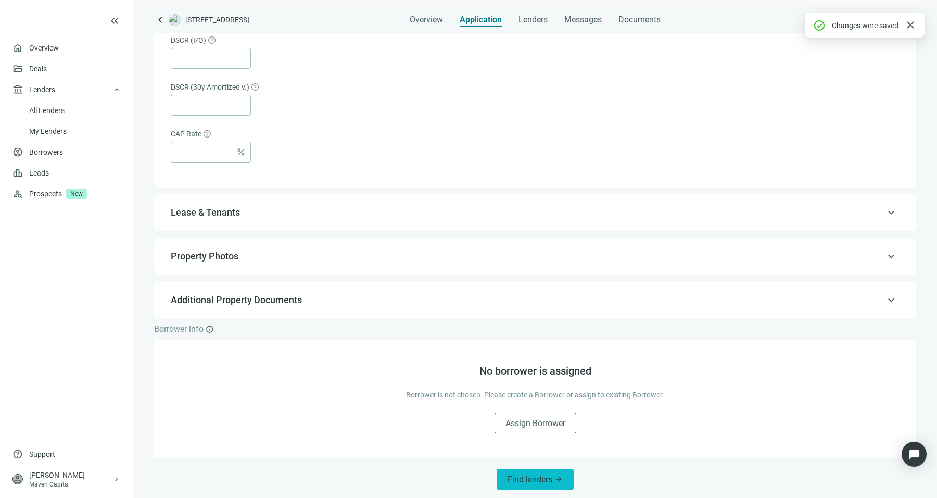
click at [532, 483] on button "Find lenders arrow_forward" at bounding box center [535, 479] width 77 height 21
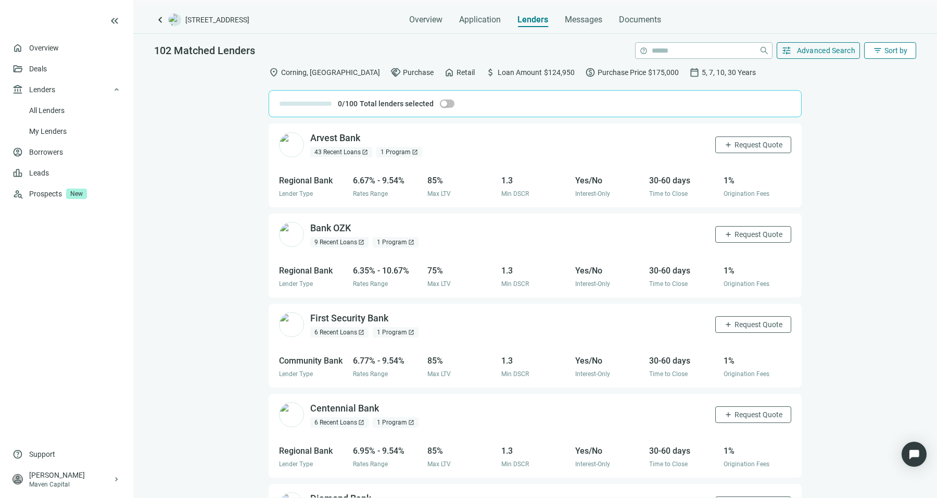
click at [886, 55] on button "filter_list Sort by" at bounding box center [890, 50] width 52 height 17
click at [838, 50] on span "Advanced Search" at bounding box center [826, 50] width 59 height 8
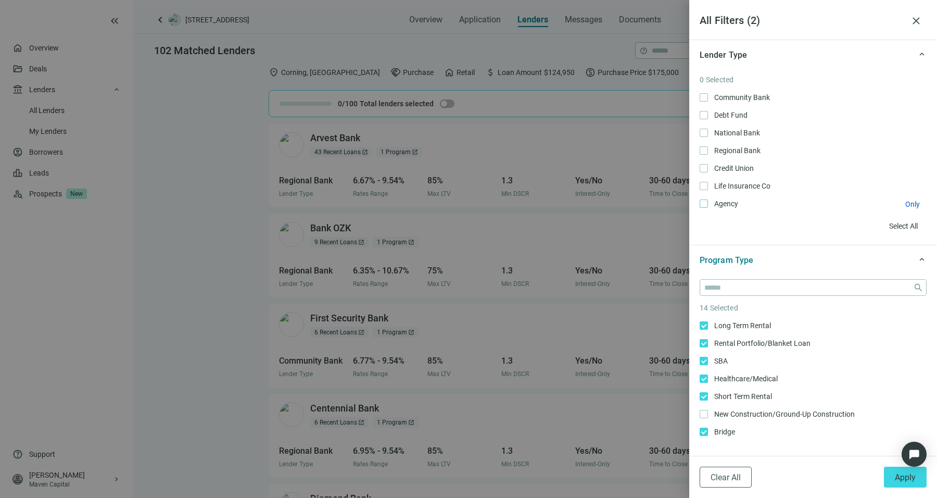
click at [702, 198] on label "Agency Only" at bounding box center [813, 203] width 227 height 11
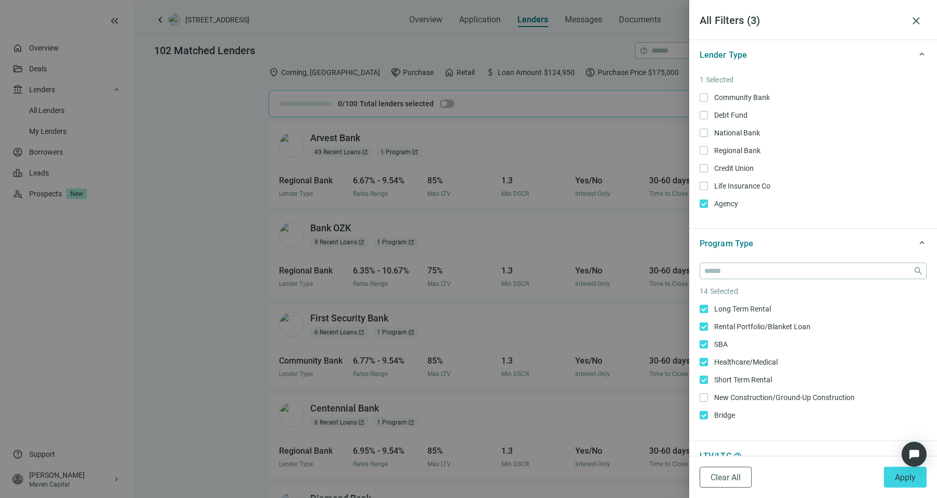
click at [703, 176] on div "Community Bank Only Debt Fund Only National Bank Only Regional Bank Only Credit…" at bounding box center [813, 151] width 227 height 118
click at [710, 175] on div "Community Bank Only Debt Fund Only National Bank Only Regional Bank Only Credit…" at bounding box center [813, 151] width 227 height 118
click at [892, 487] on button "Apply" at bounding box center [905, 476] width 43 height 21
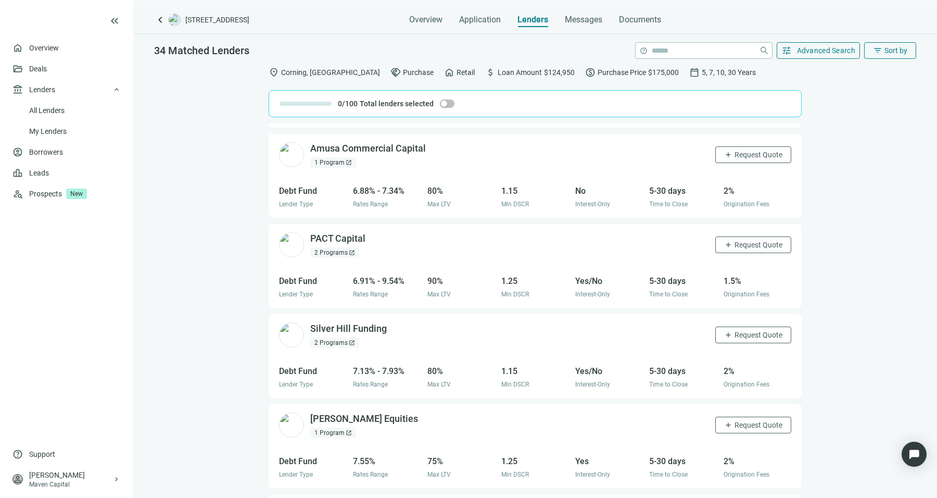
scroll to position [133, 0]
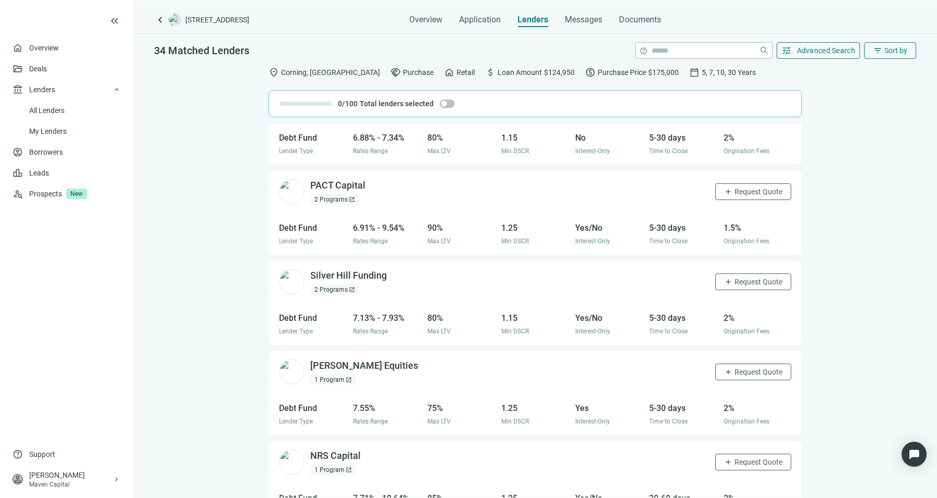
click at [331, 284] on div "2 Programs open_in_new" at bounding box center [334, 289] width 49 height 10
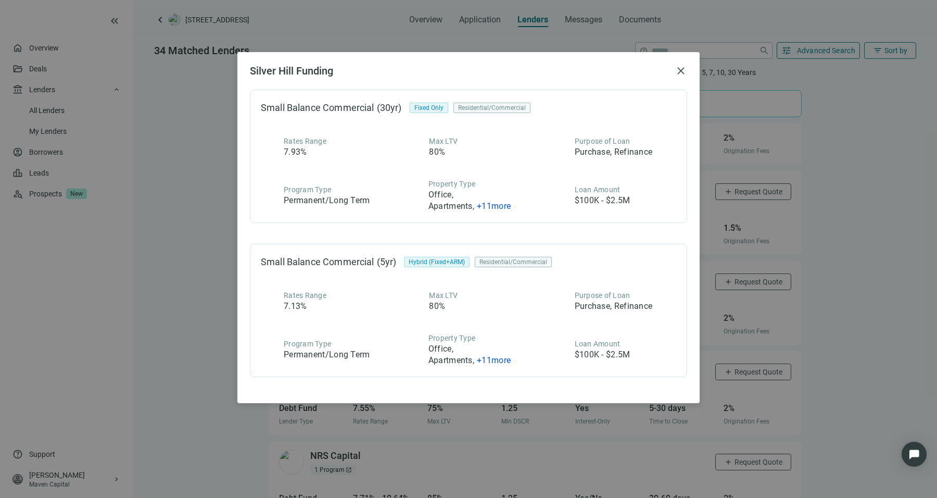
click at [188, 222] on div "Silver Hill Funding close Small Balance Commercial (30yr) Fixed Only Residentia…" at bounding box center [468, 249] width 937 height 498
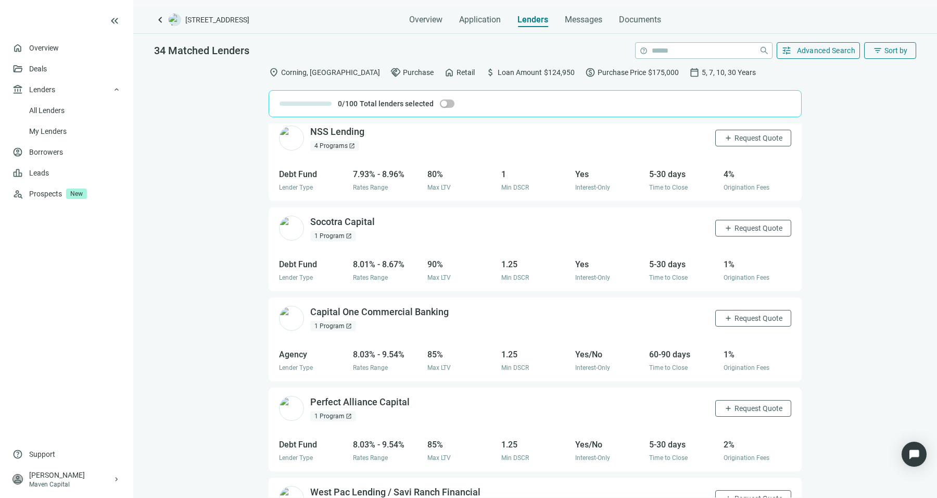
scroll to position [549, 0]
click at [331, 324] on div "1 Program open_in_new" at bounding box center [333, 324] width 46 height 10
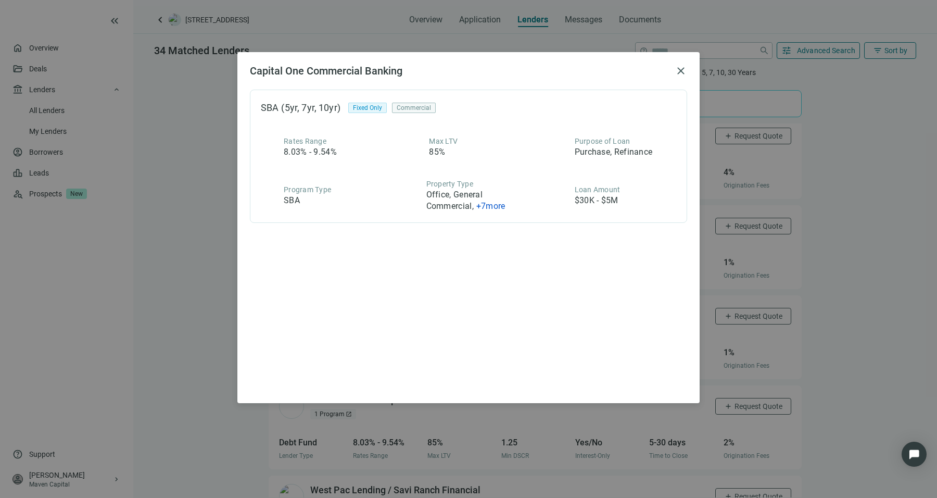
click at [195, 334] on div "Capital One Commercial Banking close SBA (5yr, 7yr, 10yr) Fixed Only Commercial…" at bounding box center [468, 249] width 937 height 498
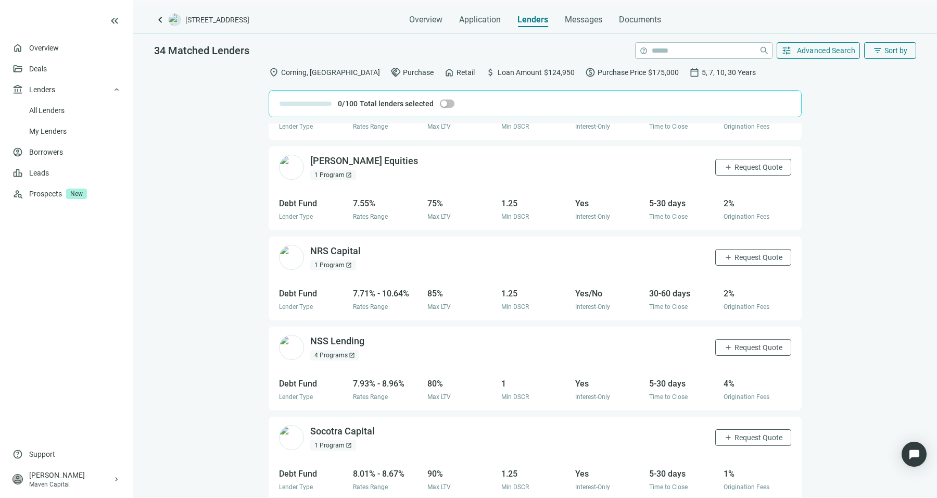
scroll to position [386, 0]
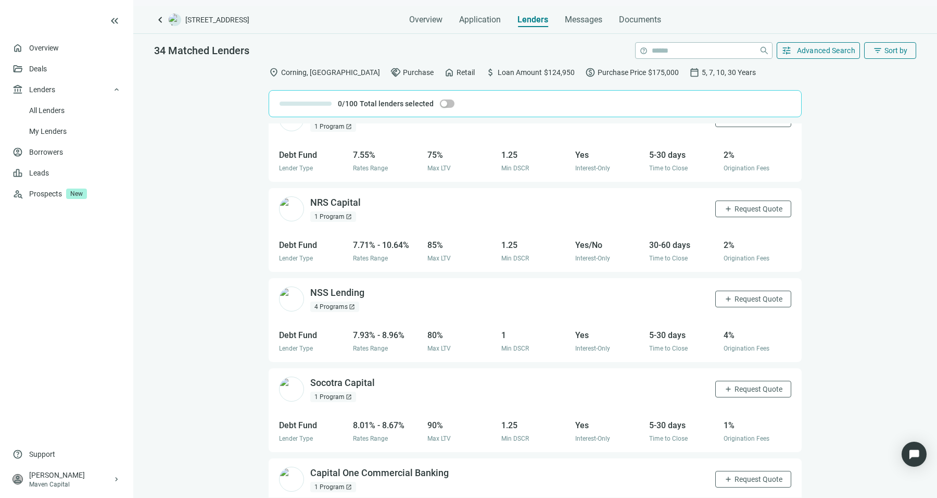
click at [340, 302] on div "4 Programs open_in_new" at bounding box center [334, 306] width 49 height 10
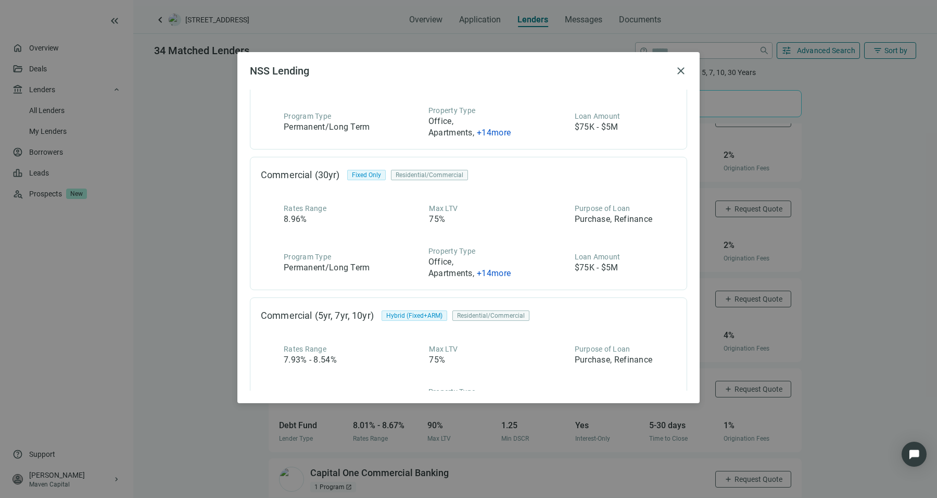
scroll to position [253, 0]
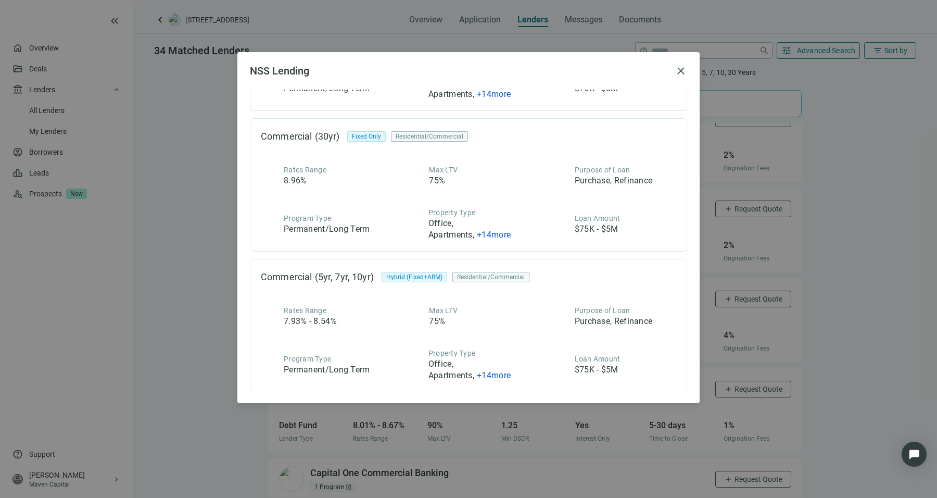
click at [182, 296] on div "NSS Lending close Commercial - FN (30yr) Fixed Only Residential/Commercial Rate…" at bounding box center [468, 249] width 937 height 498
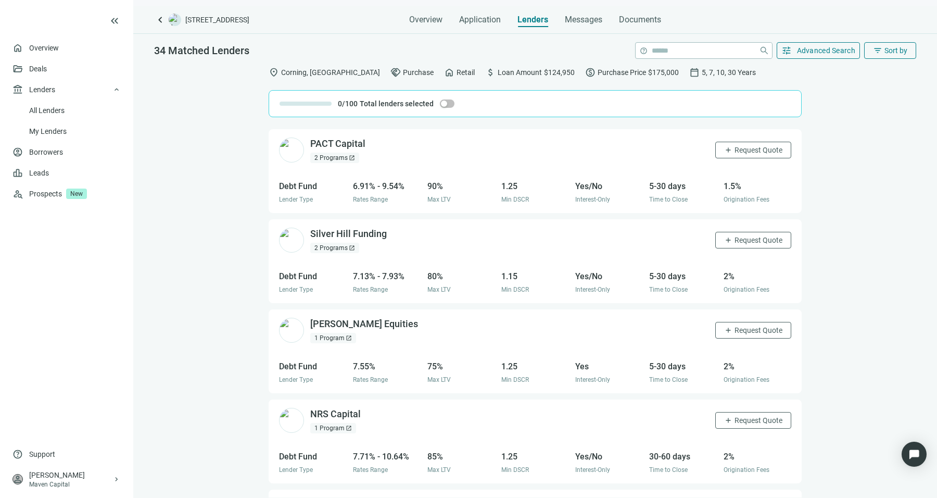
scroll to position [128, 0]
